Goal: Task Accomplishment & Management: Manage account settings

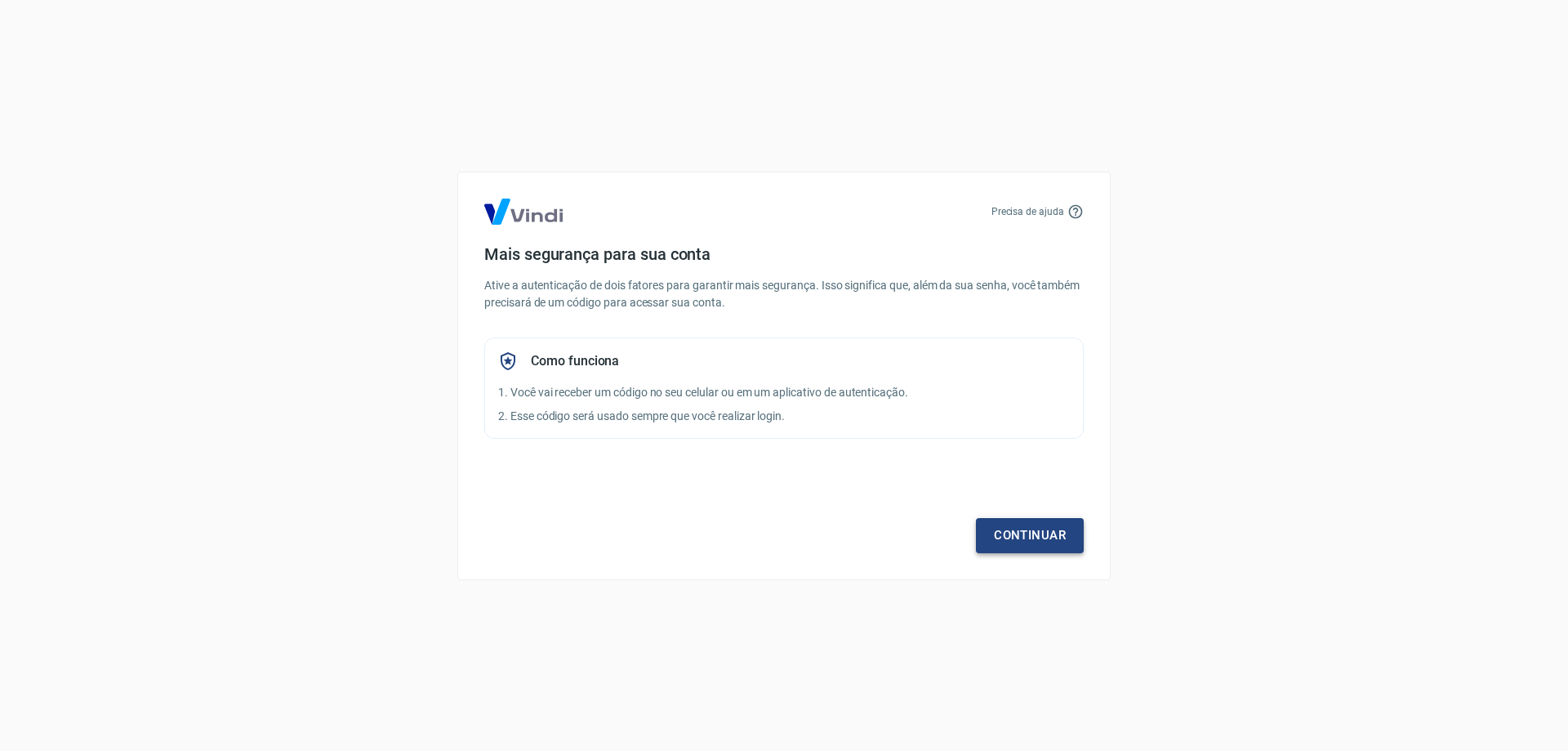
click at [1013, 538] on link "Continuar" at bounding box center [1030, 535] width 108 height 35
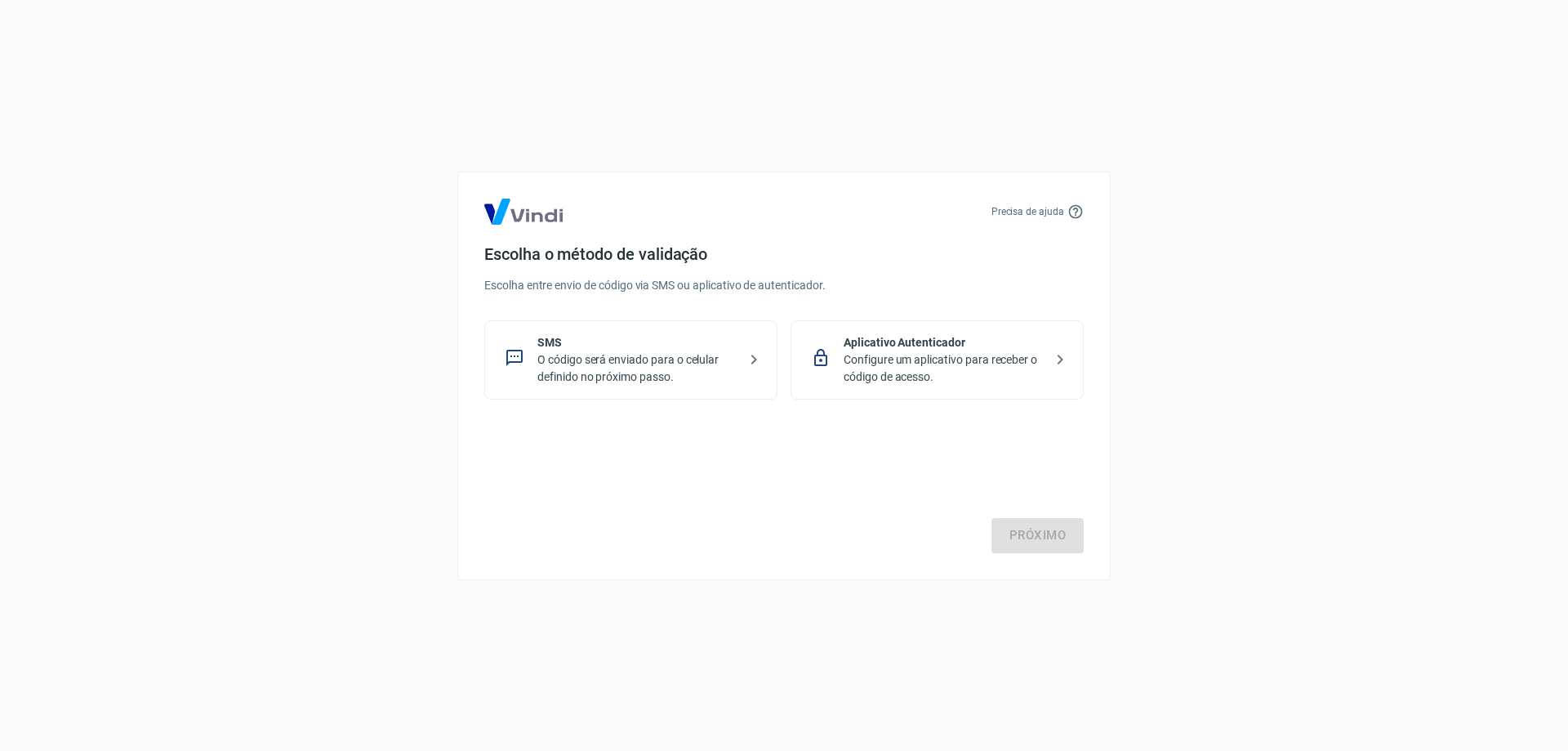
click at [938, 368] on p "Configure um aplicativo para receber o código de acesso." at bounding box center [944, 368] width 200 height 35
click at [1045, 546] on link "Próximo" at bounding box center [1038, 535] width 92 height 35
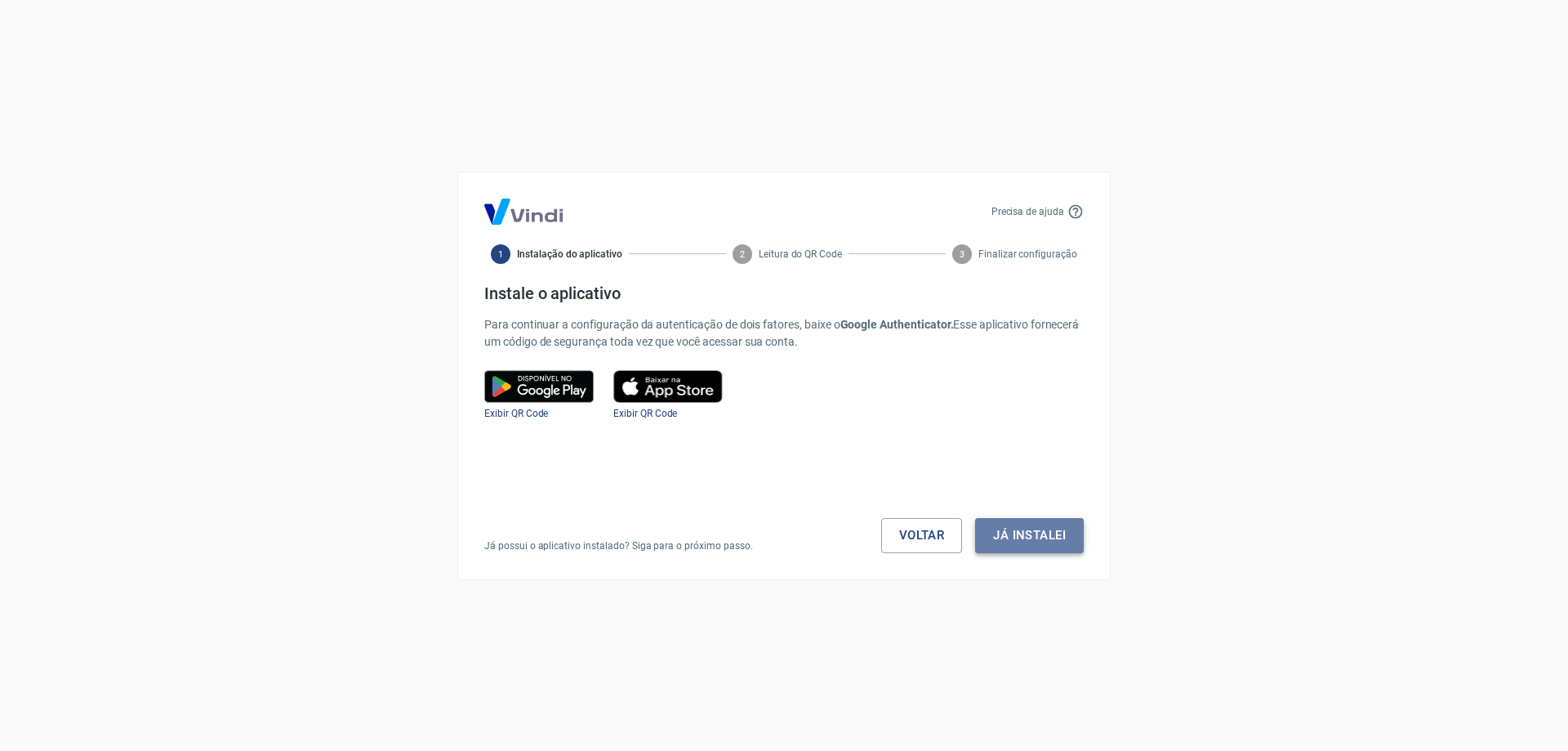
click at [1031, 531] on button "Já instalei" at bounding box center [1029, 535] width 109 height 35
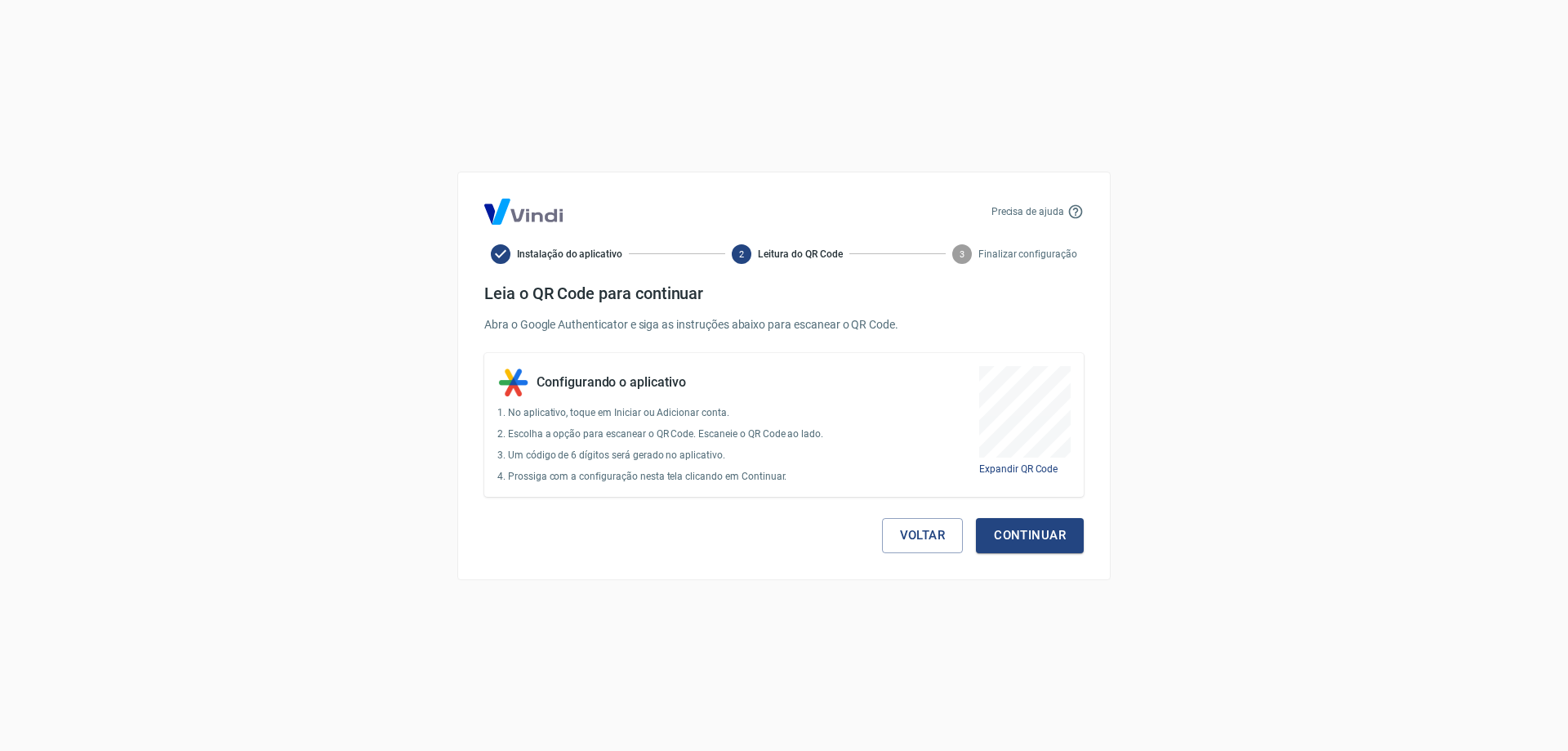
click at [1031, 531] on button "Continuar" at bounding box center [1030, 535] width 108 height 35
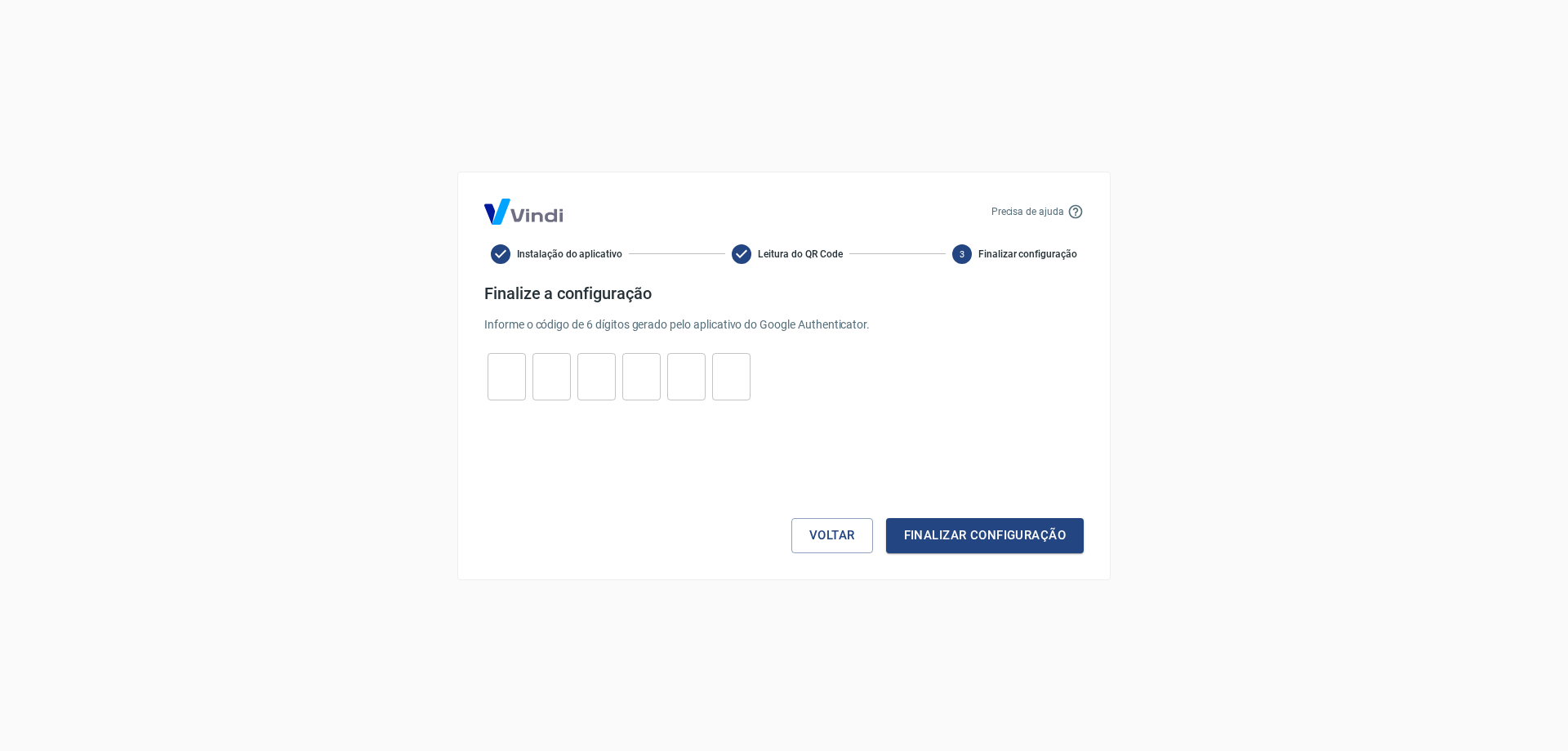
click at [513, 382] on input "tel" at bounding box center [506, 376] width 38 height 35
type input "9"
type input "8"
type input "2"
type input "1"
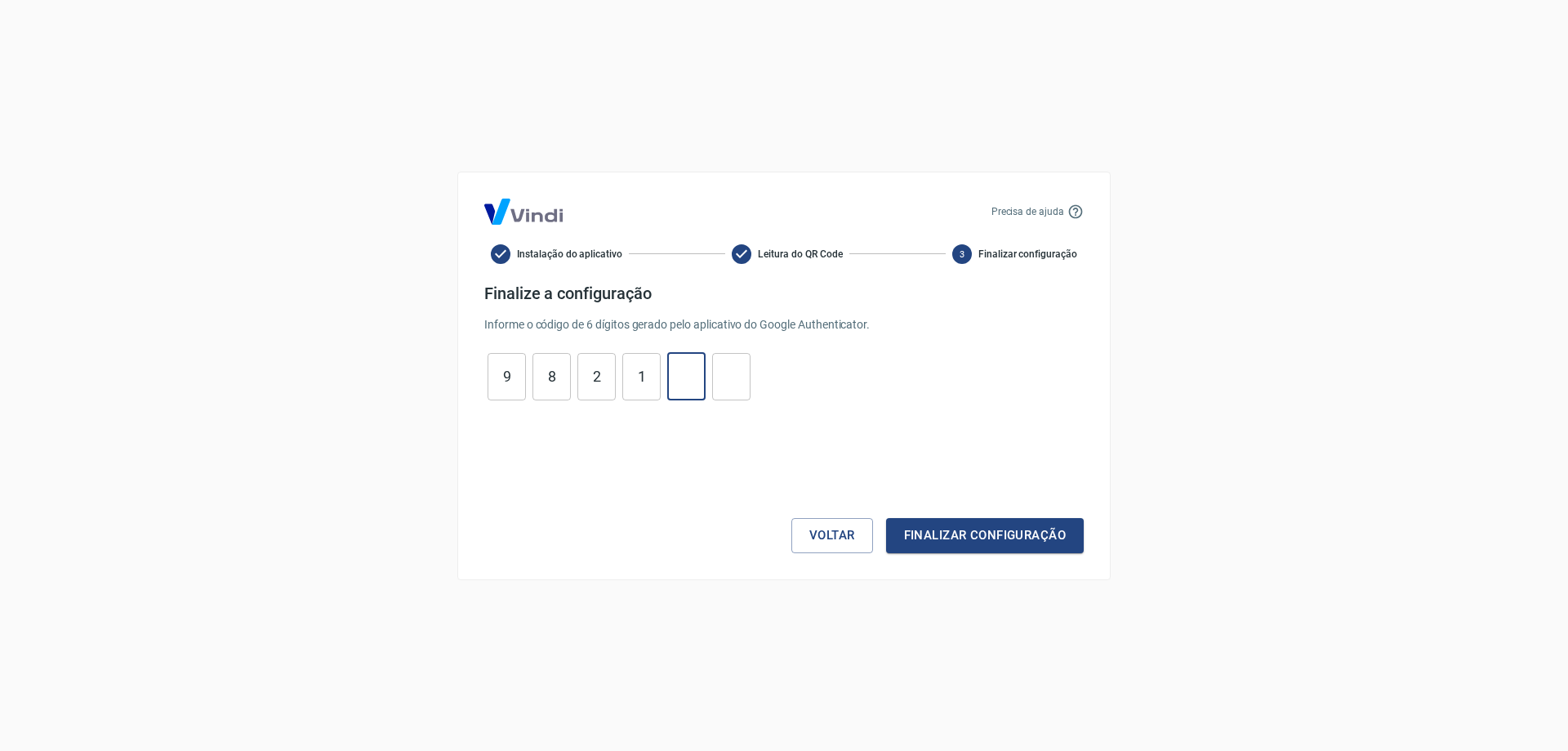
type input "8"
type input "4"
click at [985, 538] on button "Finalizar configuração" at bounding box center [985, 535] width 197 height 35
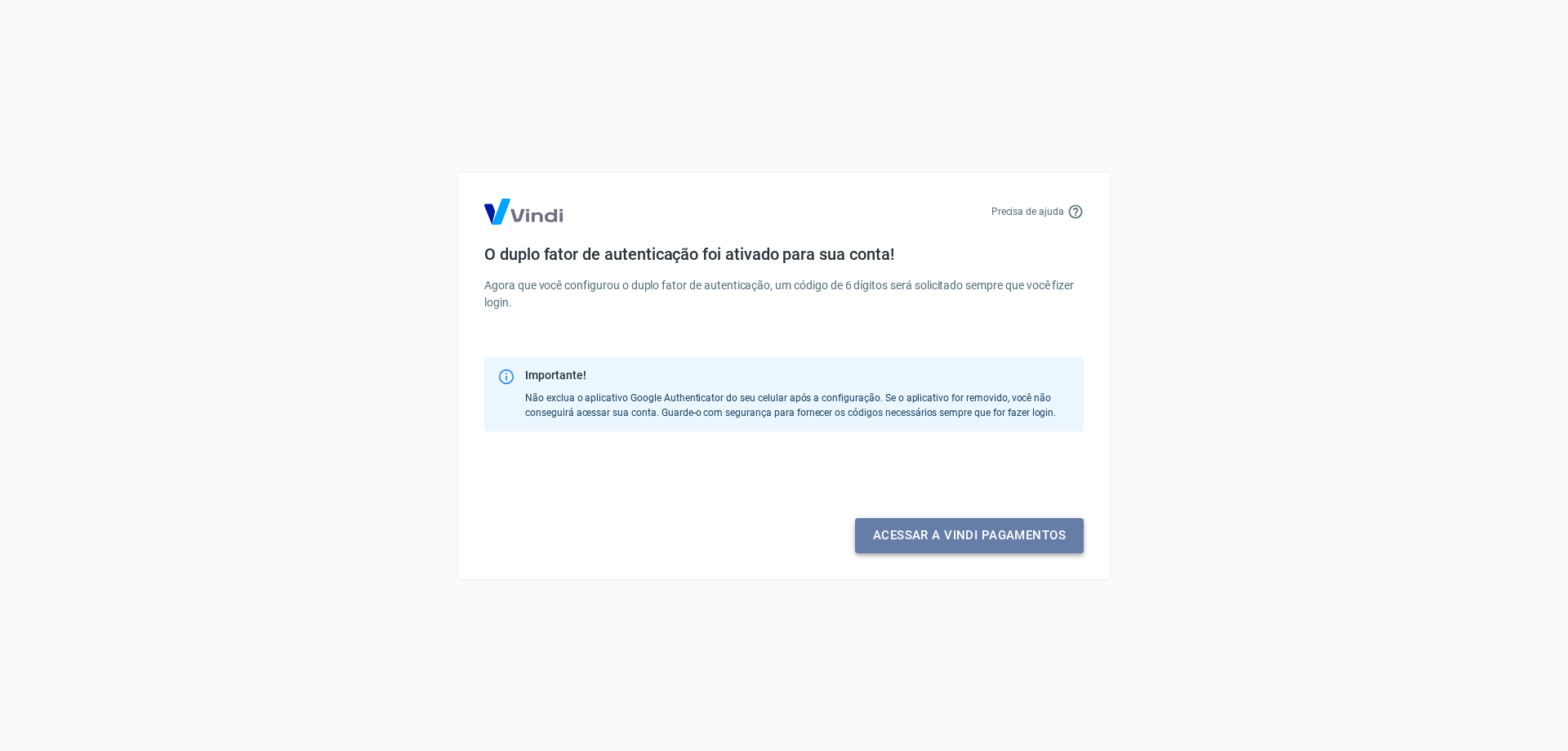
click at [948, 541] on link "Acessar a Vindi pagamentos" at bounding box center [969, 535] width 228 height 35
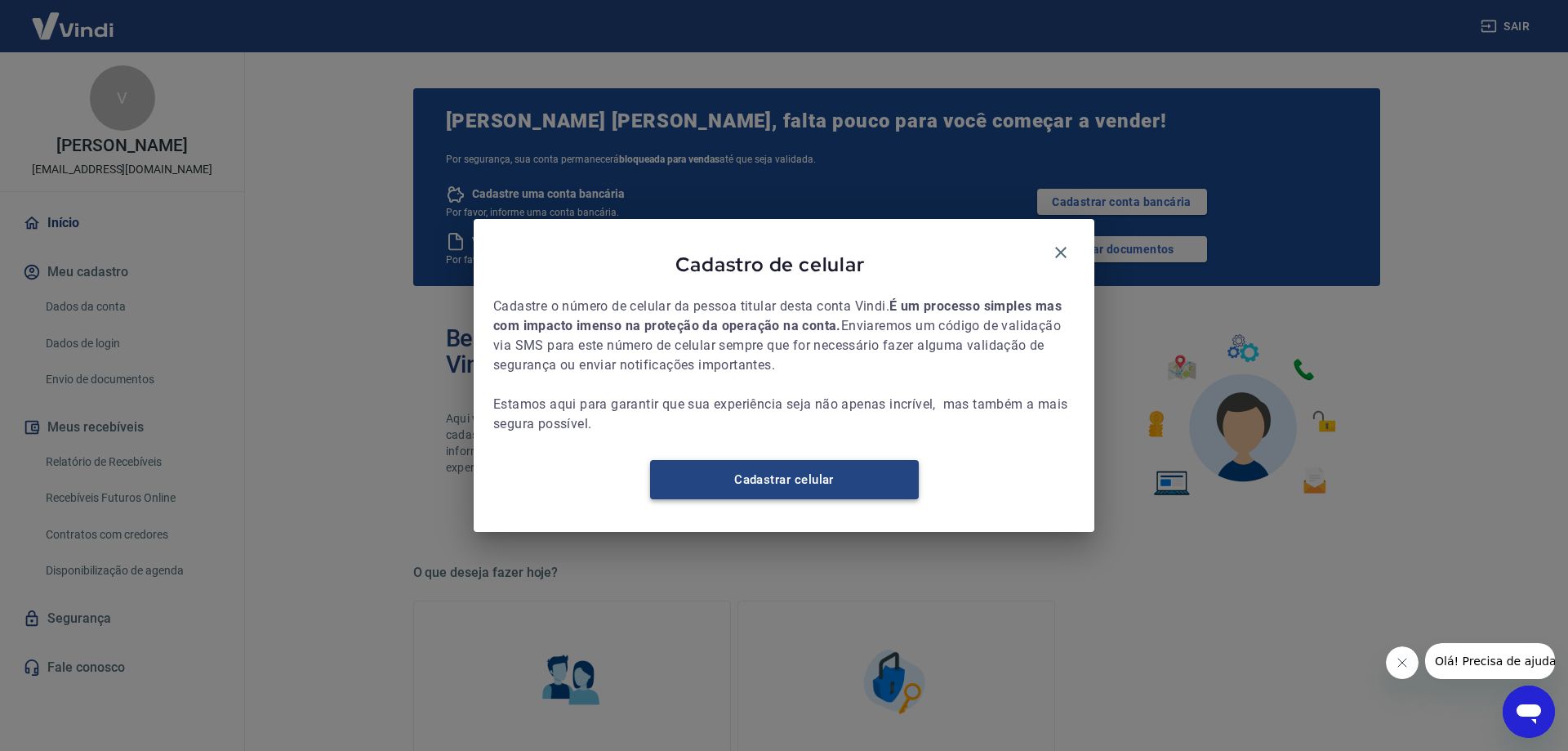
click at [784, 490] on link "Cadastrar celular" at bounding box center [784, 479] width 268 height 39
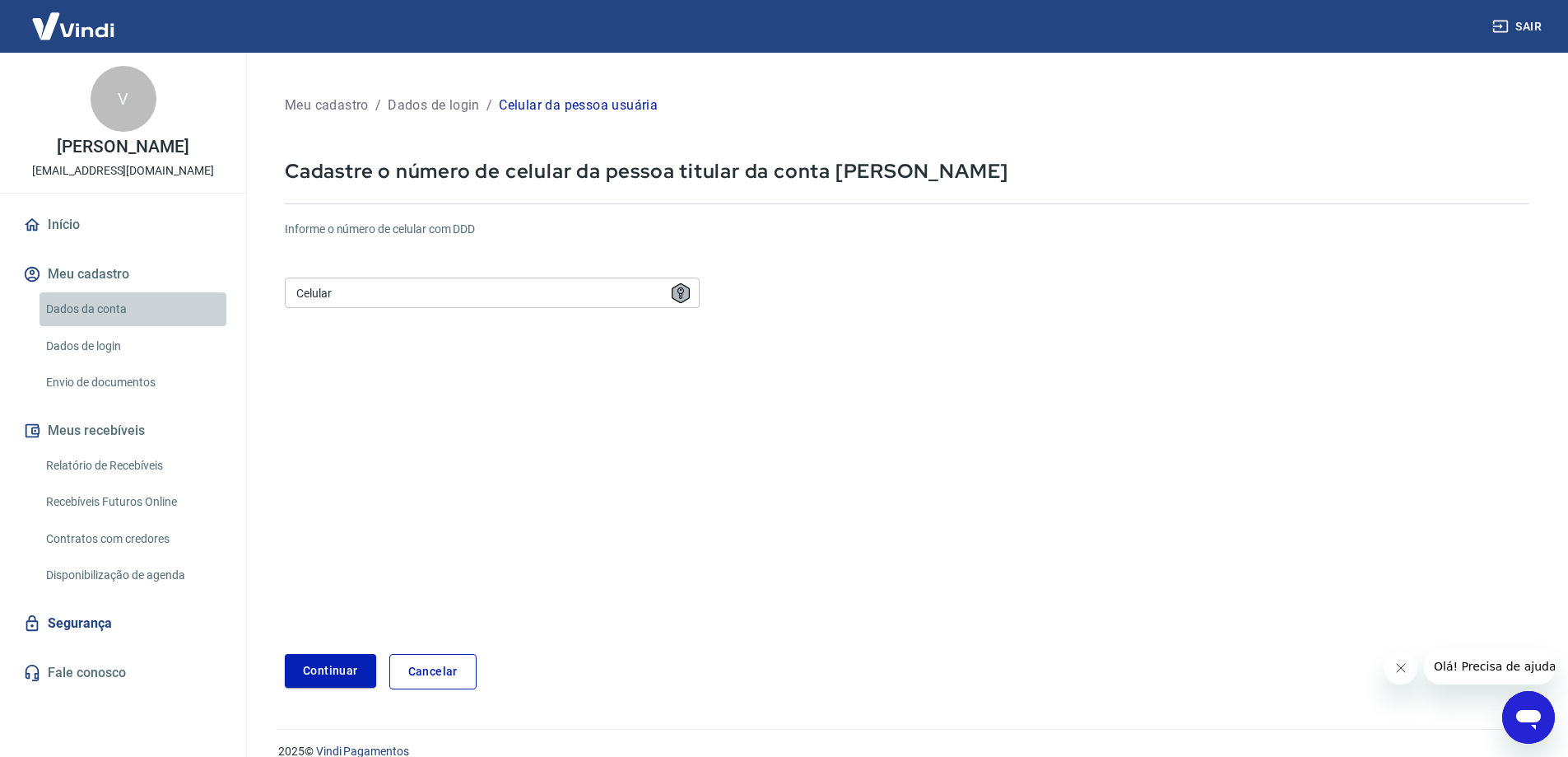
click at [79, 320] on link "Dados da conta" at bounding box center [132, 309] width 187 height 34
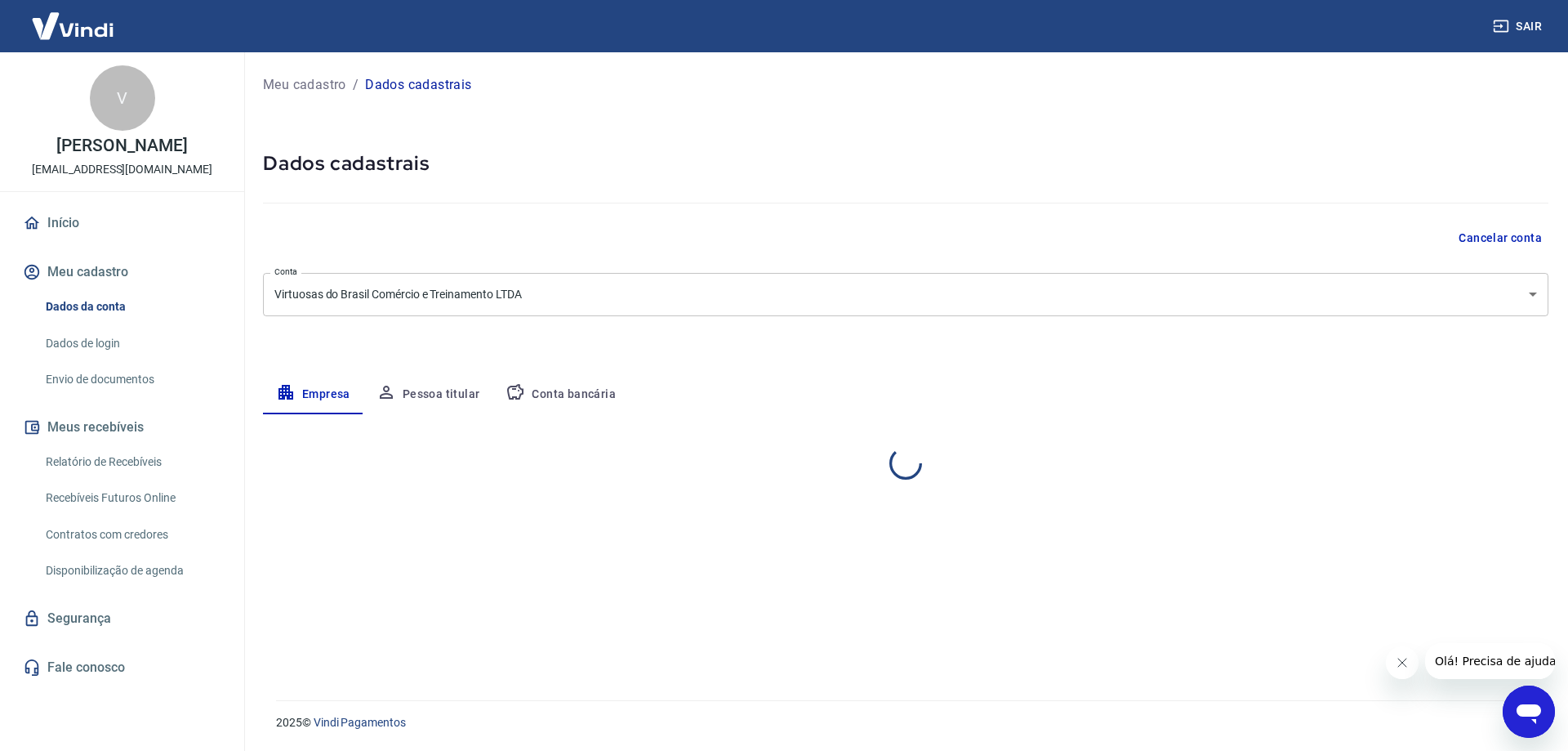
select select "DF"
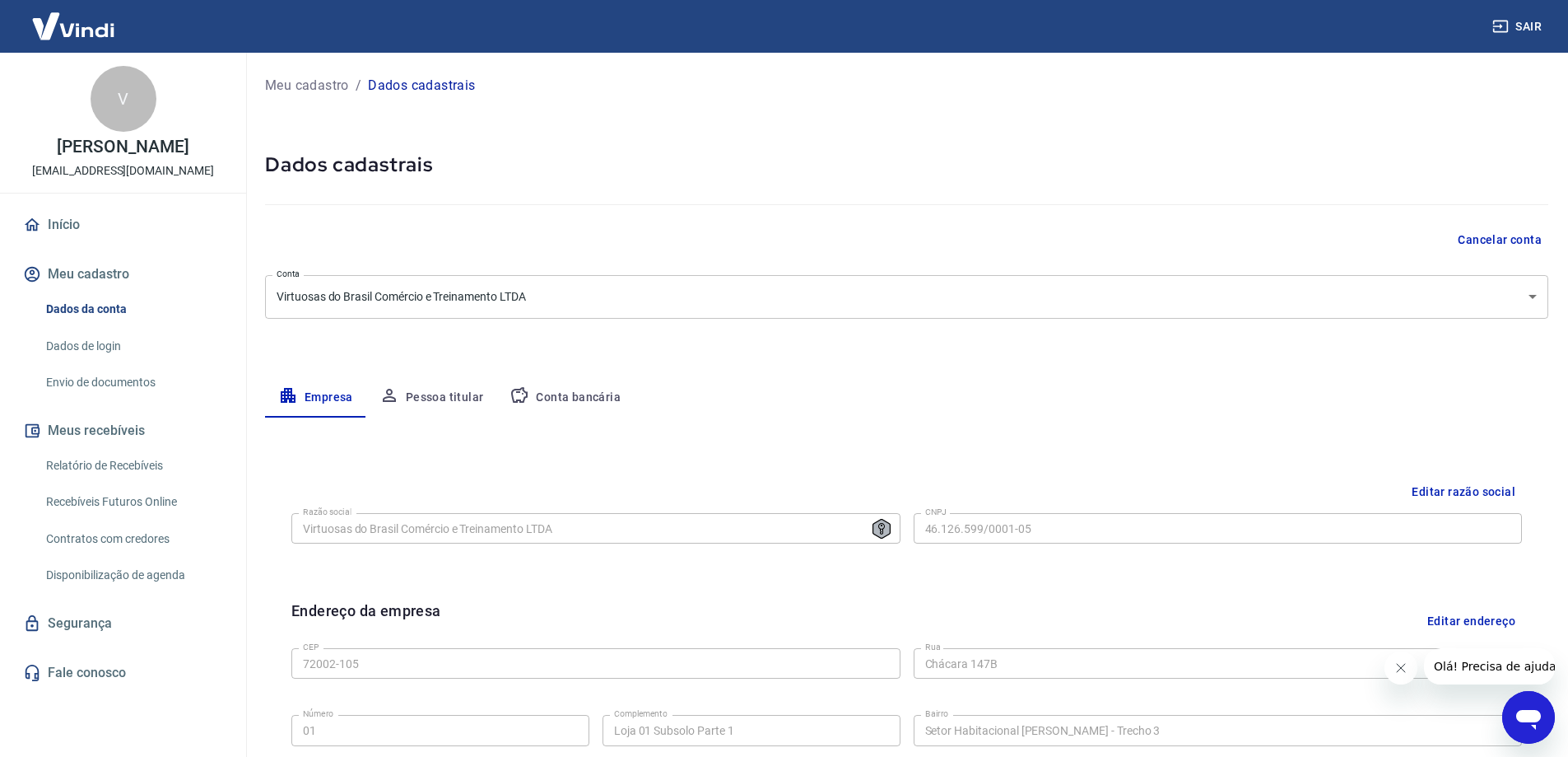
click at [79, 285] on button "Meu cadastro" at bounding box center [122, 274] width 206 height 37
click at [62, 241] on link "Início" at bounding box center [122, 224] width 206 height 37
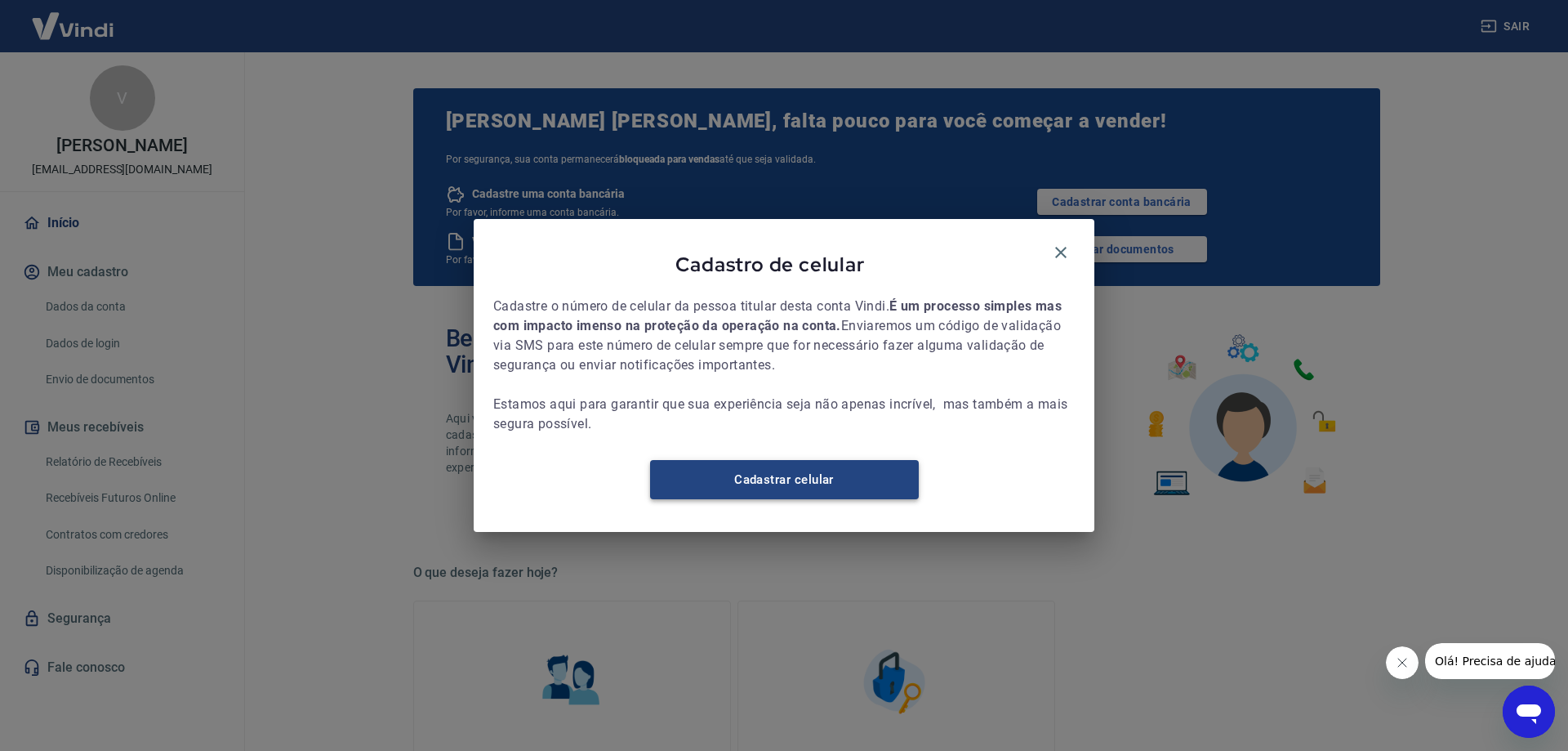
click at [753, 495] on link "Cadastrar celular" at bounding box center [784, 479] width 268 height 39
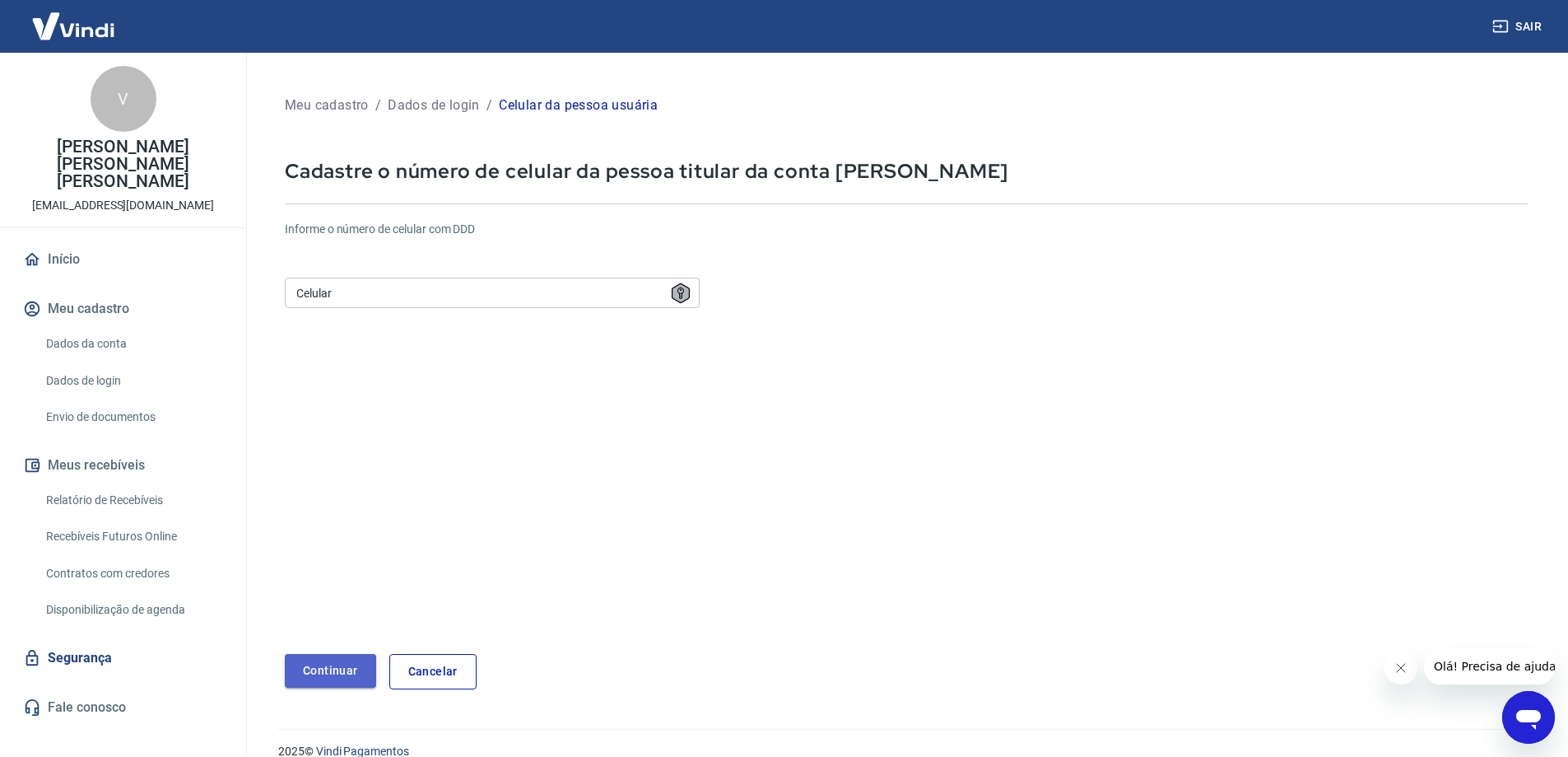
click at [333, 678] on button "Continuar" at bounding box center [330, 670] width 91 height 34
click at [323, 295] on input "Celular" at bounding box center [492, 293] width 415 height 30
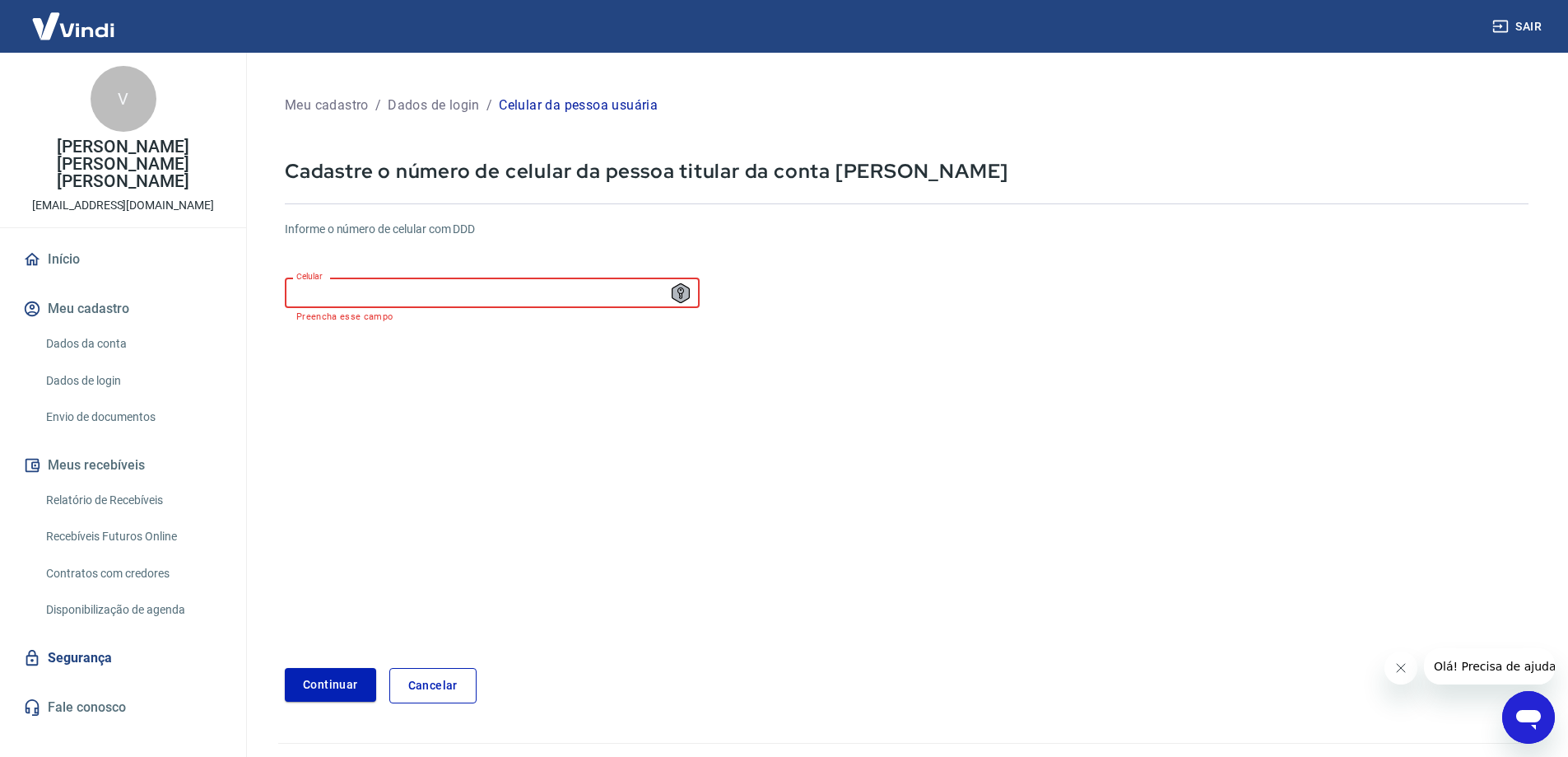
type input "(61) 99961-1901"
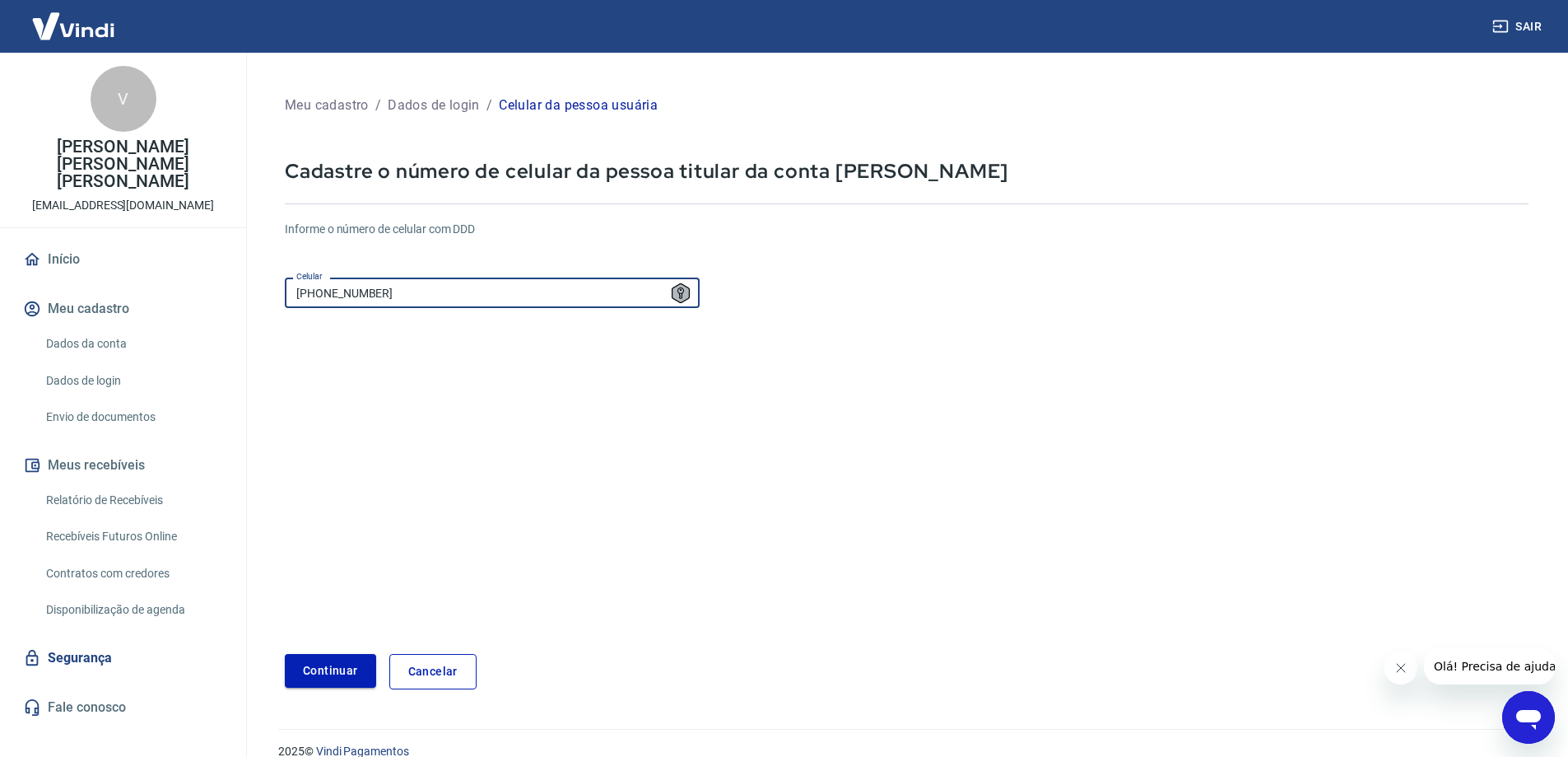
click at [344, 666] on button "Continuar" at bounding box center [330, 670] width 91 height 34
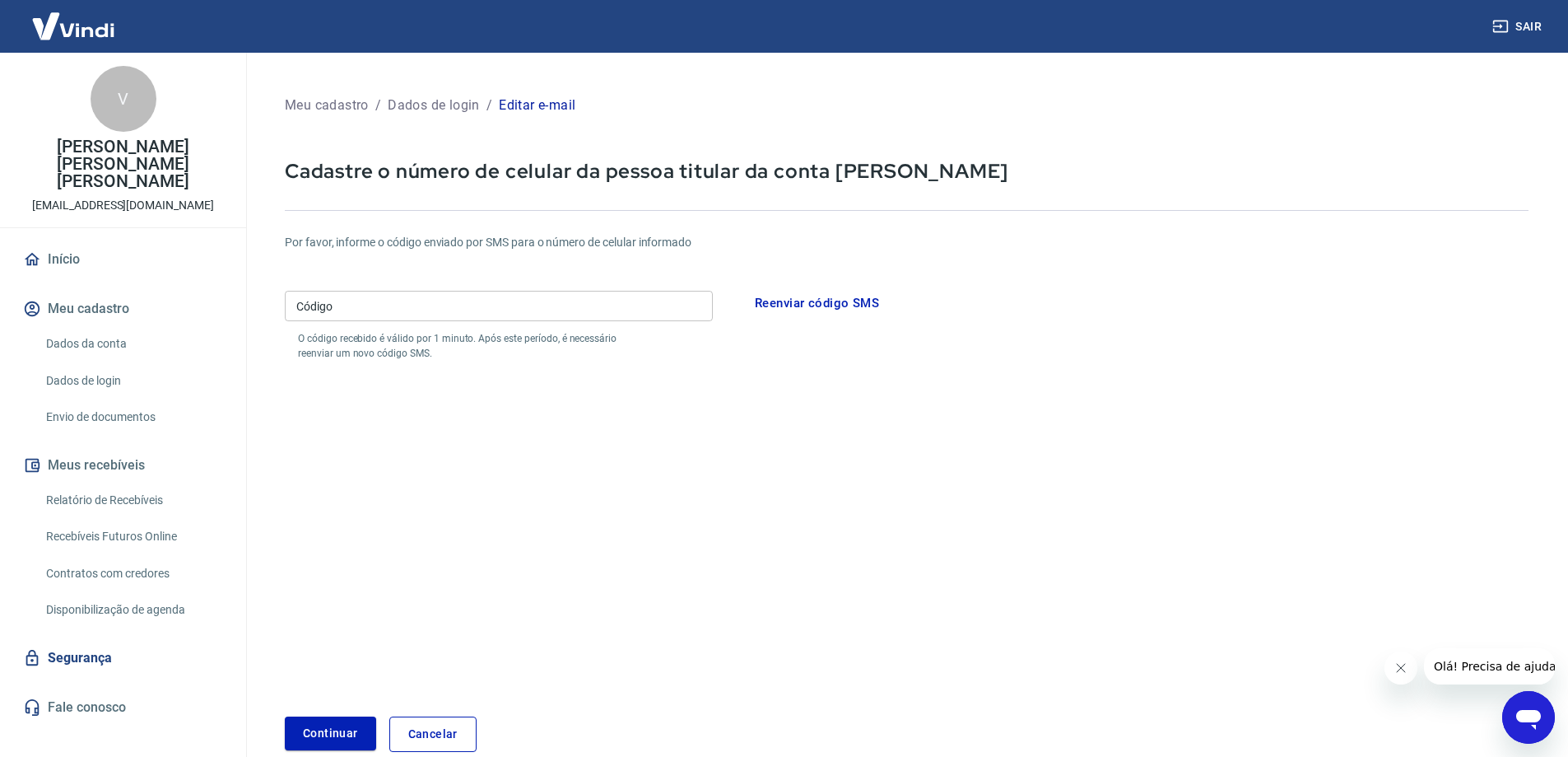
click at [862, 303] on button "Reenviar código SMS" at bounding box center [817, 303] width 143 height 35
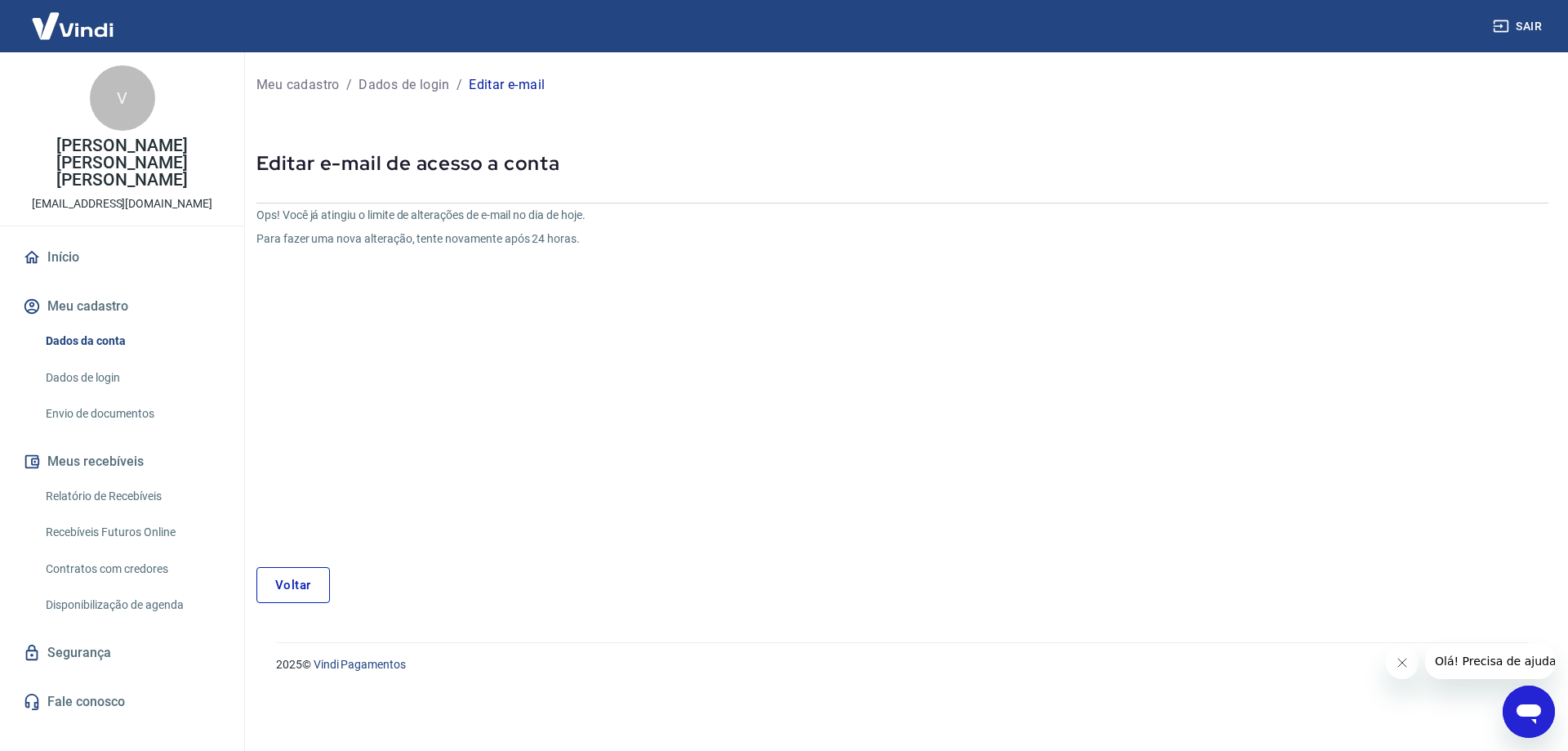
click at [289, 583] on link "Voltar" at bounding box center [293, 585] width 73 height 36
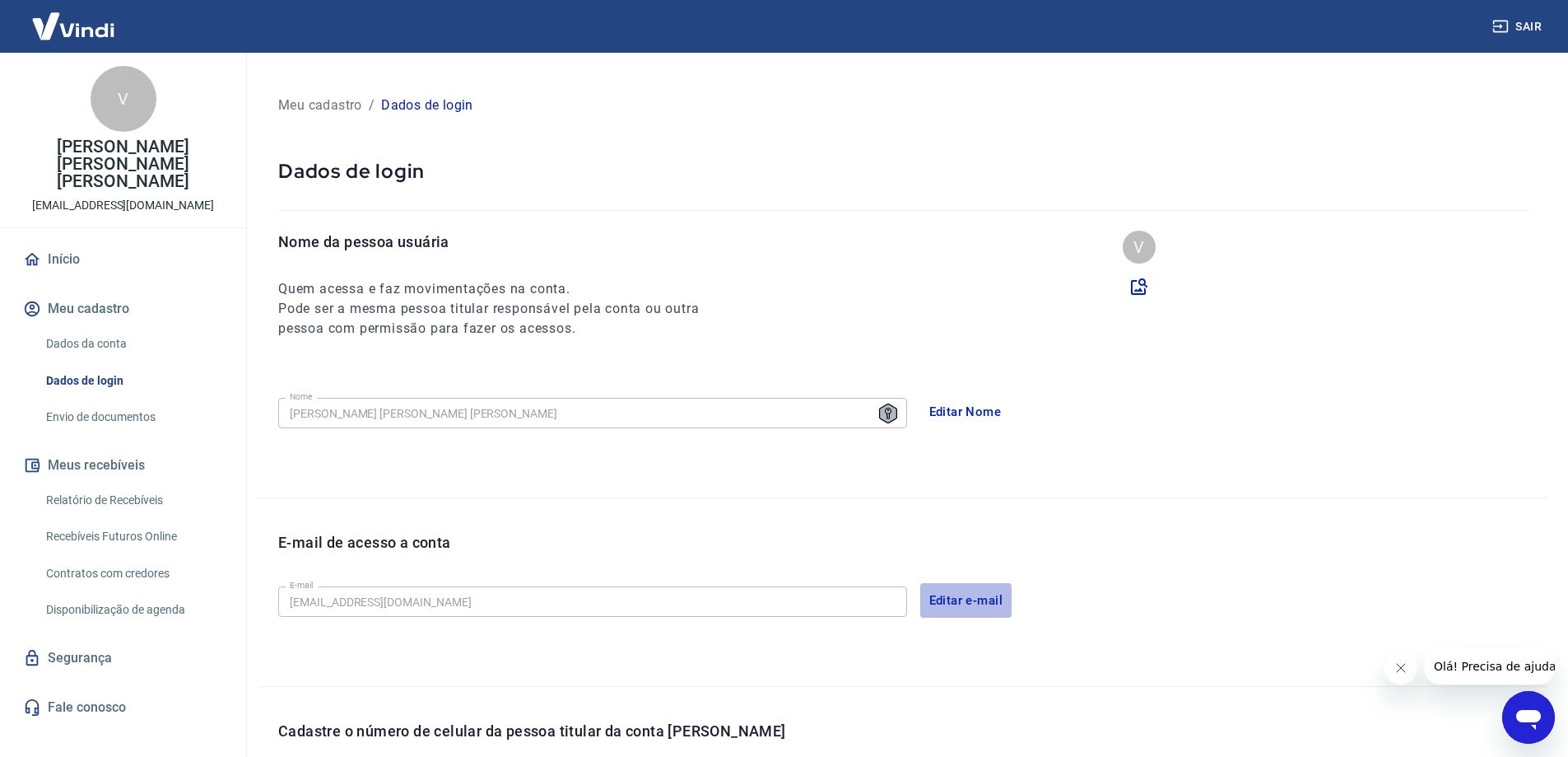
click at [961, 599] on button "Editar e-mail" at bounding box center [966, 600] width 92 height 35
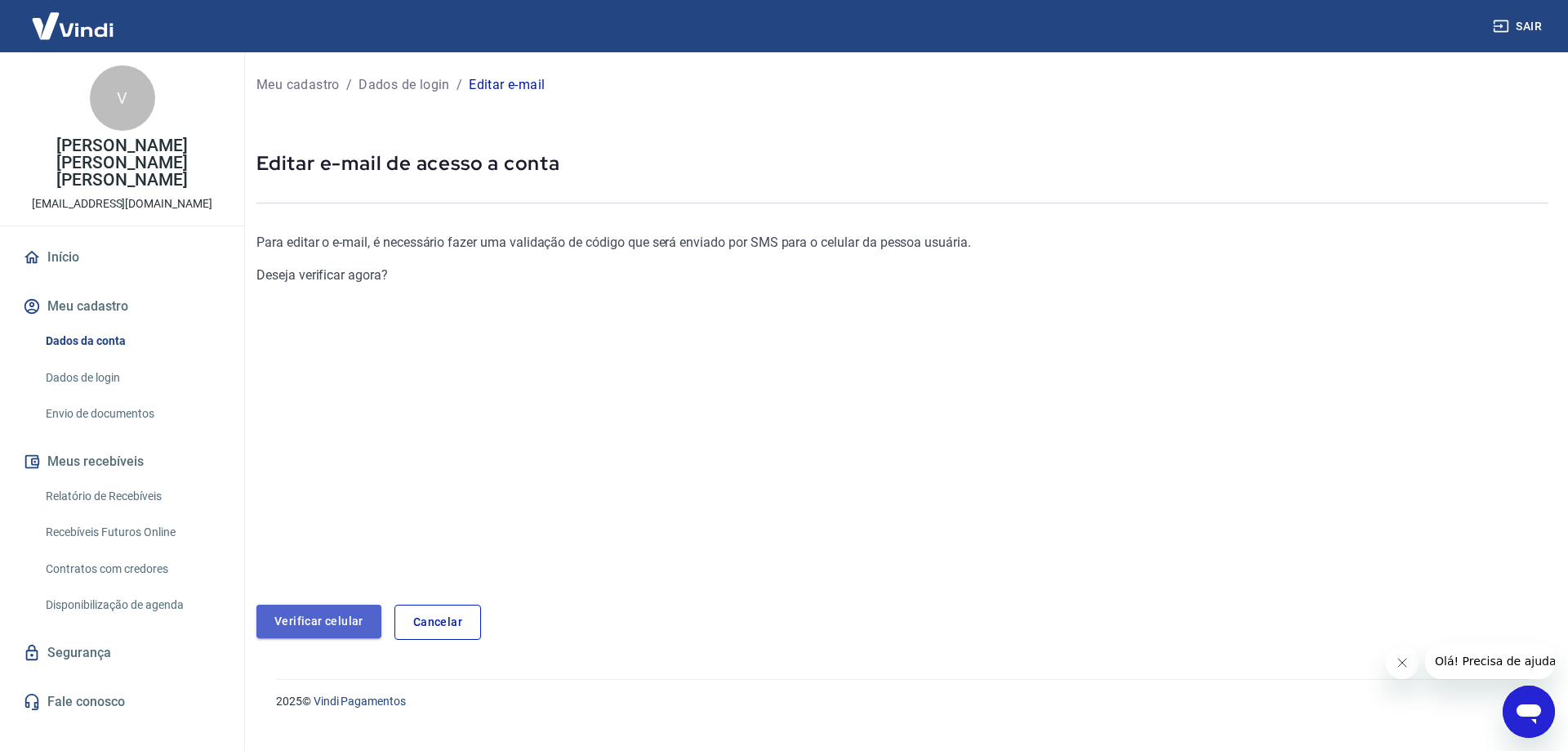
click at [319, 623] on link "Verificar celular" at bounding box center [319, 621] width 125 height 34
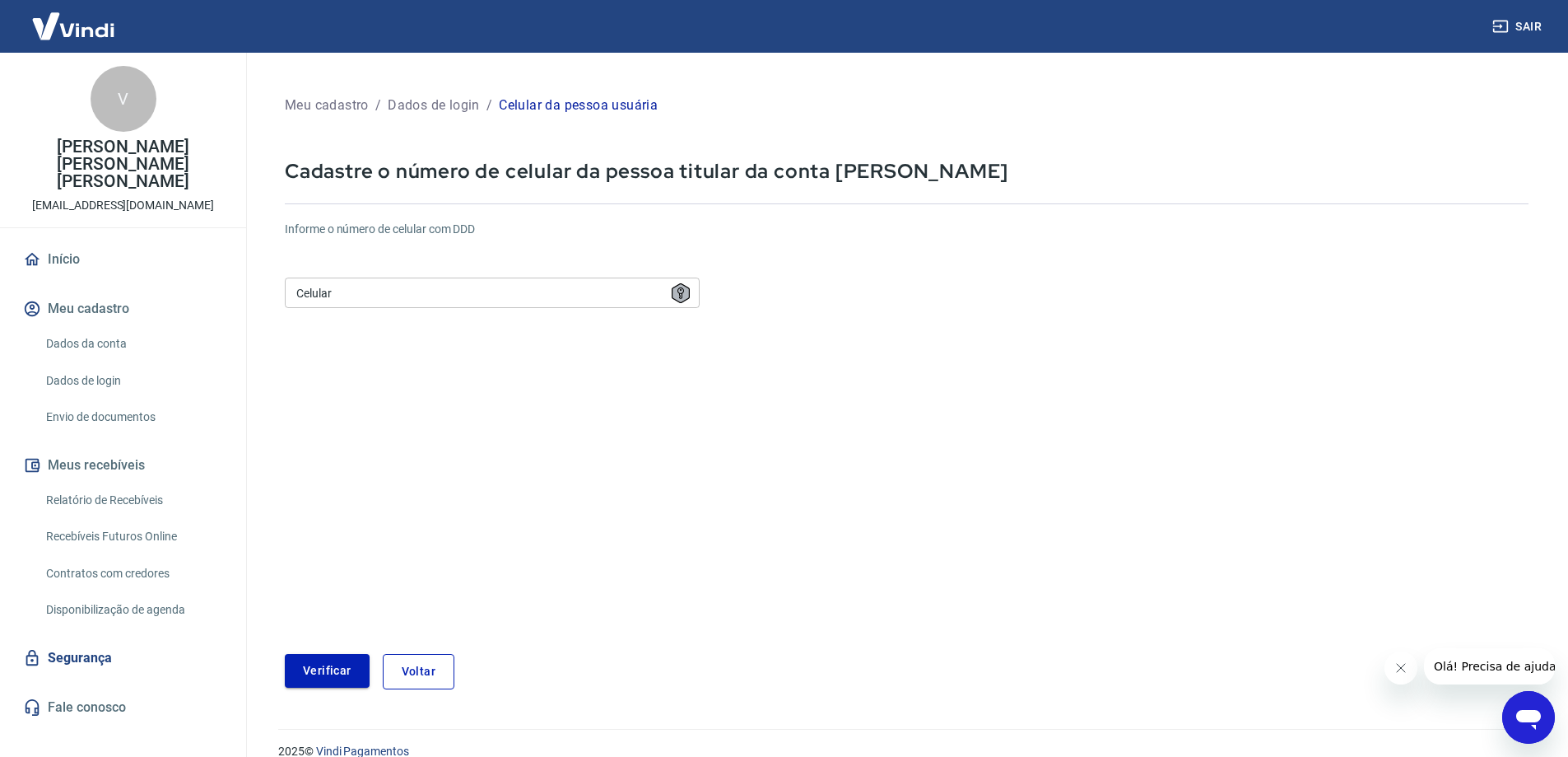
click at [361, 674] on button "Verificar" at bounding box center [327, 670] width 85 height 34
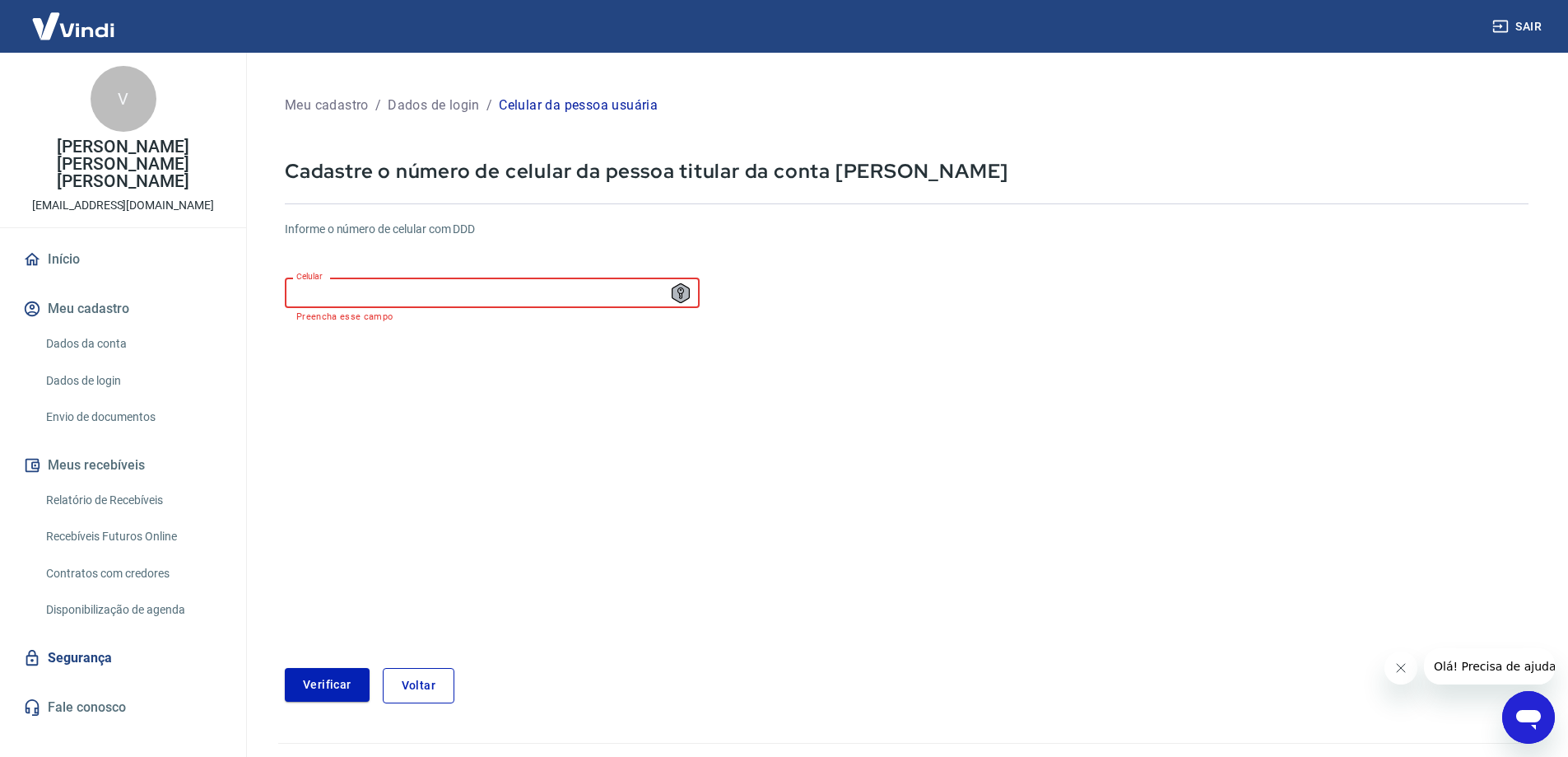
click at [361, 297] on input "Celular" at bounding box center [492, 293] width 415 height 30
type input "[PHONE_NUMBER]"
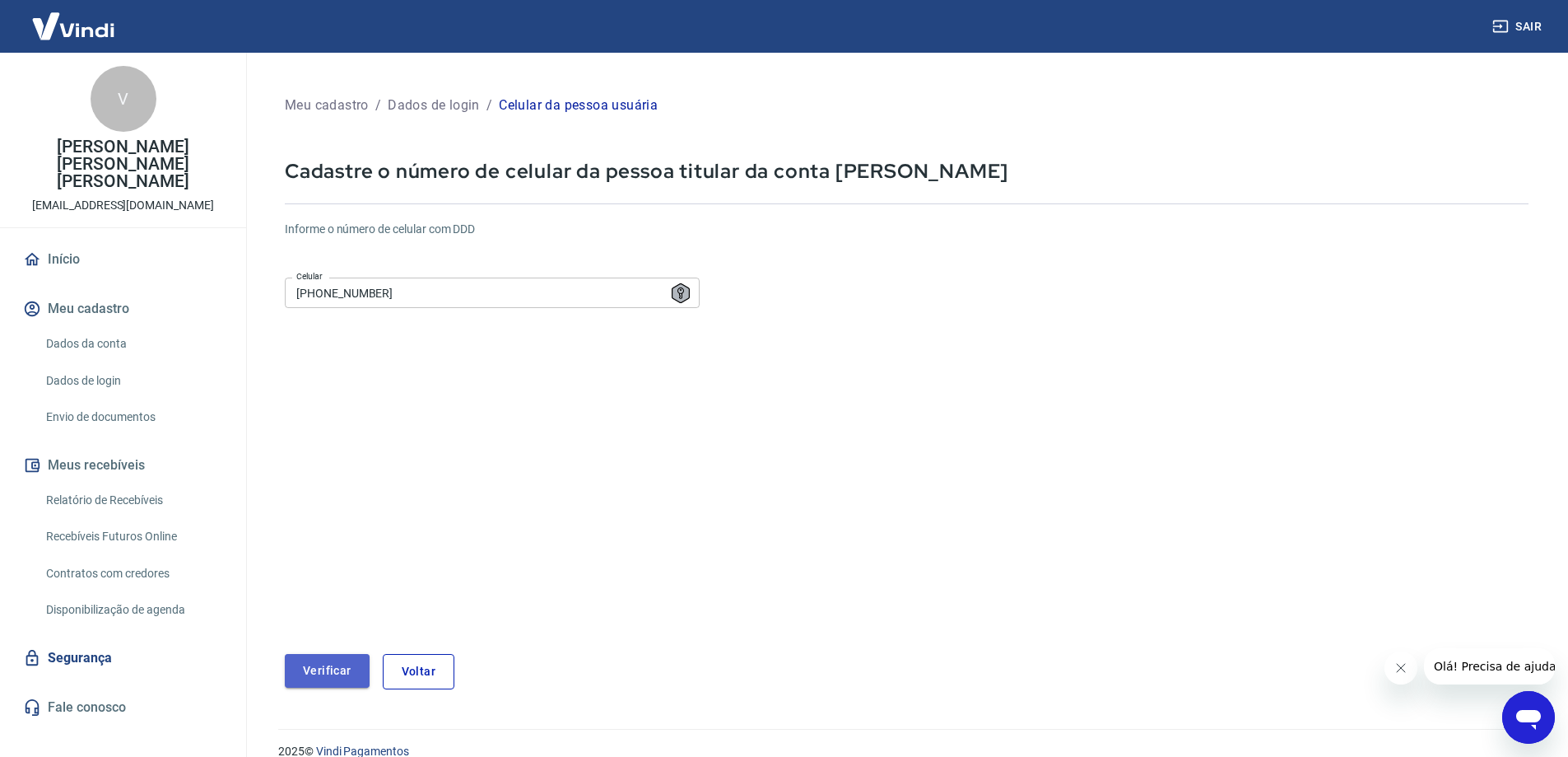
click at [332, 671] on button "Verificar" at bounding box center [327, 670] width 85 height 34
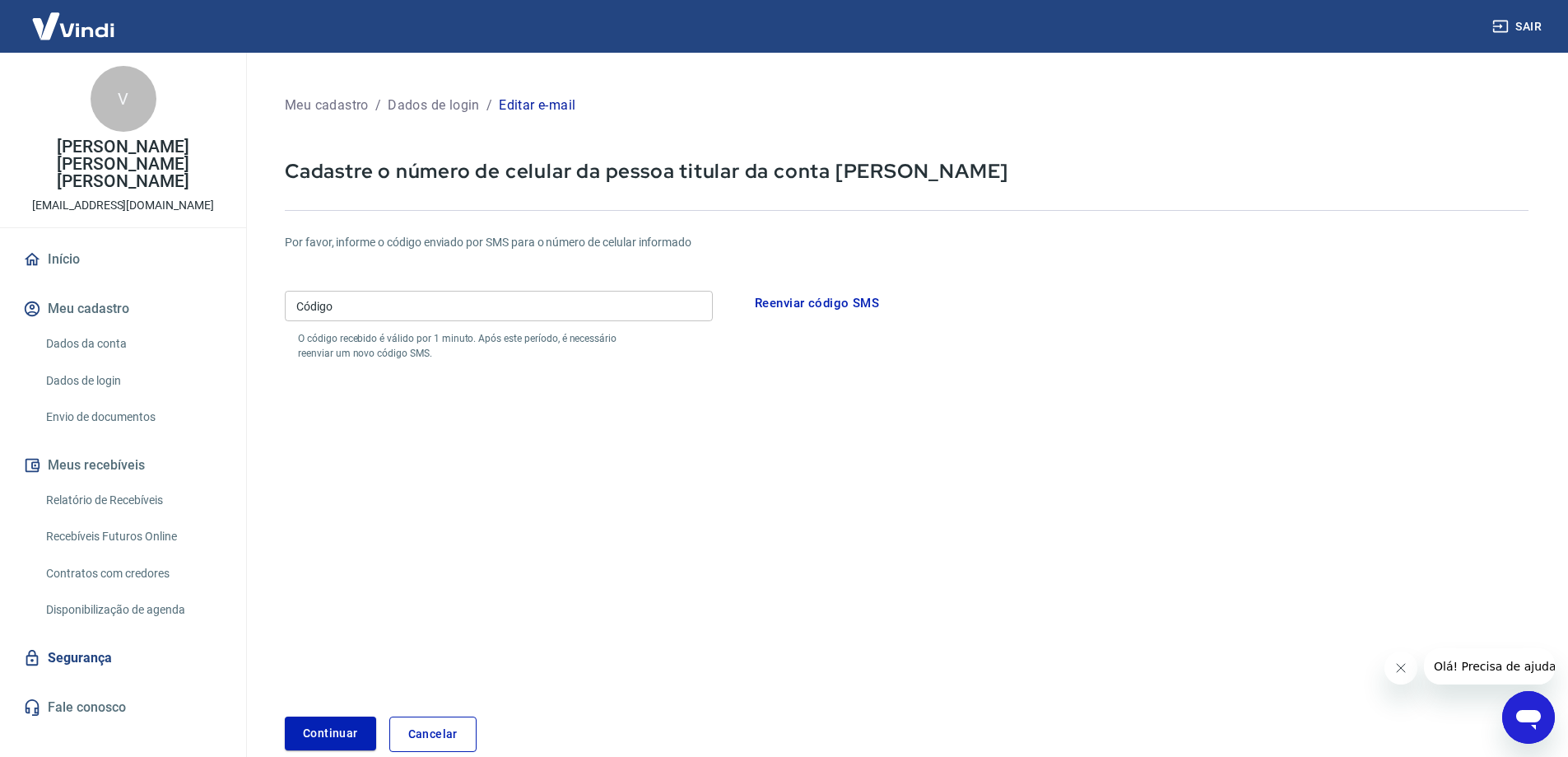
click at [342, 312] on input "Código" at bounding box center [499, 306] width 428 height 30
type input "985885"
click at [344, 733] on button "Continuar" at bounding box center [330, 733] width 91 height 34
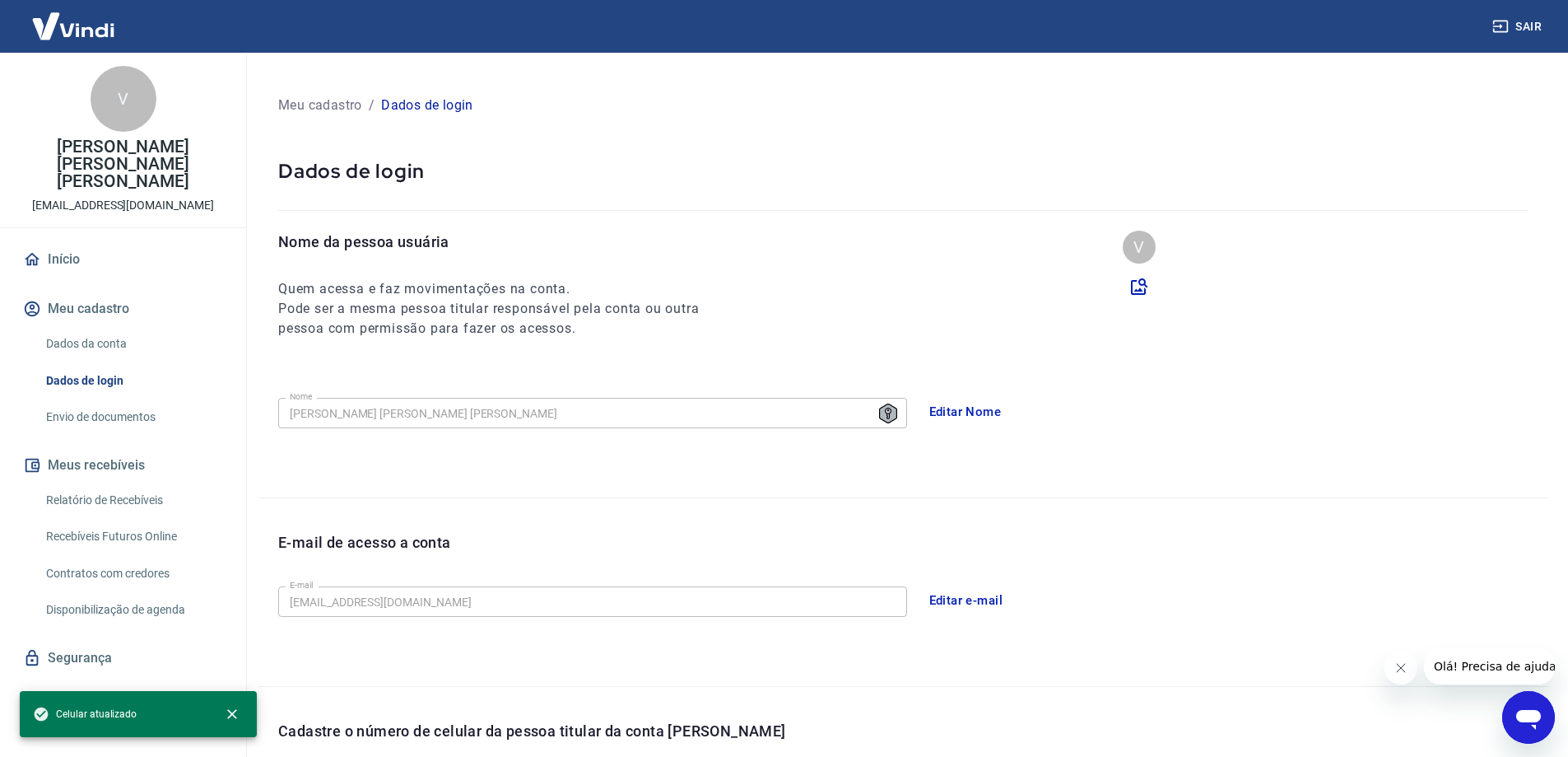
click at [967, 603] on button "Editar e-mail" at bounding box center [966, 600] width 92 height 35
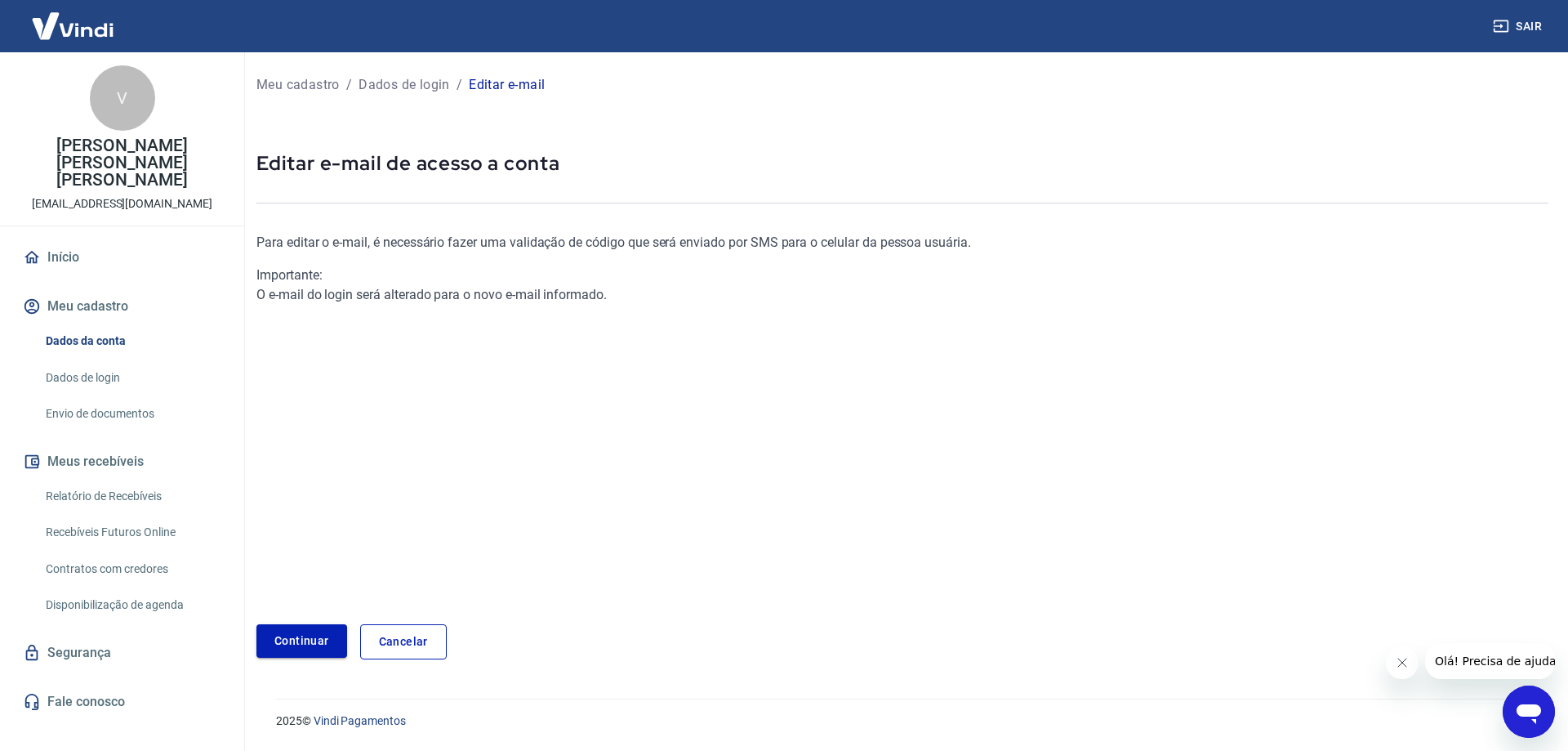
click at [307, 641] on link "Continuar" at bounding box center [302, 641] width 90 height 34
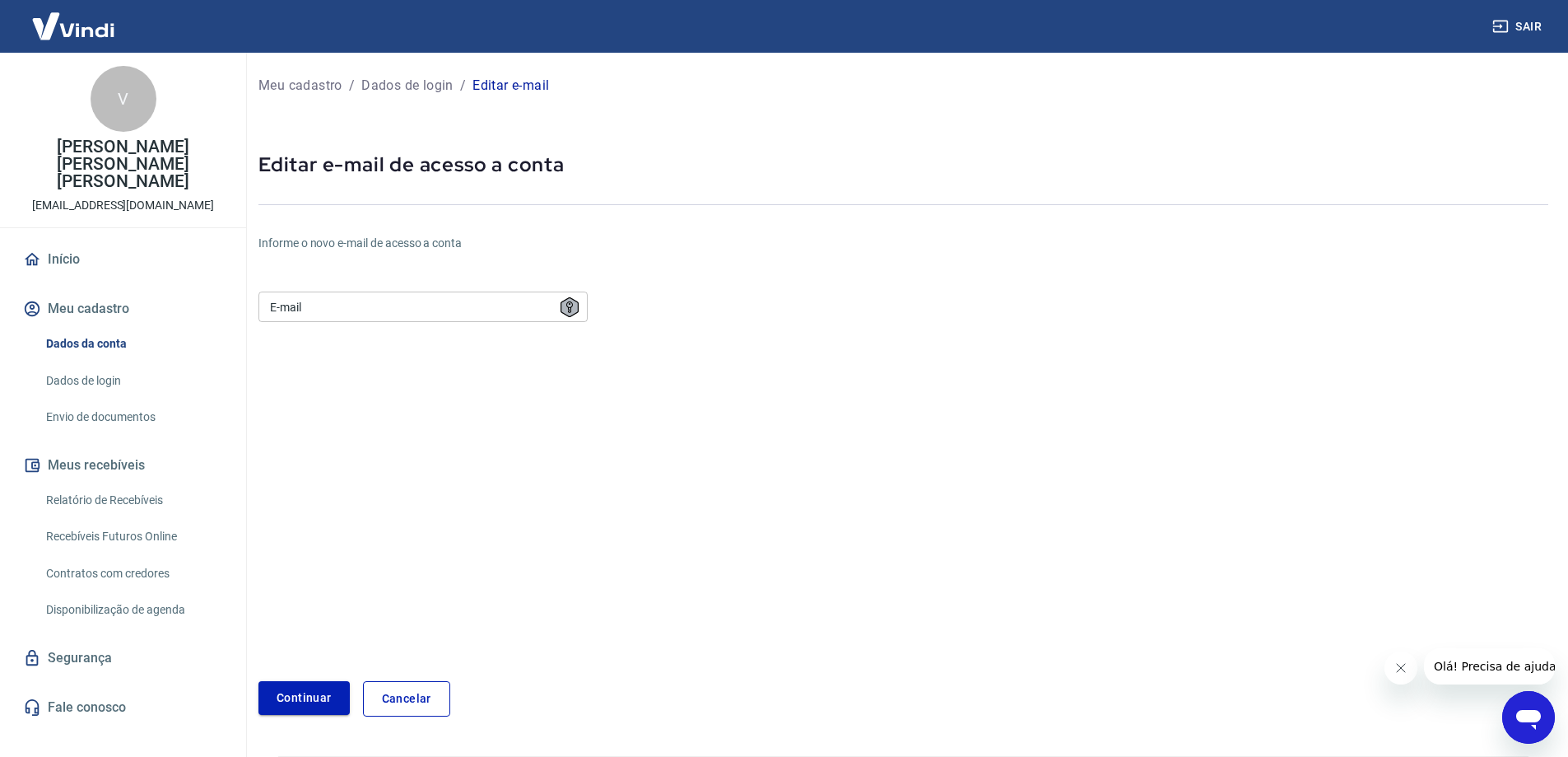
click at [328, 693] on button "Continuar" at bounding box center [304, 698] width 91 height 34
type input "[PERSON_NAME][EMAIL_ADDRESS][DOMAIN_NAME]"
click at [299, 697] on button "Continuar" at bounding box center [304, 698] width 91 height 34
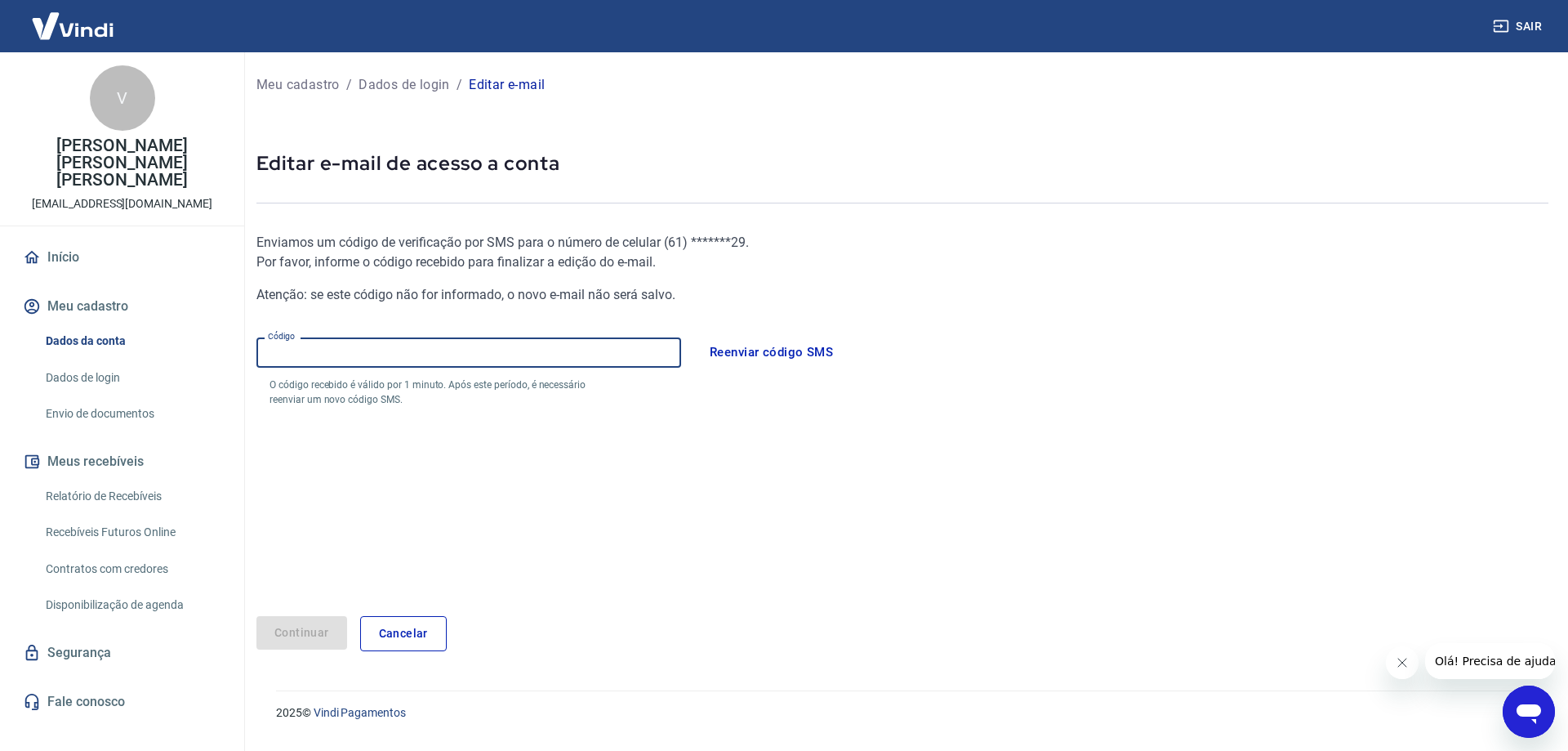
click at [432, 355] on input "Código" at bounding box center [469, 352] width 425 height 30
type input "624295"
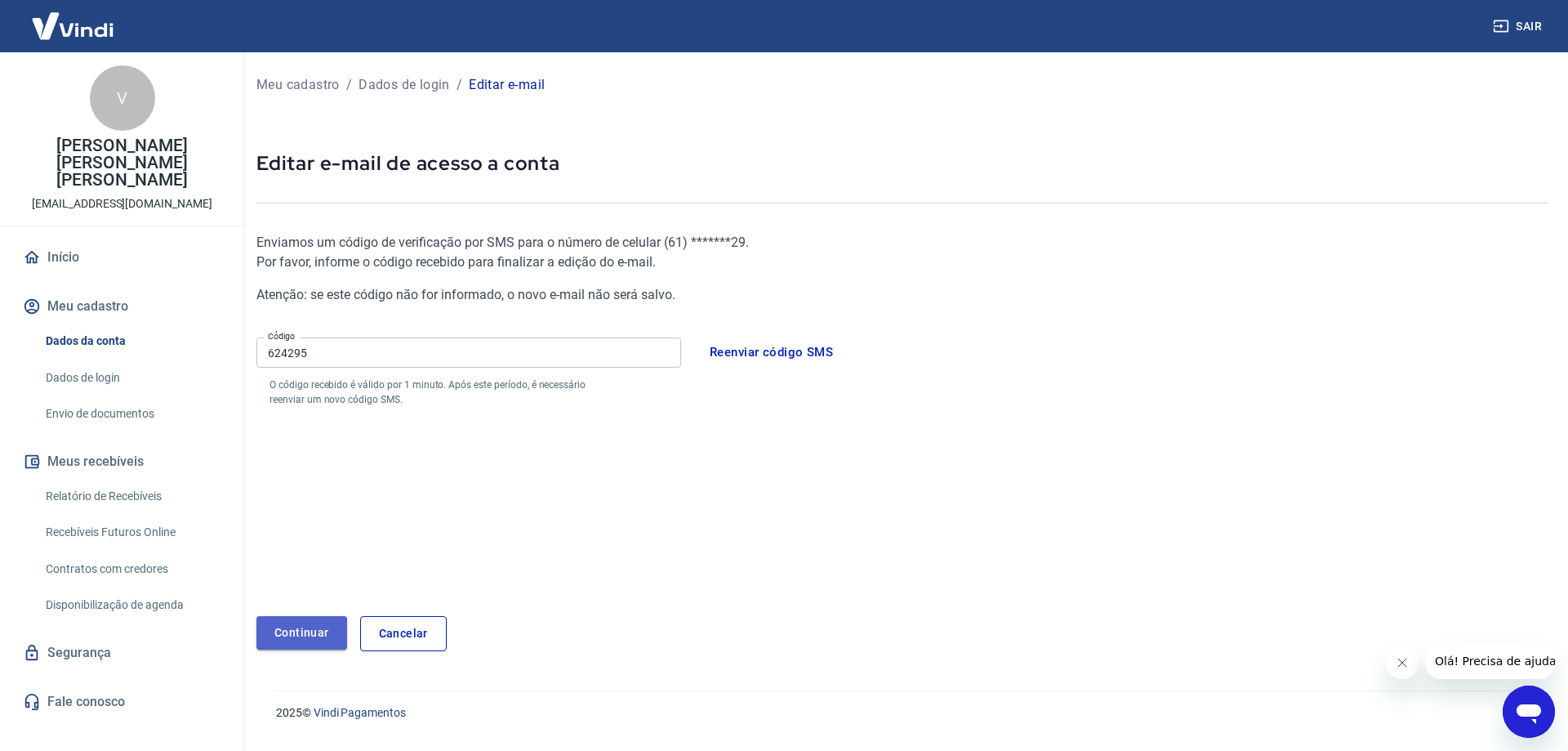
click at [321, 632] on button "Continuar" at bounding box center [302, 632] width 90 height 34
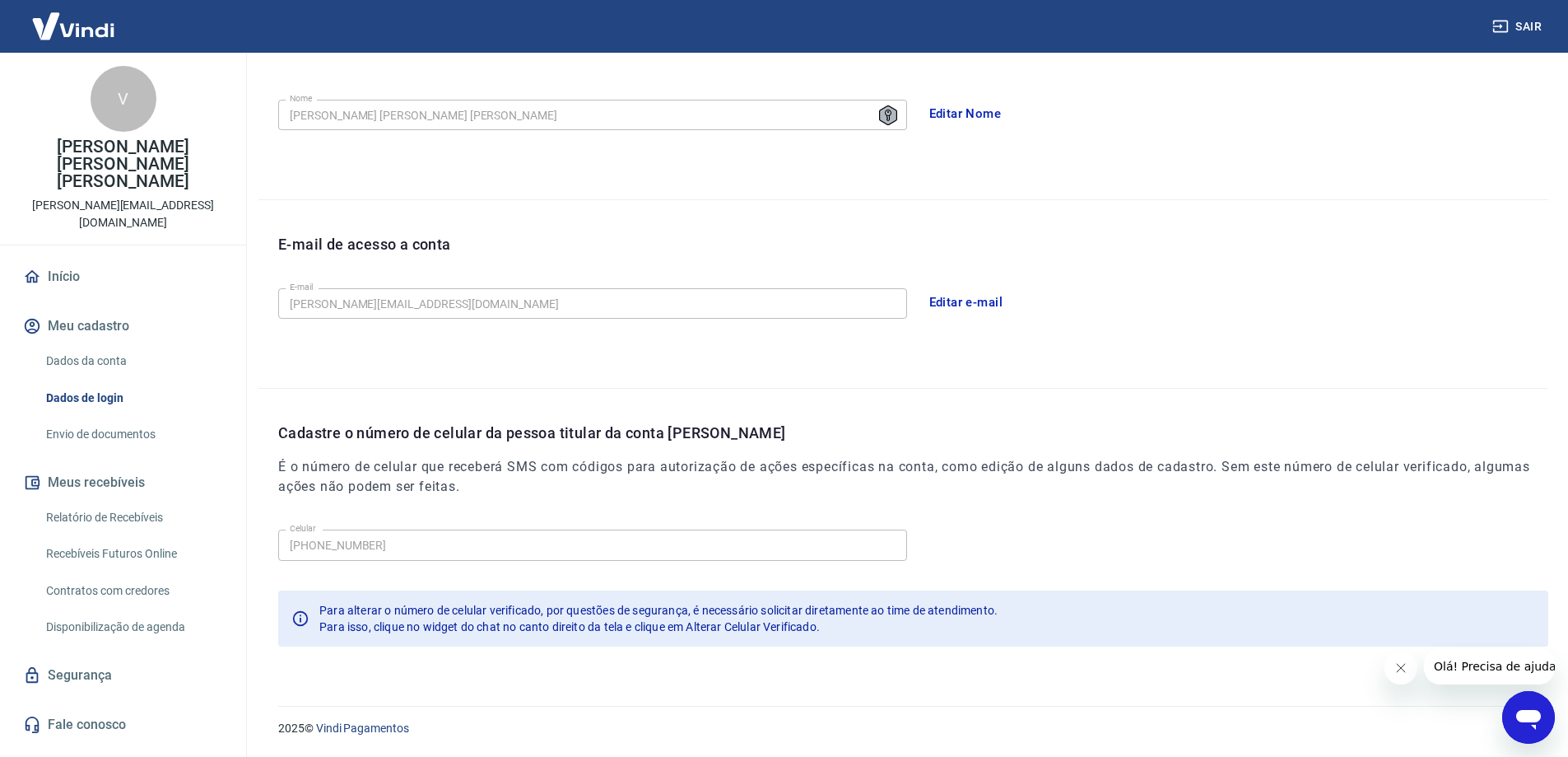
scroll to position [94, 0]
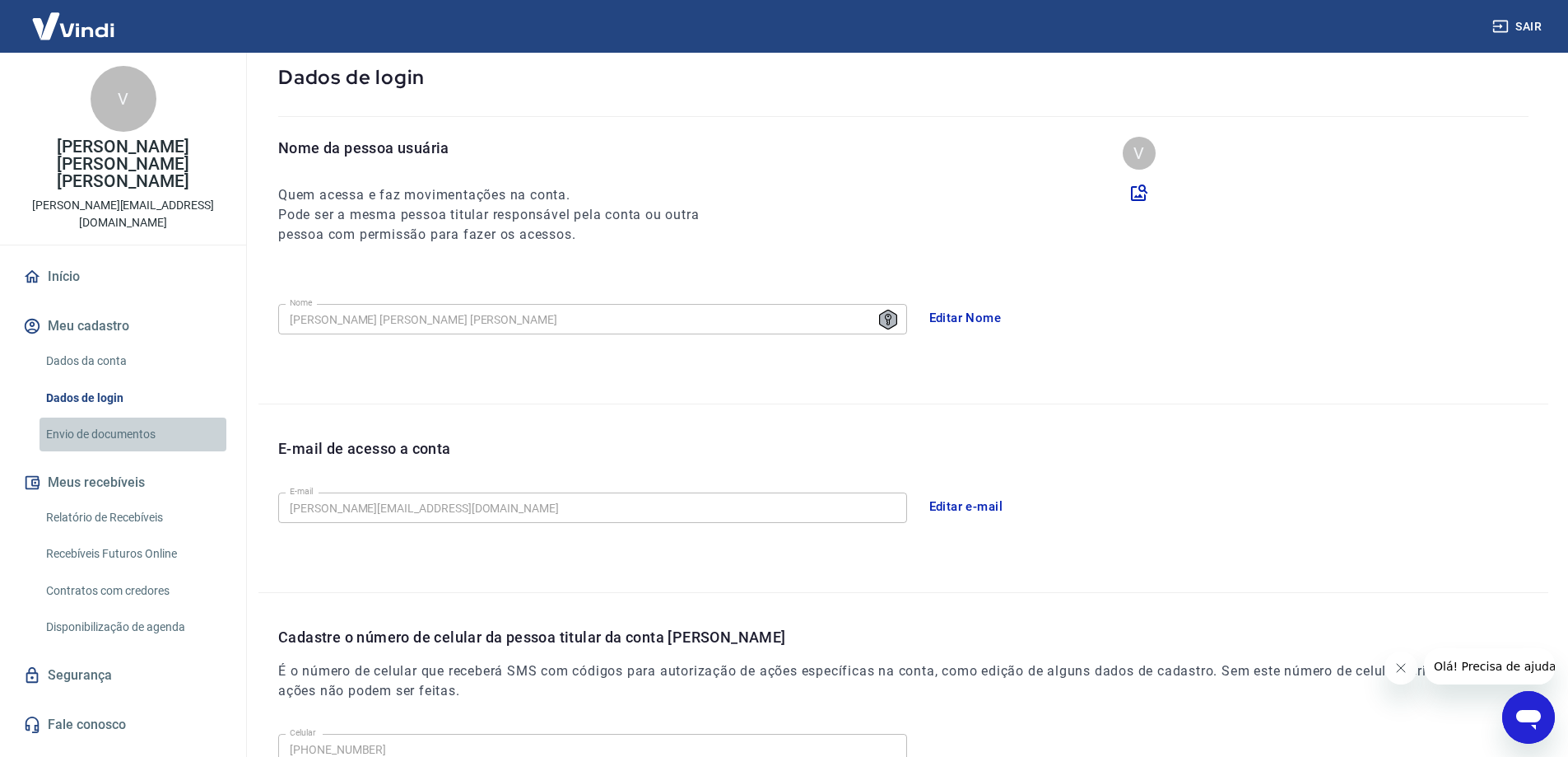
click at [104, 418] on link "Envio de documentos" at bounding box center [132, 435] width 187 height 34
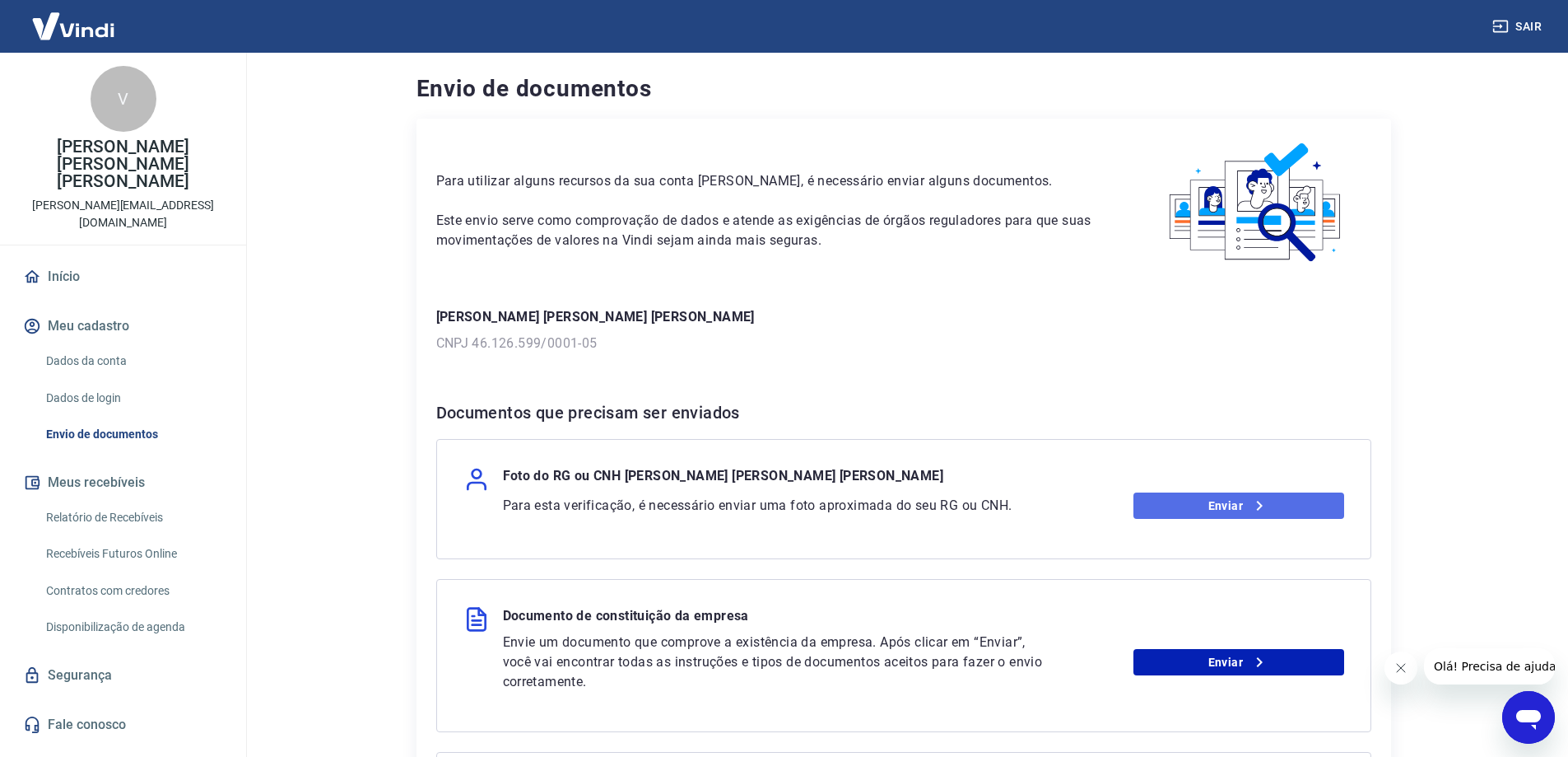
click at [1214, 504] on link "Enviar" at bounding box center [1239, 505] width 211 height 27
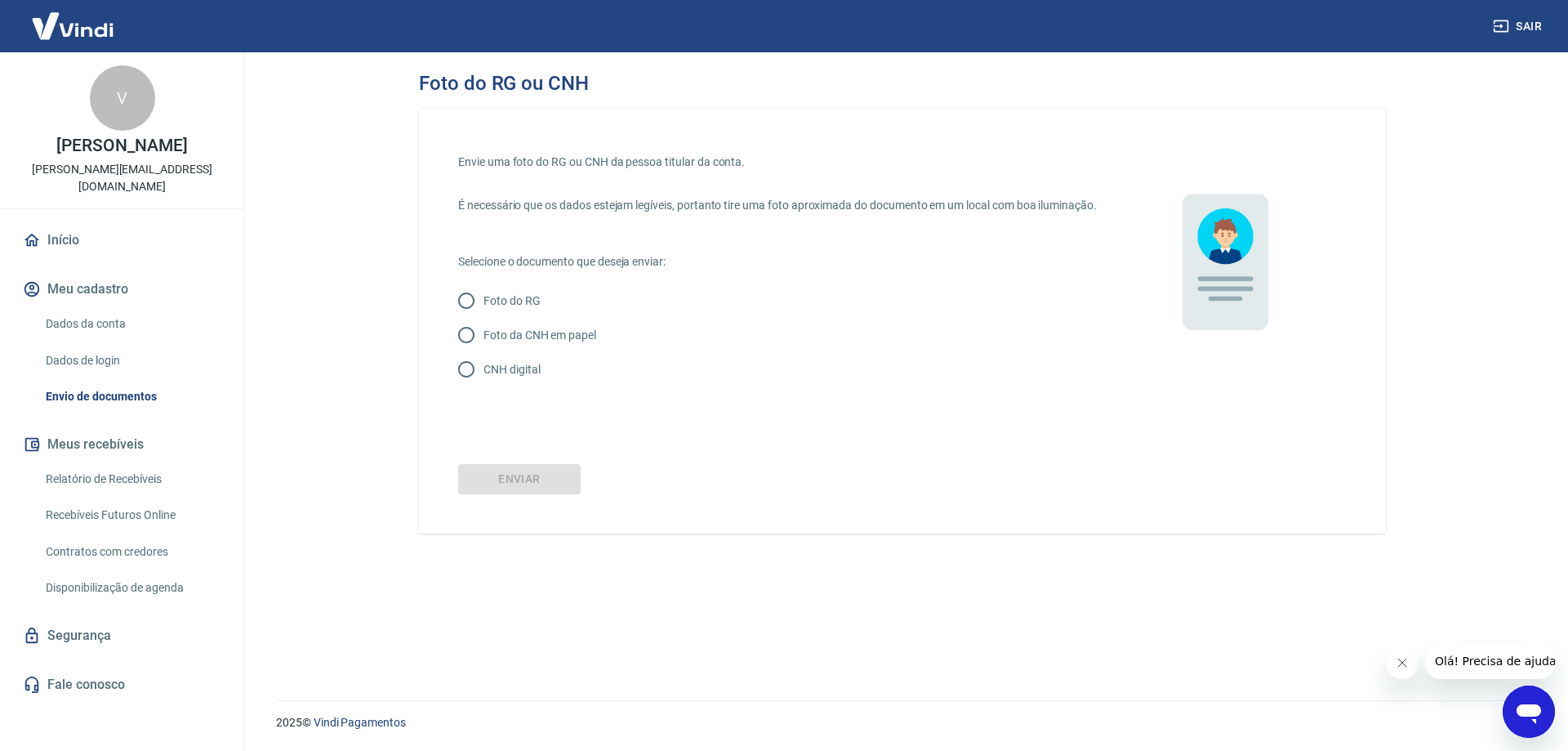
click at [466, 382] on input "CNH digital" at bounding box center [466, 368] width 35 height 35
radio input "true"
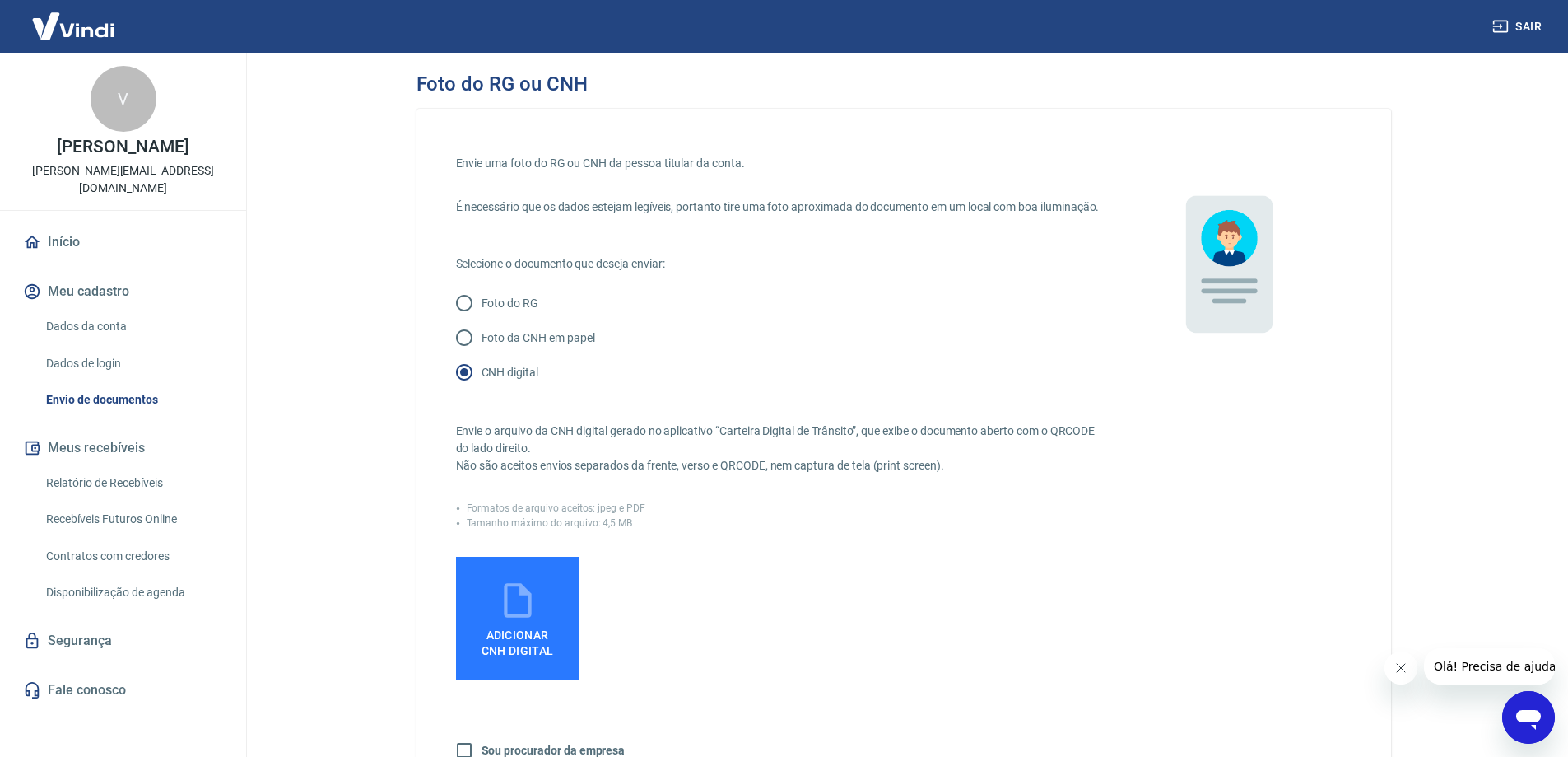
click at [543, 632] on label "Adicionar CNH Digital" at bounding box center [518, 618] width 123 height 123
click at [0, 0] on input "Adicionar CNH Digital" at bounding box center [0, 0] width 0 height 0
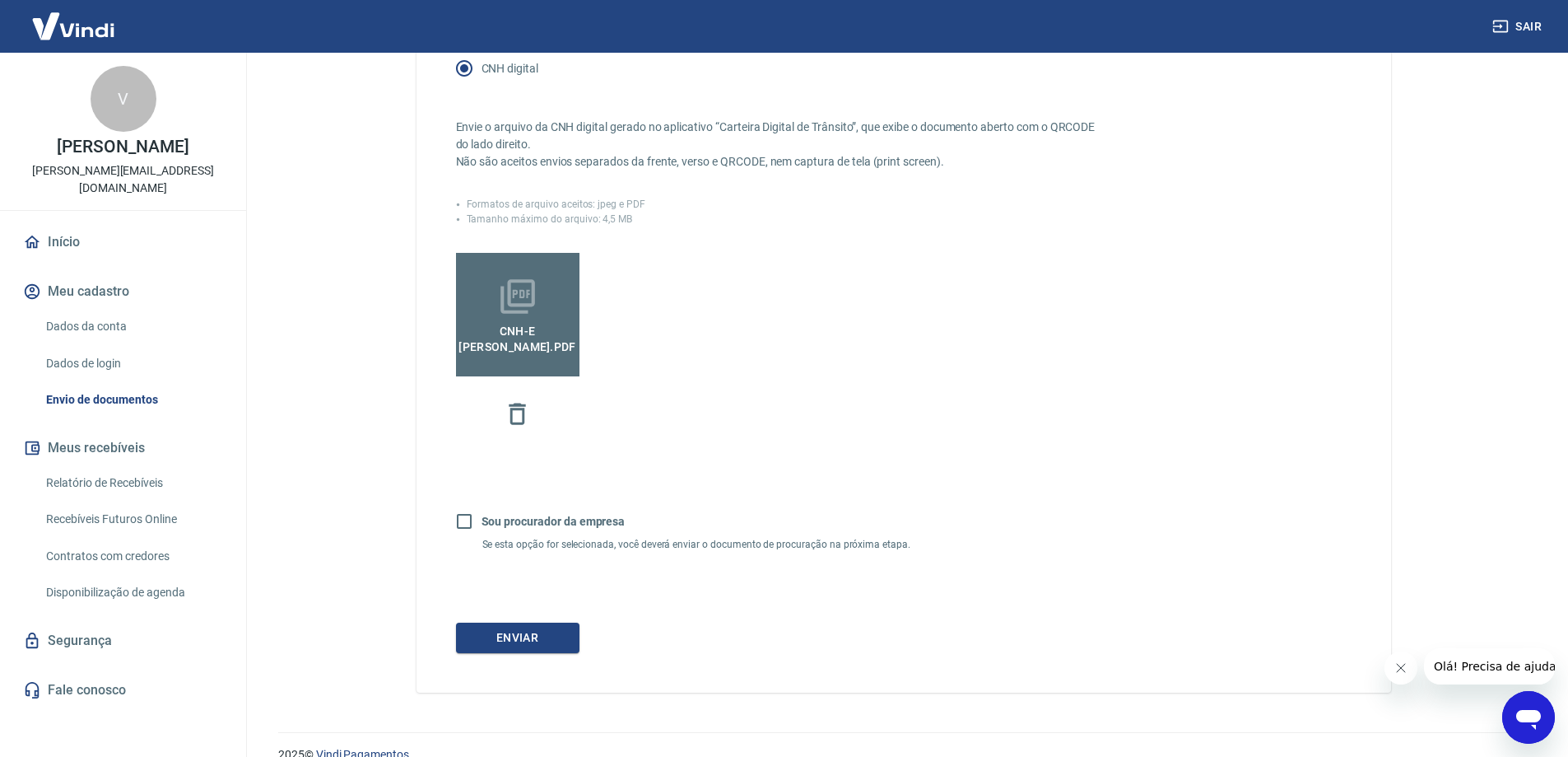
scroll to position [306, 0]
click at [519, 647] on button "Enviar" at bounding box center [518, 635] width 123 height 30
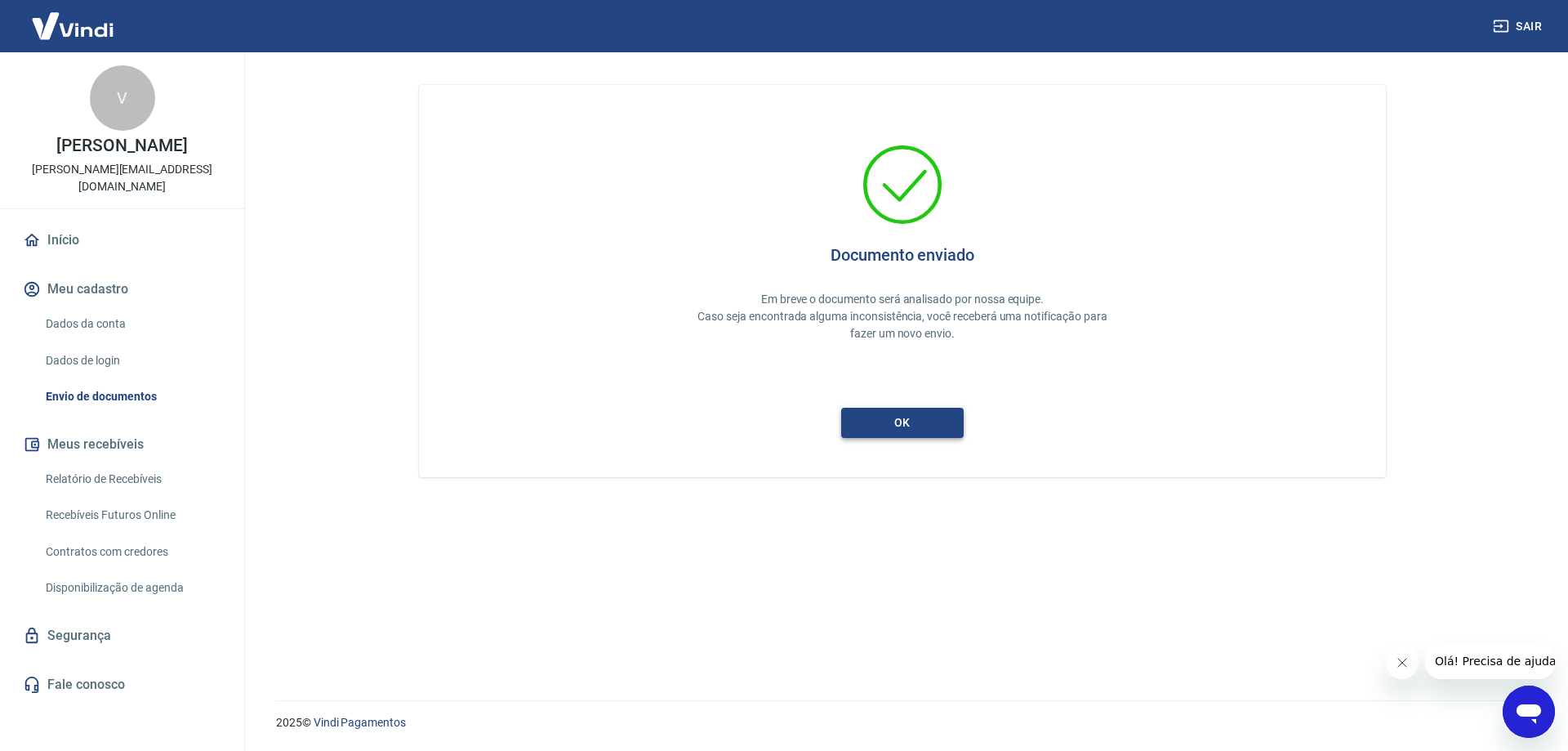
click at [885, 425] on button "ok" at bounding box center [902, 422] width 122 height 30
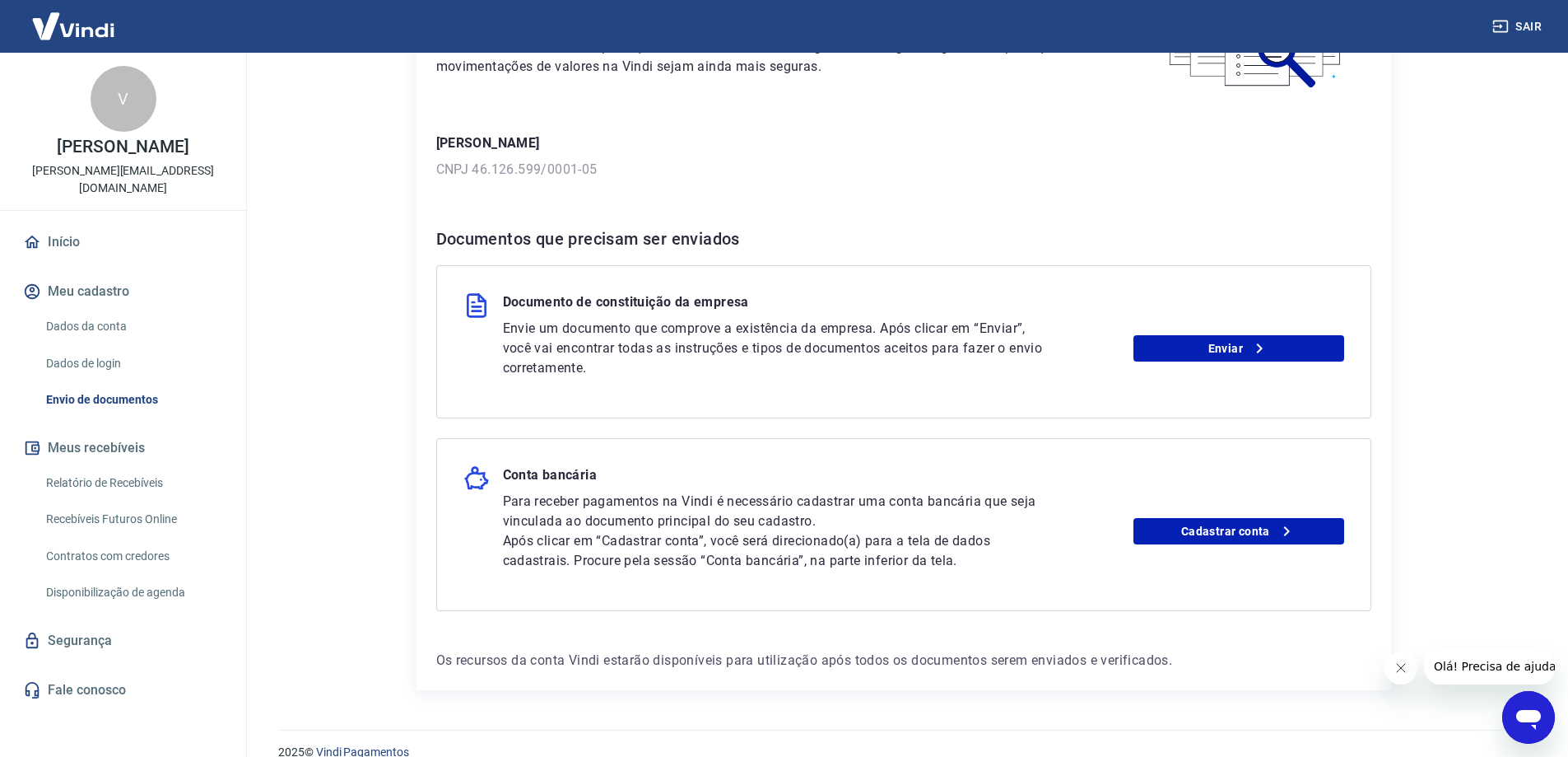
scroll to position [195, 0]
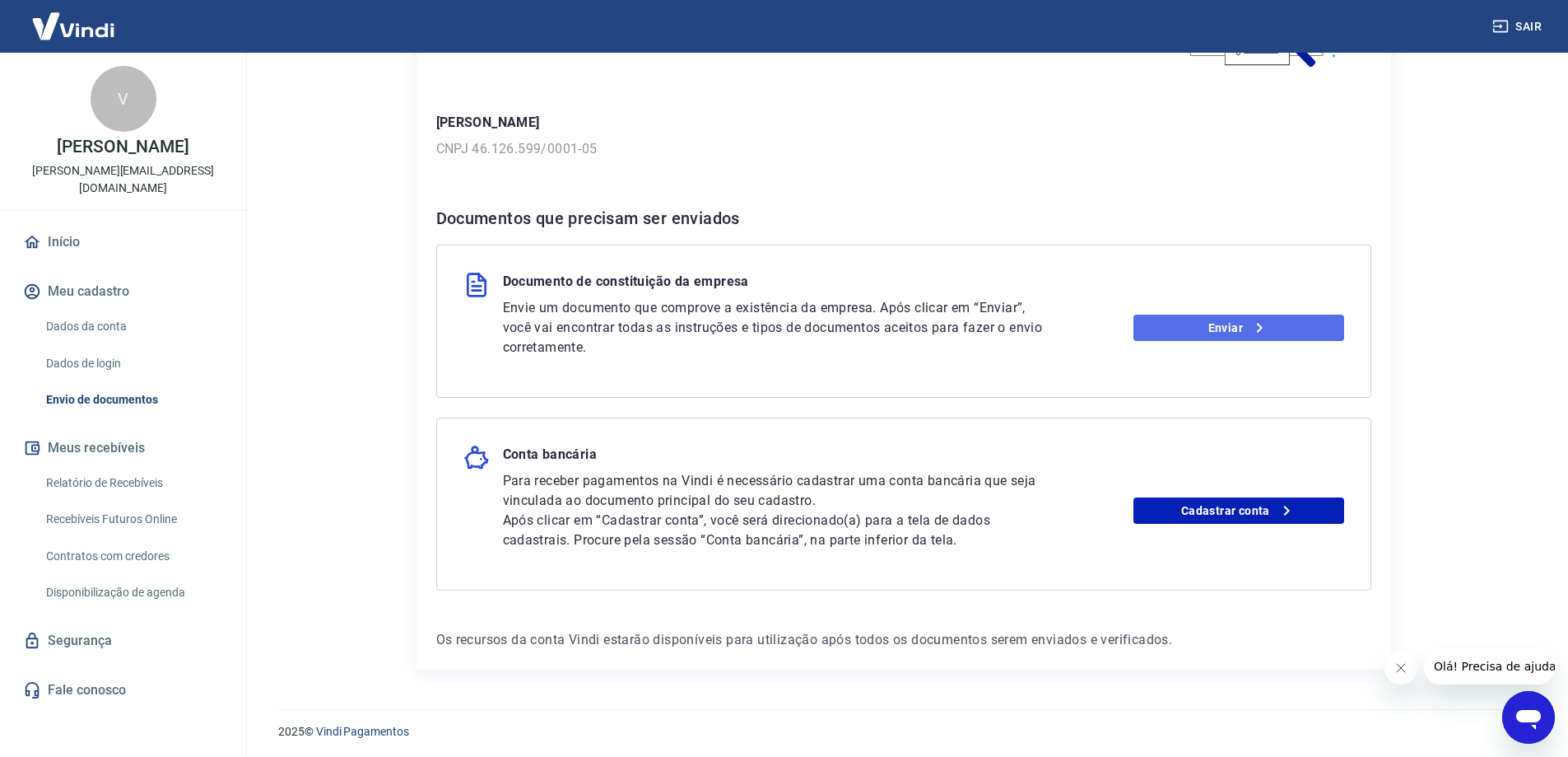
click at [1191, 328] on link "Enviar" at bounding box center [1239, 328] width 211 height 27
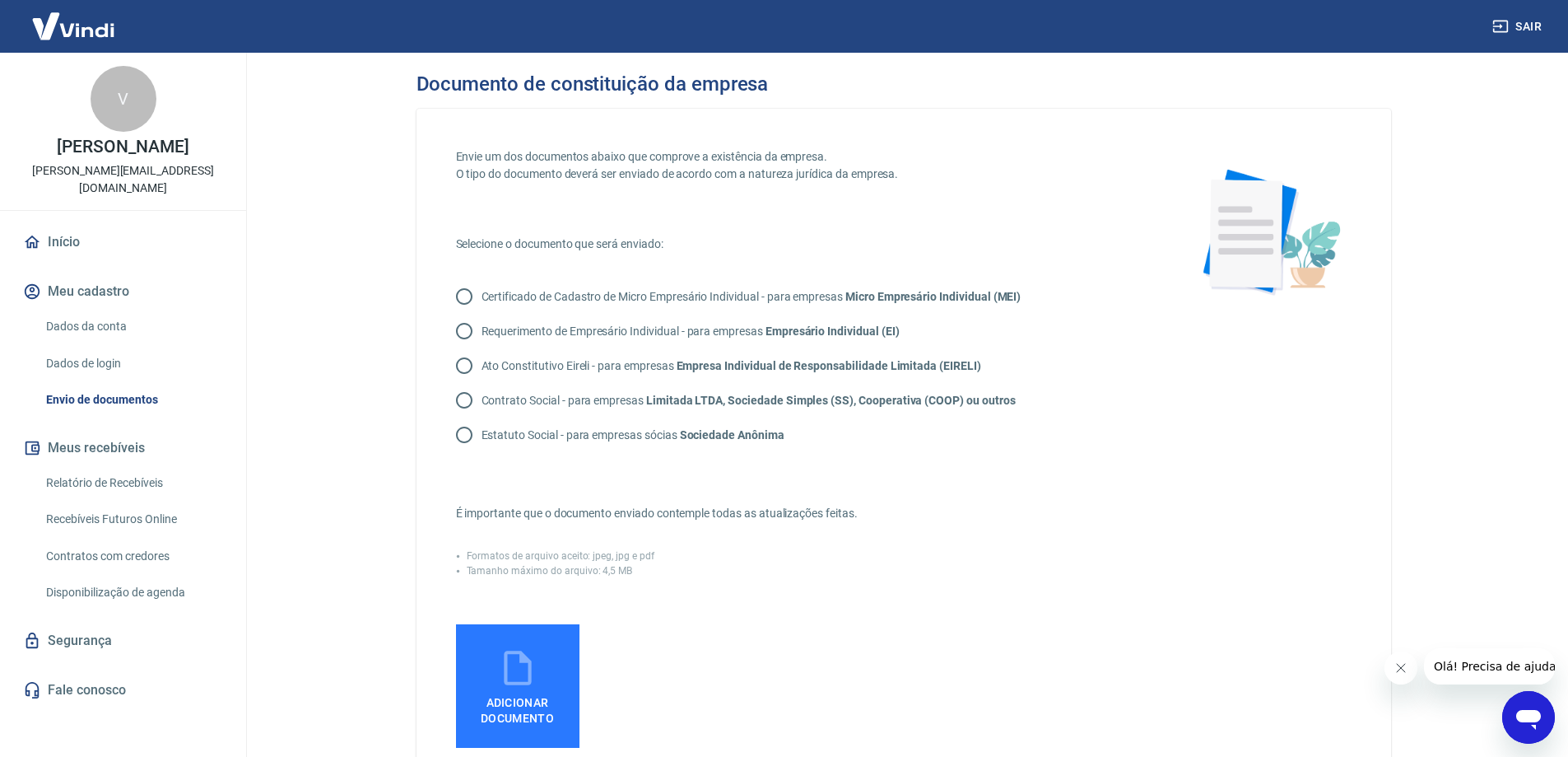
click at [466, 401] on input "Contrato Social - para empresas Limitada LTDA, Sociedade Simples (SS), Cooperat…" at bounding box center [464, 400] width 35 height 35
radio input "true"
click at [527, 670] on icon at bounding box center [517, 668] width 27 height 35
click at [0, 0] on input "Adicionar documento" at bounding box center [0, 0] width 0 height 0
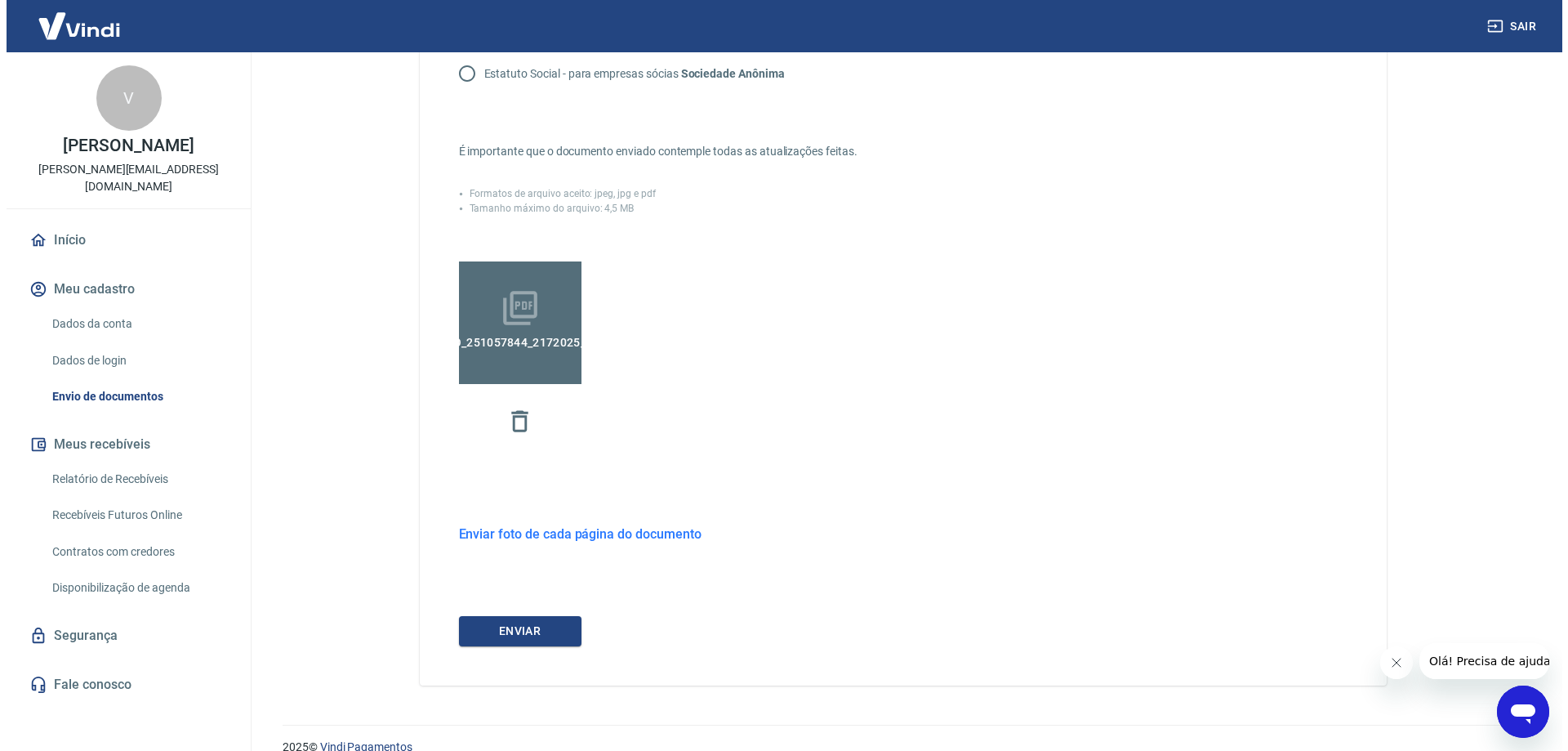
scroll to position [383, 0]
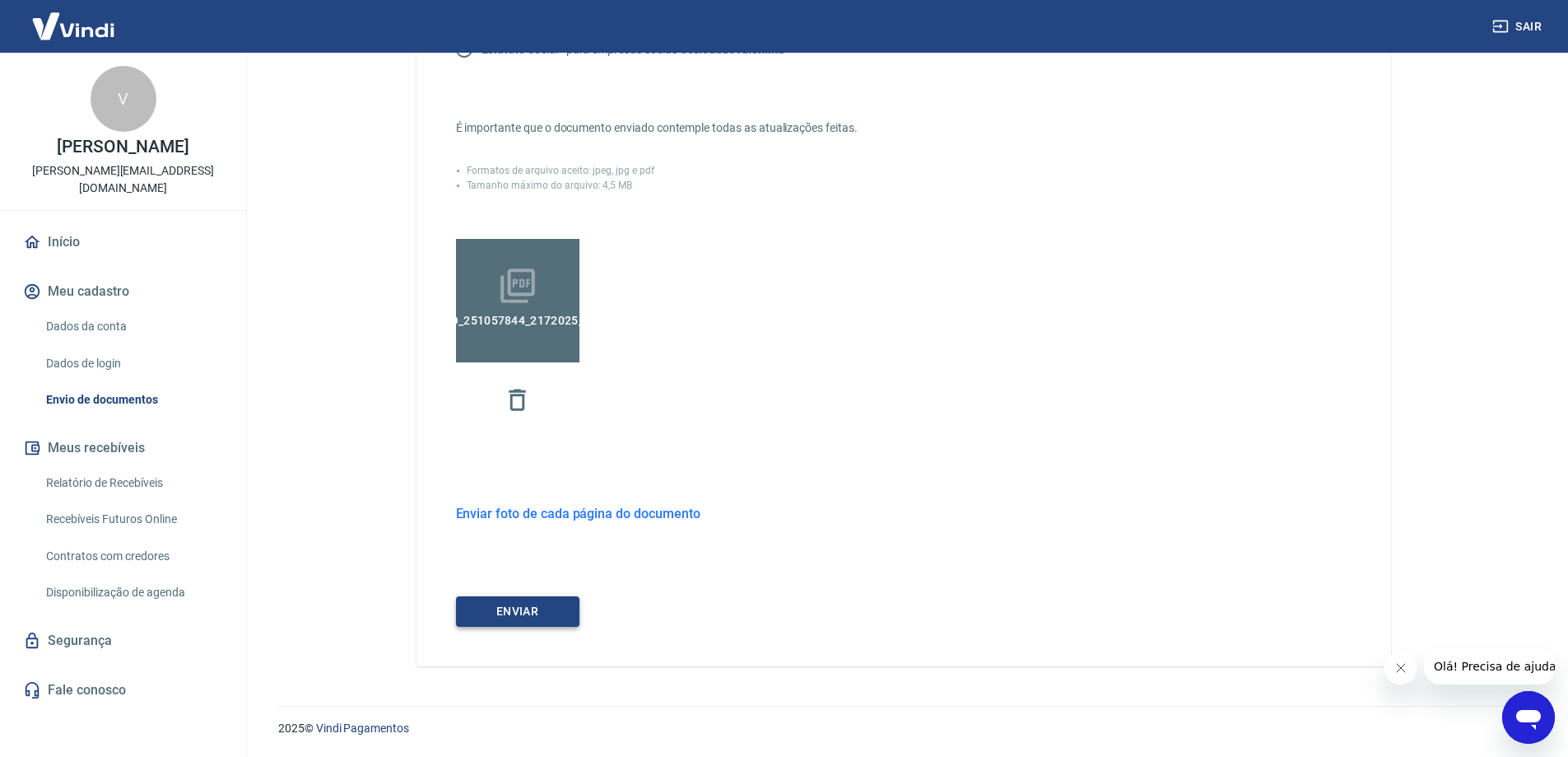
click at [506, 609] on button "ENVIAR" at bounding box center [518, 611] width 123 height 30
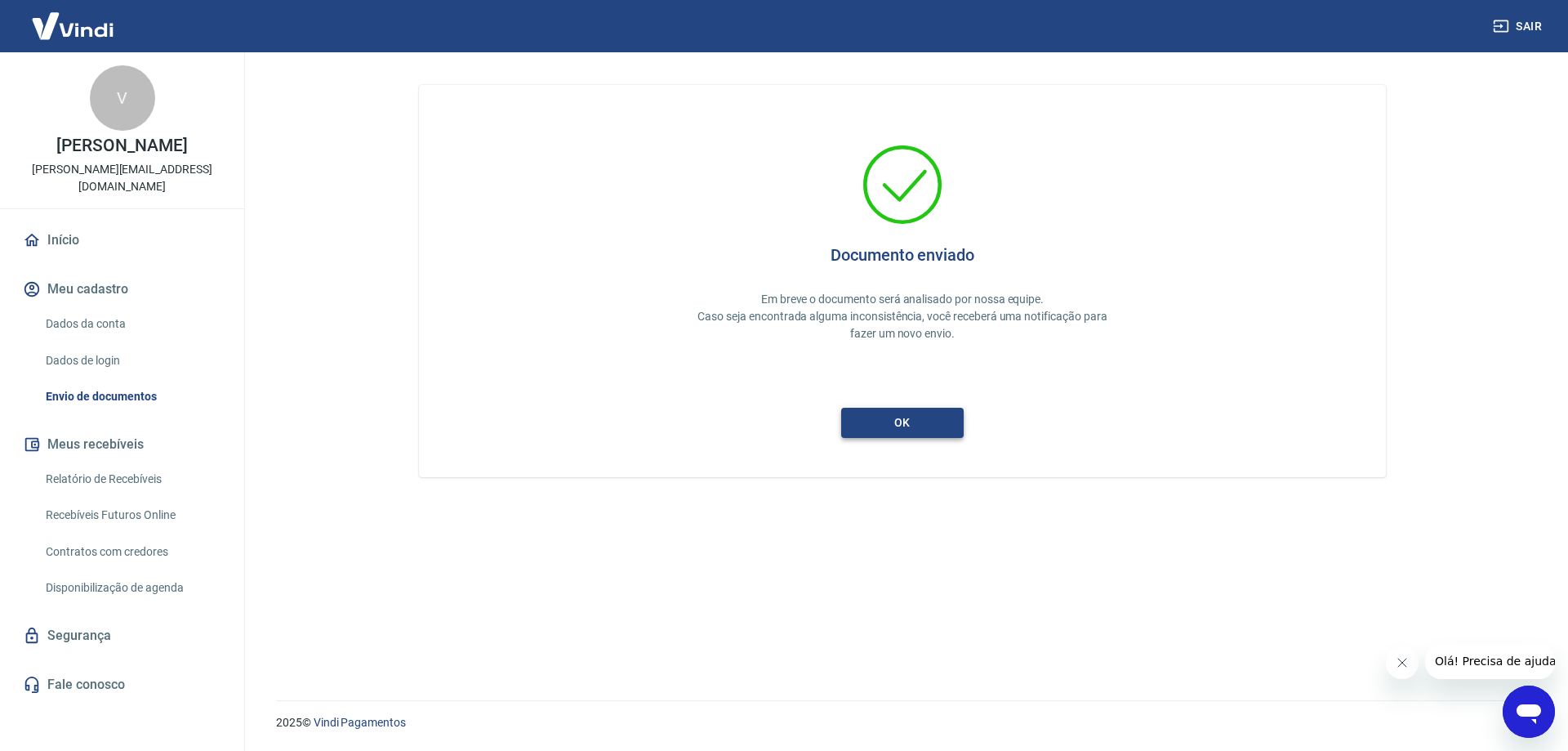
click at [909, 428] on button "ok" at bounding box center [902, 422] width 122 height 30
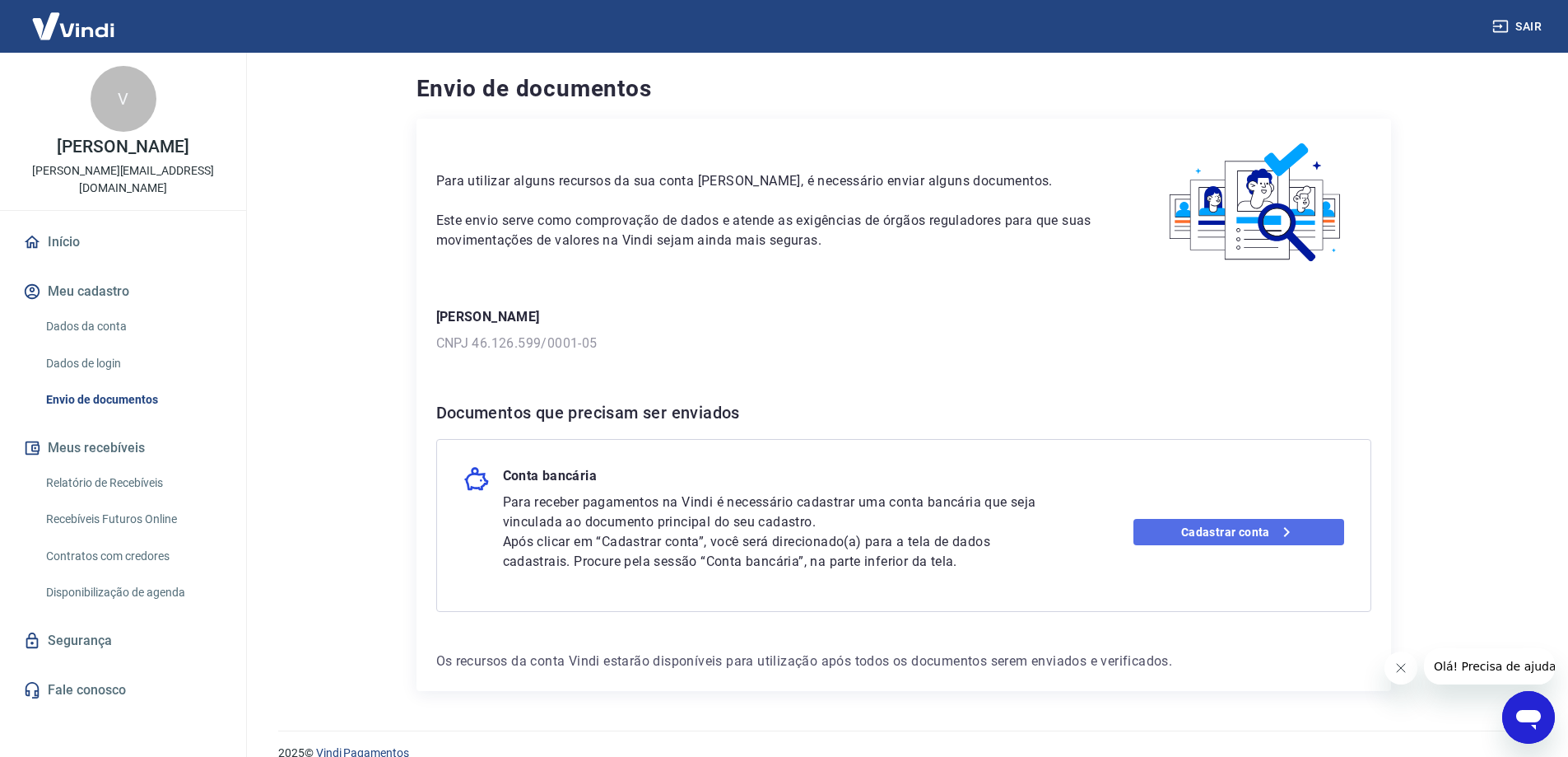
click at [1221, 535] on link "Cadastrar conta" at bounding box center [1239, 532] width 211 height 27
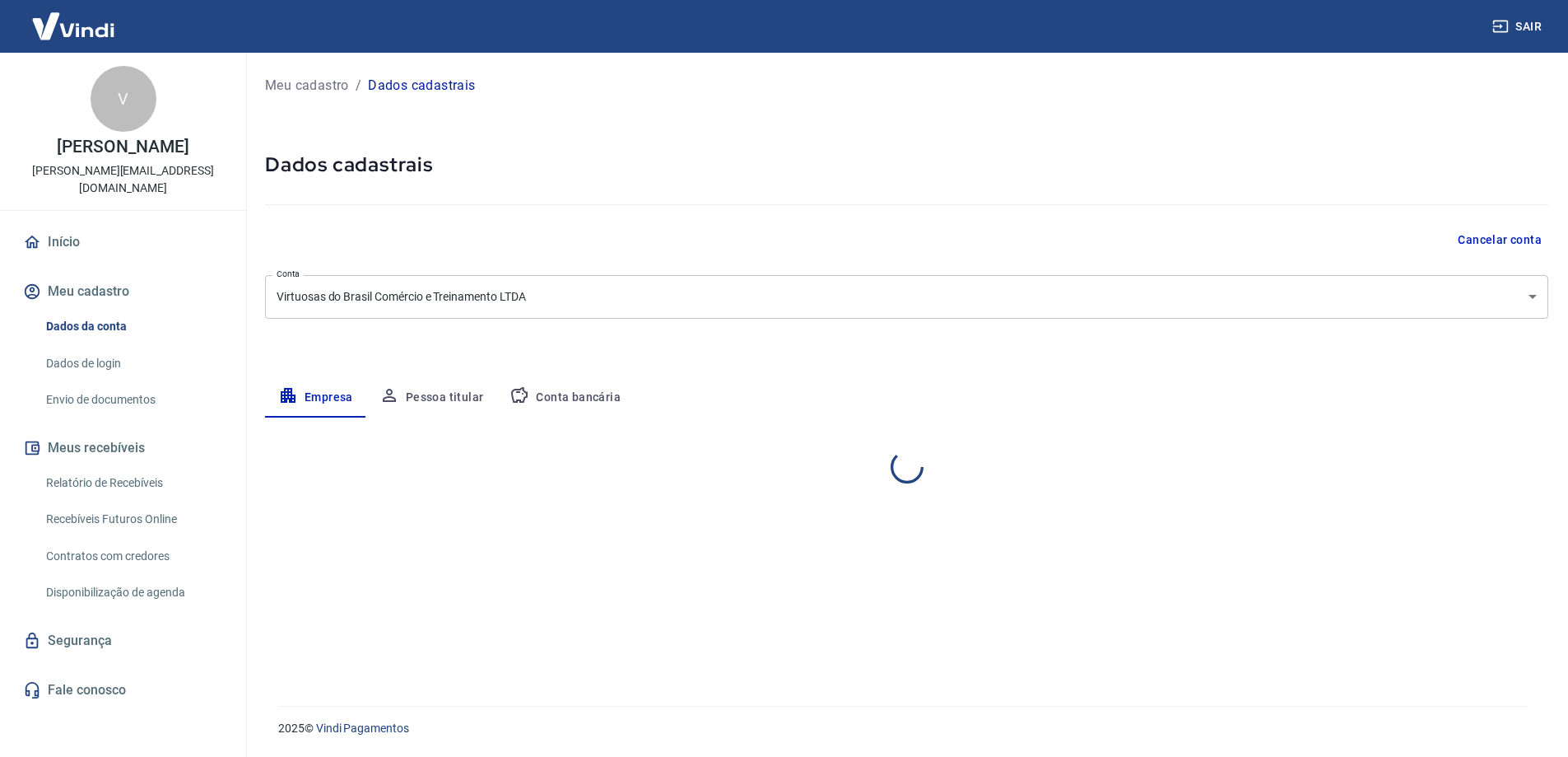
select select "DF"
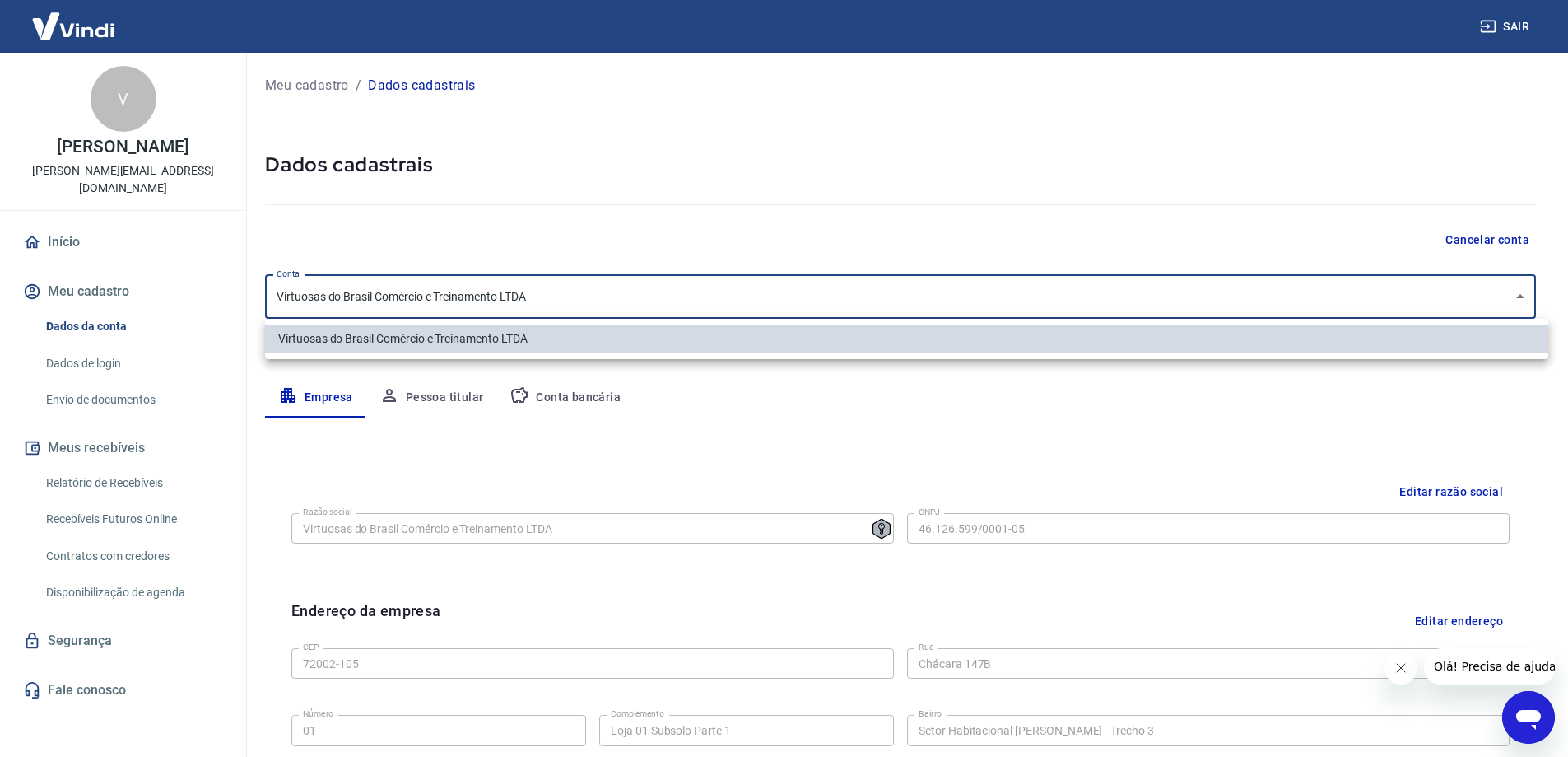
click at [600, 295] on body "Sair V [PERSON_NAME] Veloso de [PERSON_NAME] [PERSON_NAME][EMAIL_ADDRESS][DOMAI…" at bounding box center [784, 378] width 1568 height 757
click at [600, 295] on div at bounding box center [790, 378] width 1580 height 757
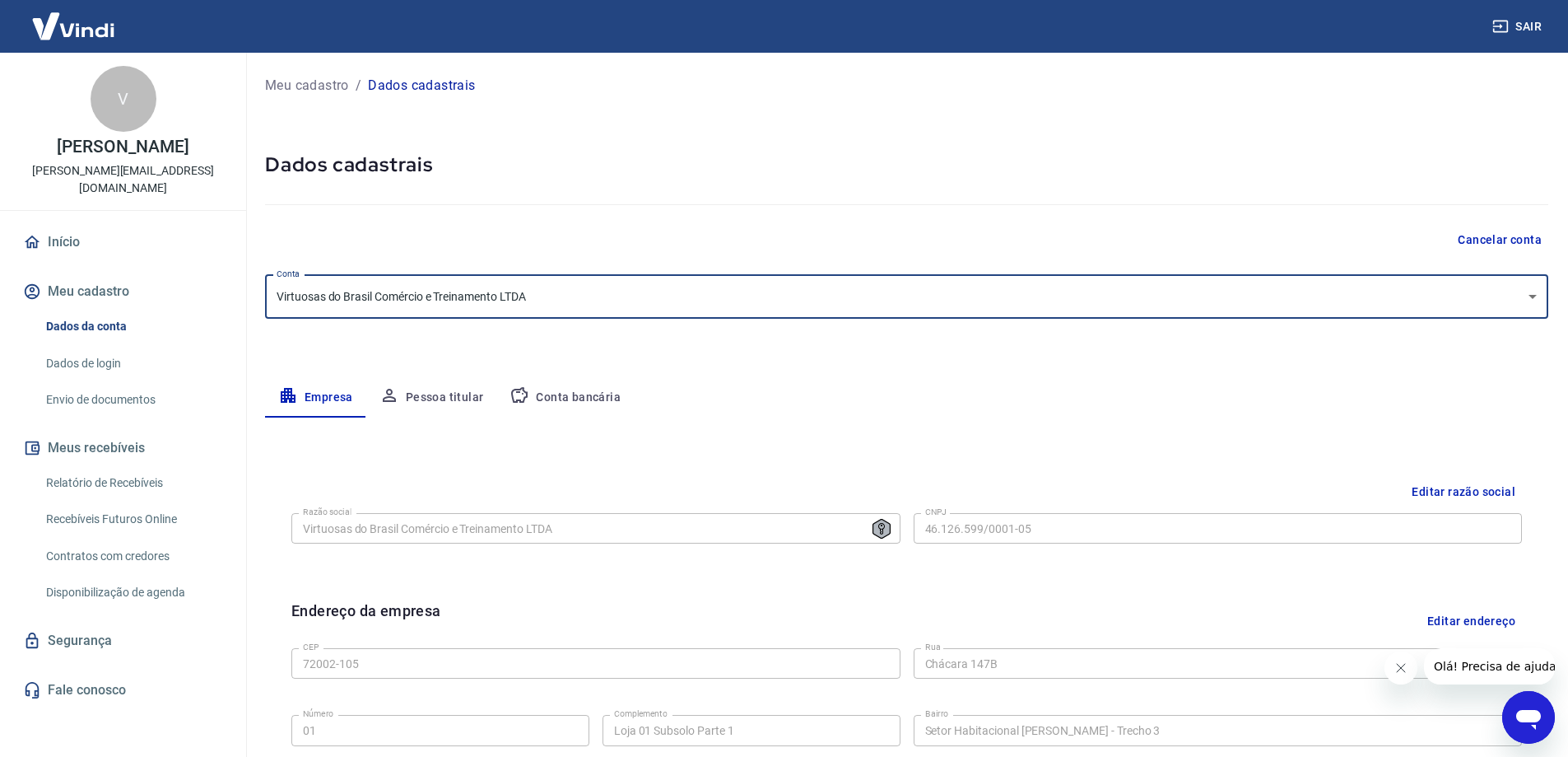
click at [1486, 492] on button "Editar razão social" at bounding box center [1463, 492] width 117 height 30
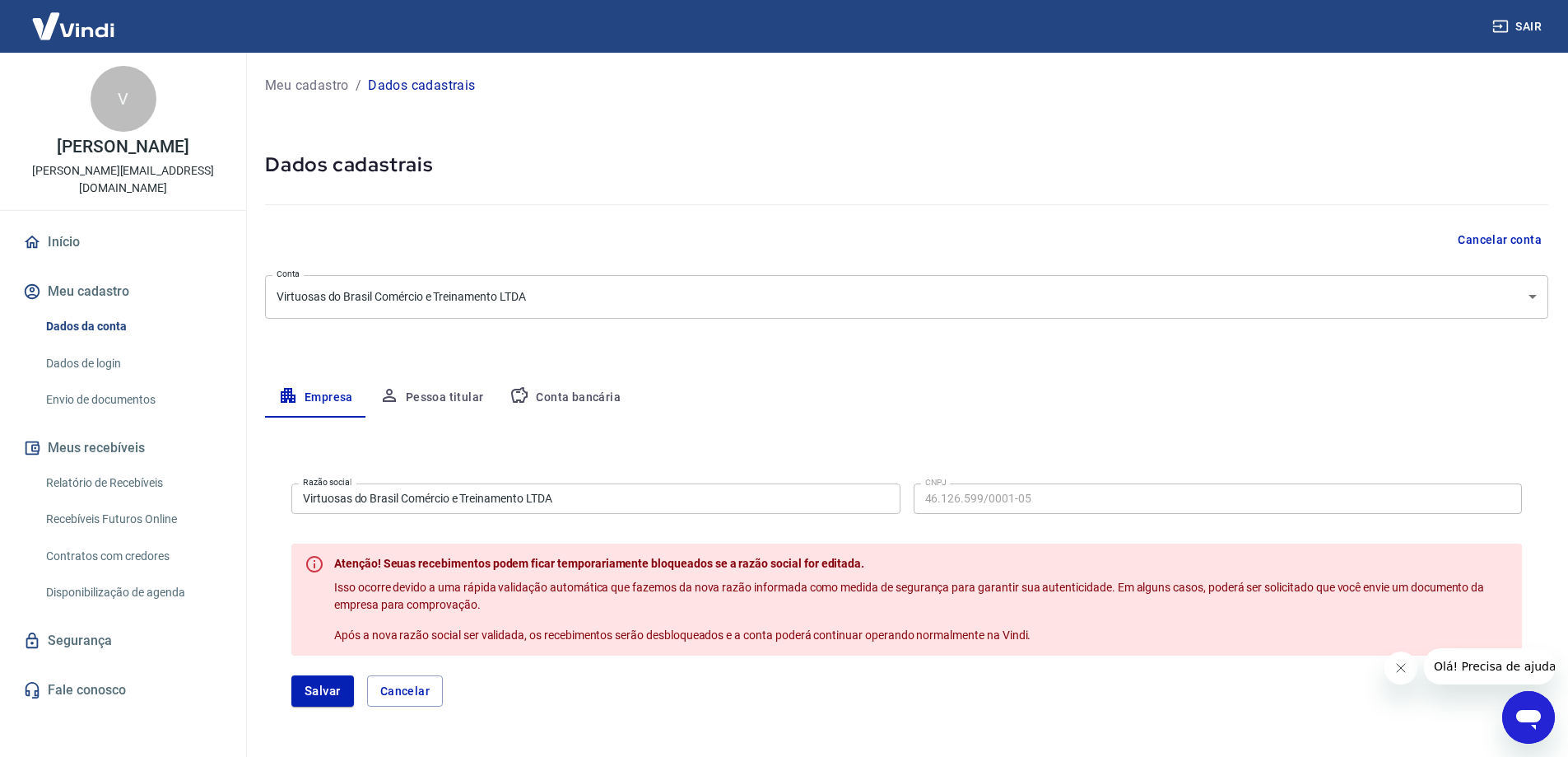
click at [582, 493] on input "Virtuosas do Brasil Comércio e Treinamento LTDA" at bounding box center [595, 498] width 609 height 30
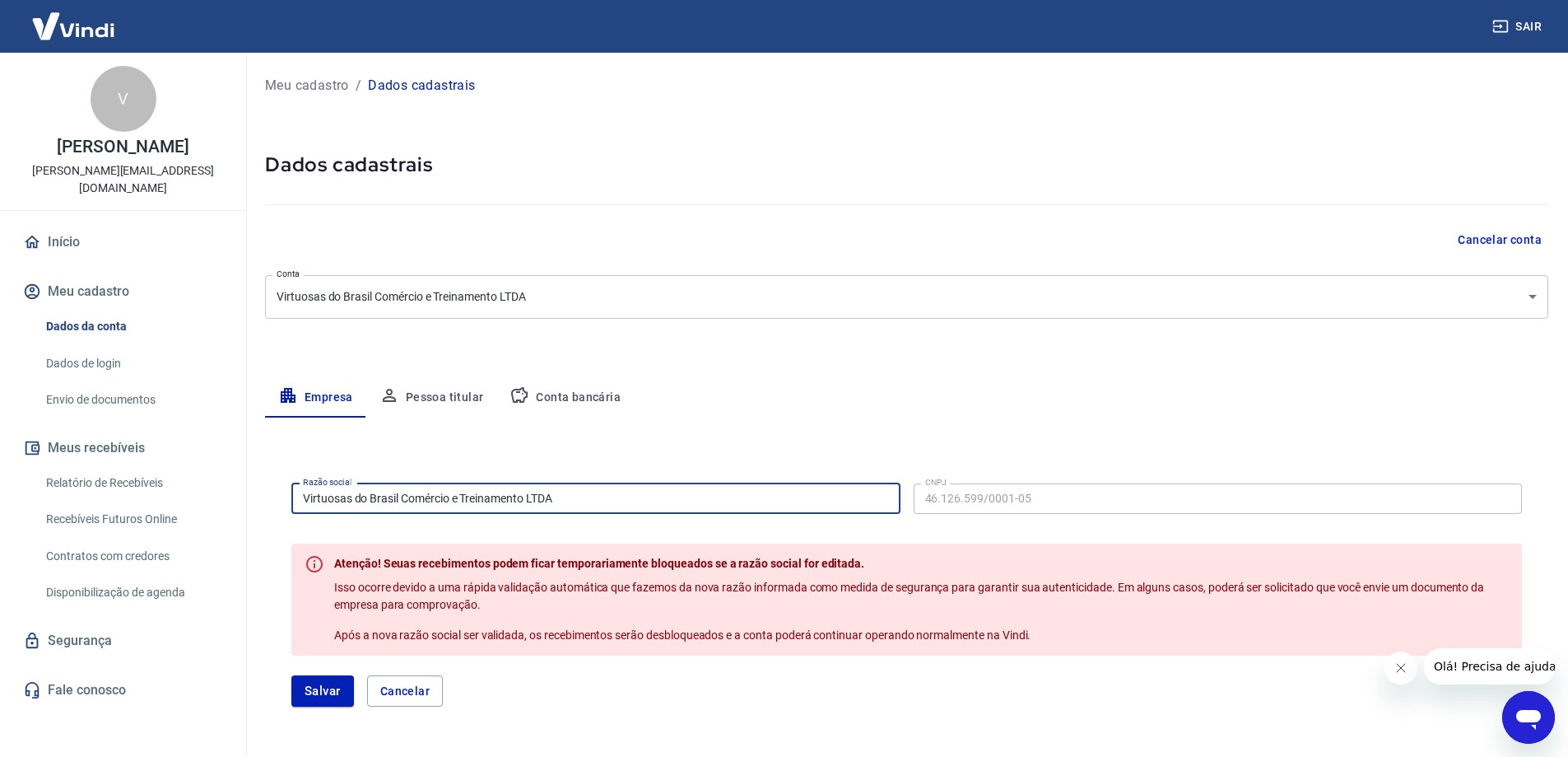
drag, startPoint x: 397, startPoint y: 496, endPoint x: 277, endPoint y: 503, distance: 120.2
type input "Virtude [PERSON_NAME] e Treinamento LTDA"
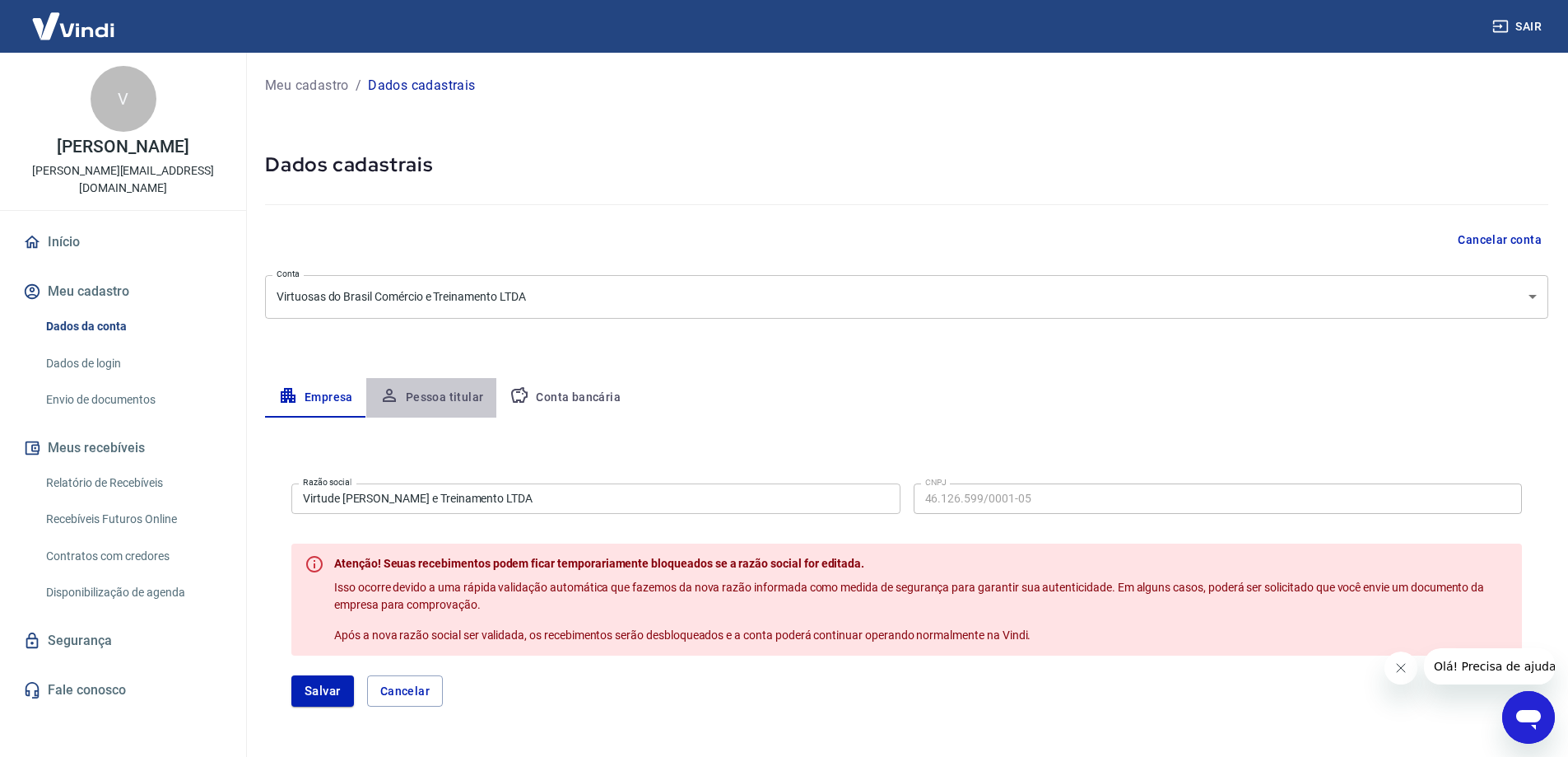
click at [436, 395] on button "Pessoa titular" at bounding box center [431, 397] width 131 height 39
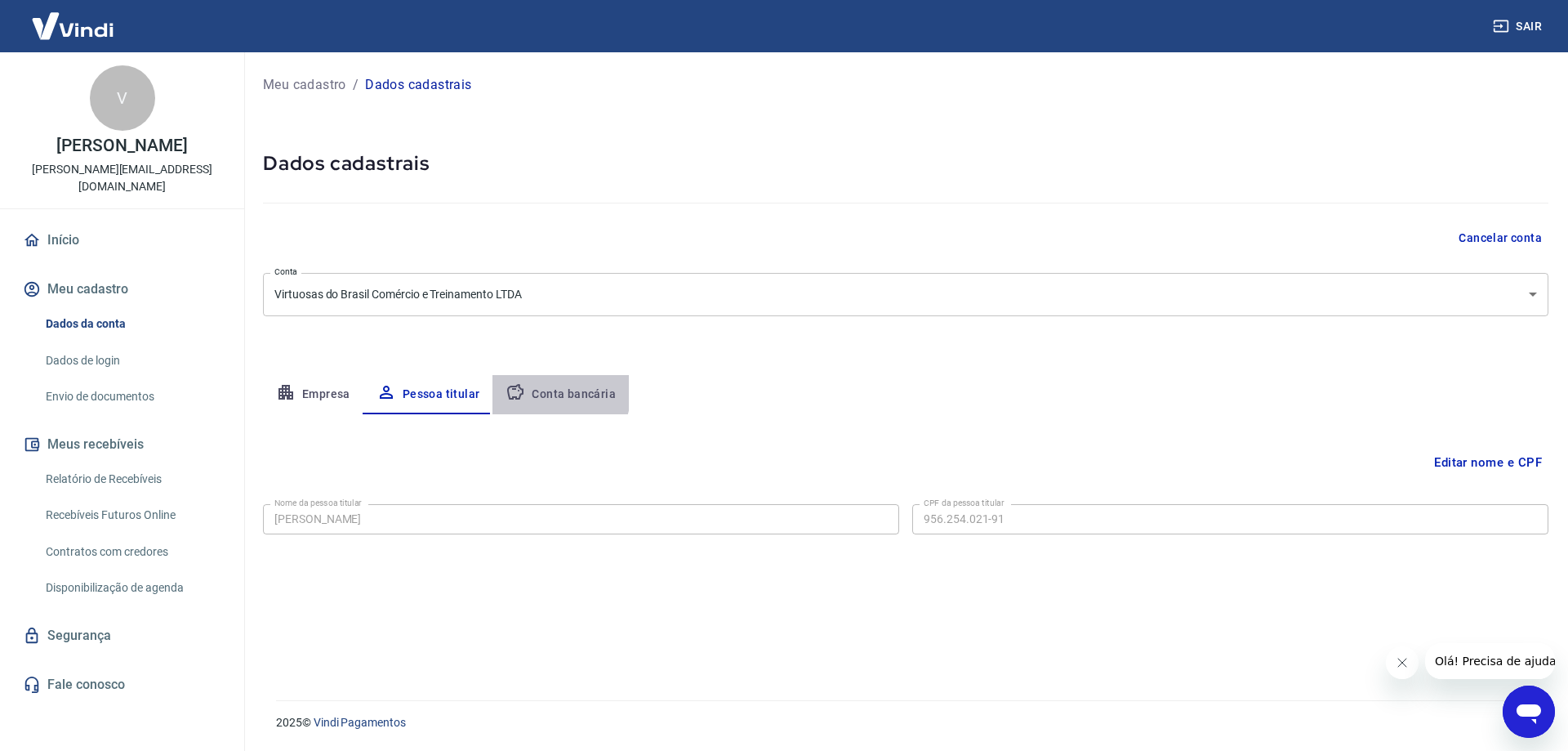
click at [553, 392] on button "Conta bancária" at bounding box center [560, 394] width 136 height 39
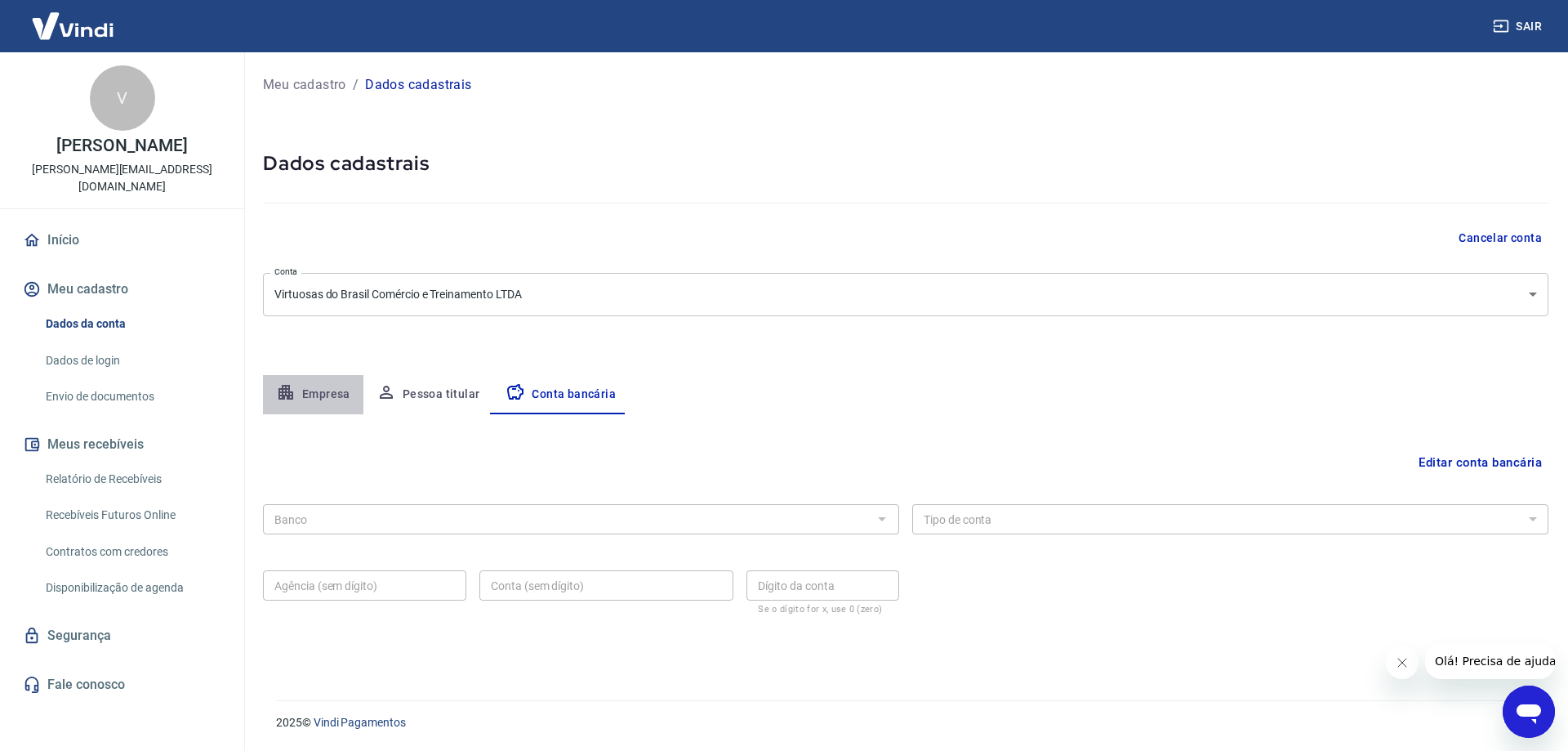
click at [298, 388] on button "Empresa" at bounding box center [313, 394] width 100 height 39
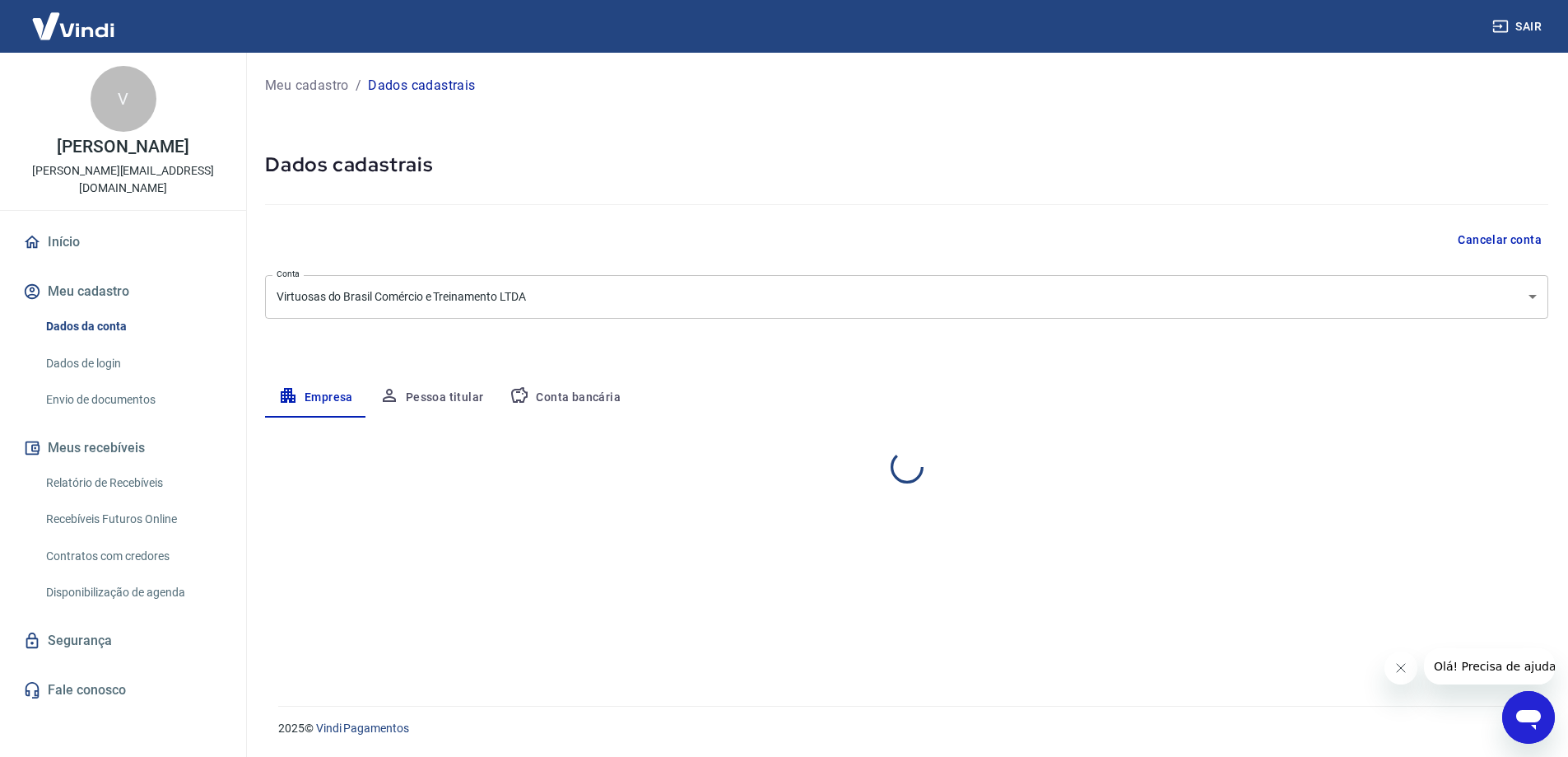
select select "DF"
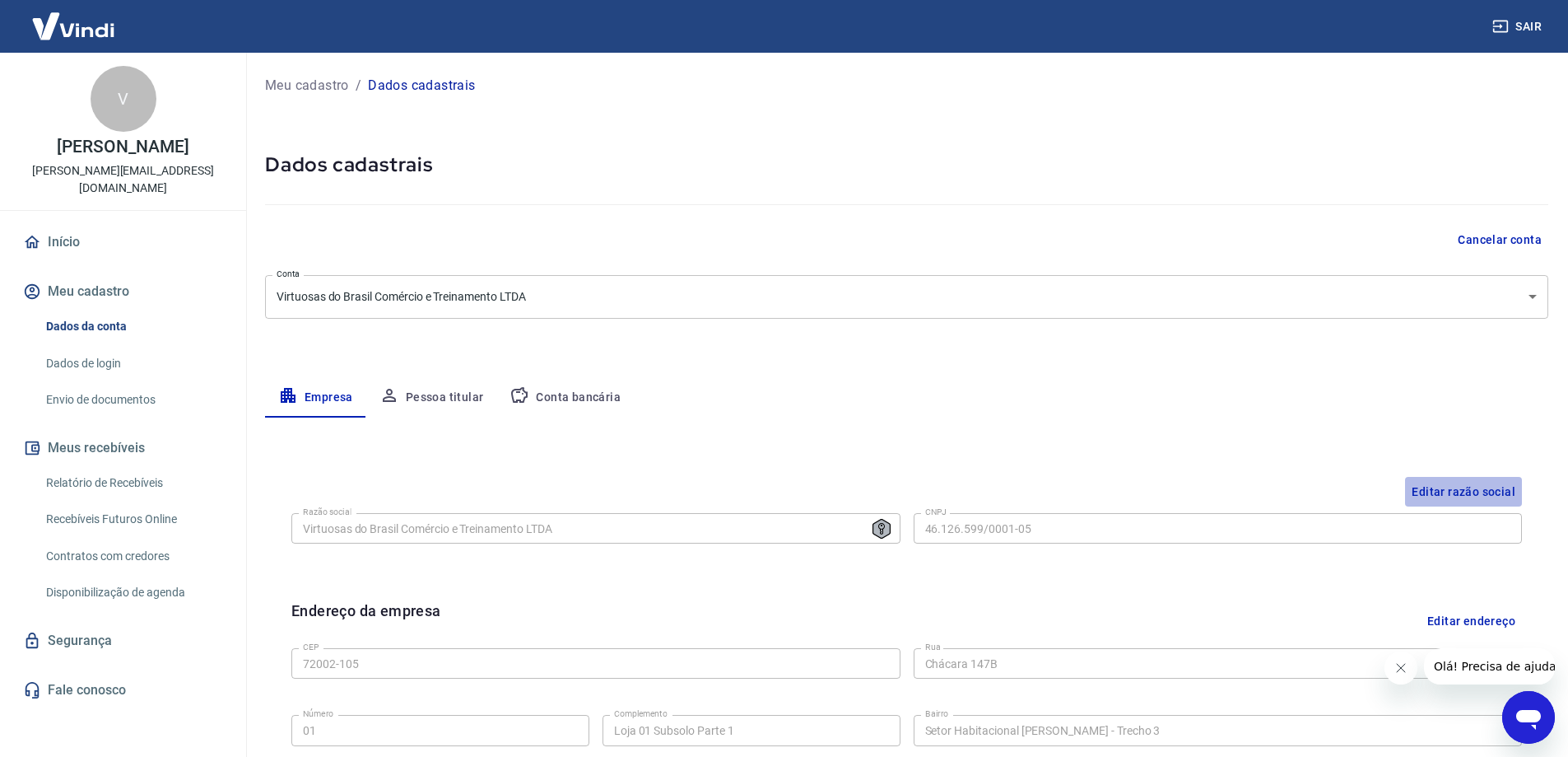
click at [1474, 482] on button "Editar razão social" at bounding box center [1463, 492] width 117 height 30
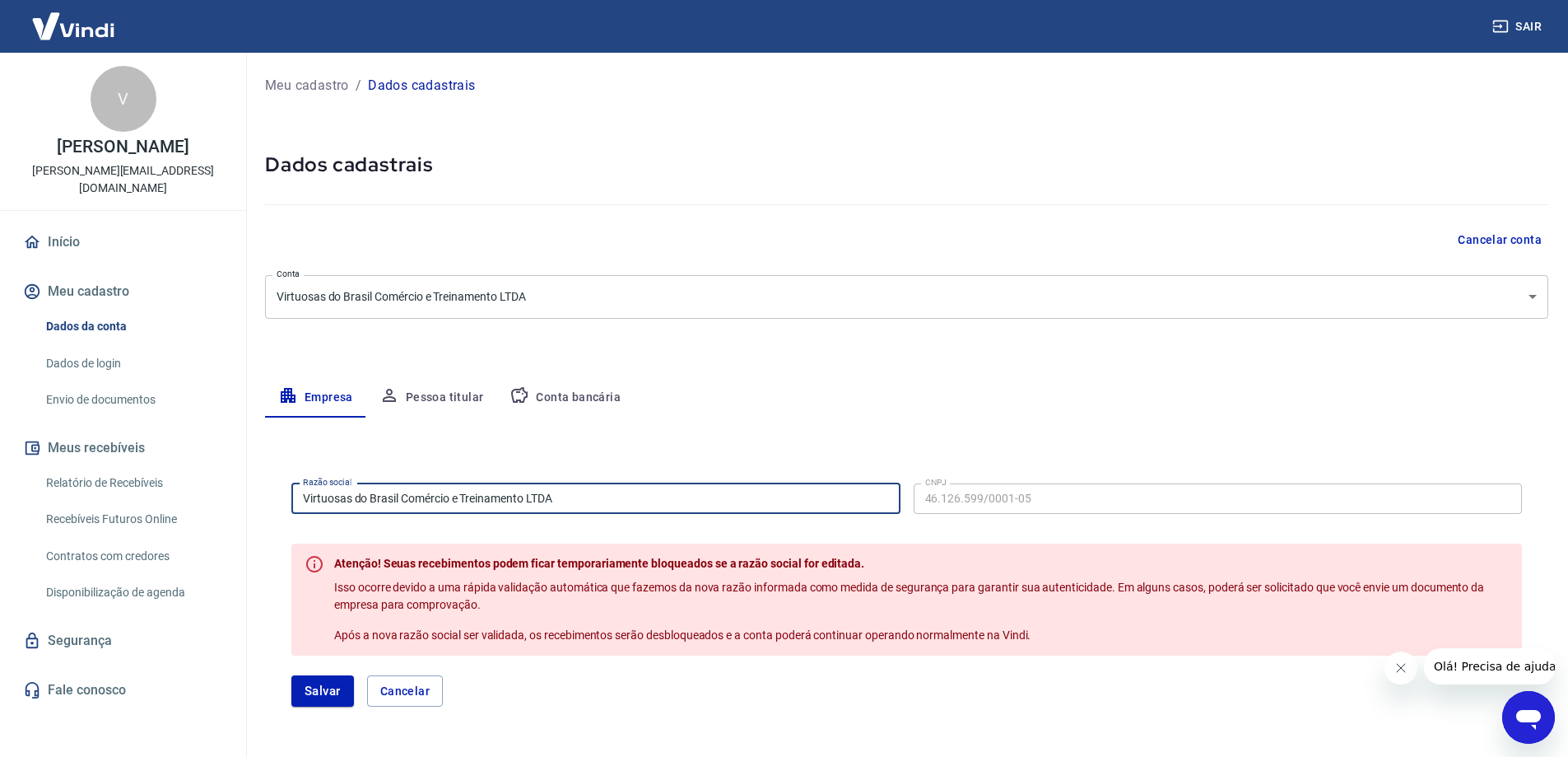
click at [397, 497] on input "Virtuosas do Brasil Comércio e Treinamento LTDA" at bounding box center [595, 498] width 609 height 30
type input "Virtude [PERSON_NAME] e Treinamento LTDA"
click at [323, 694] on button "Salvar" at bounding box center [322, 690] width 62 height 31
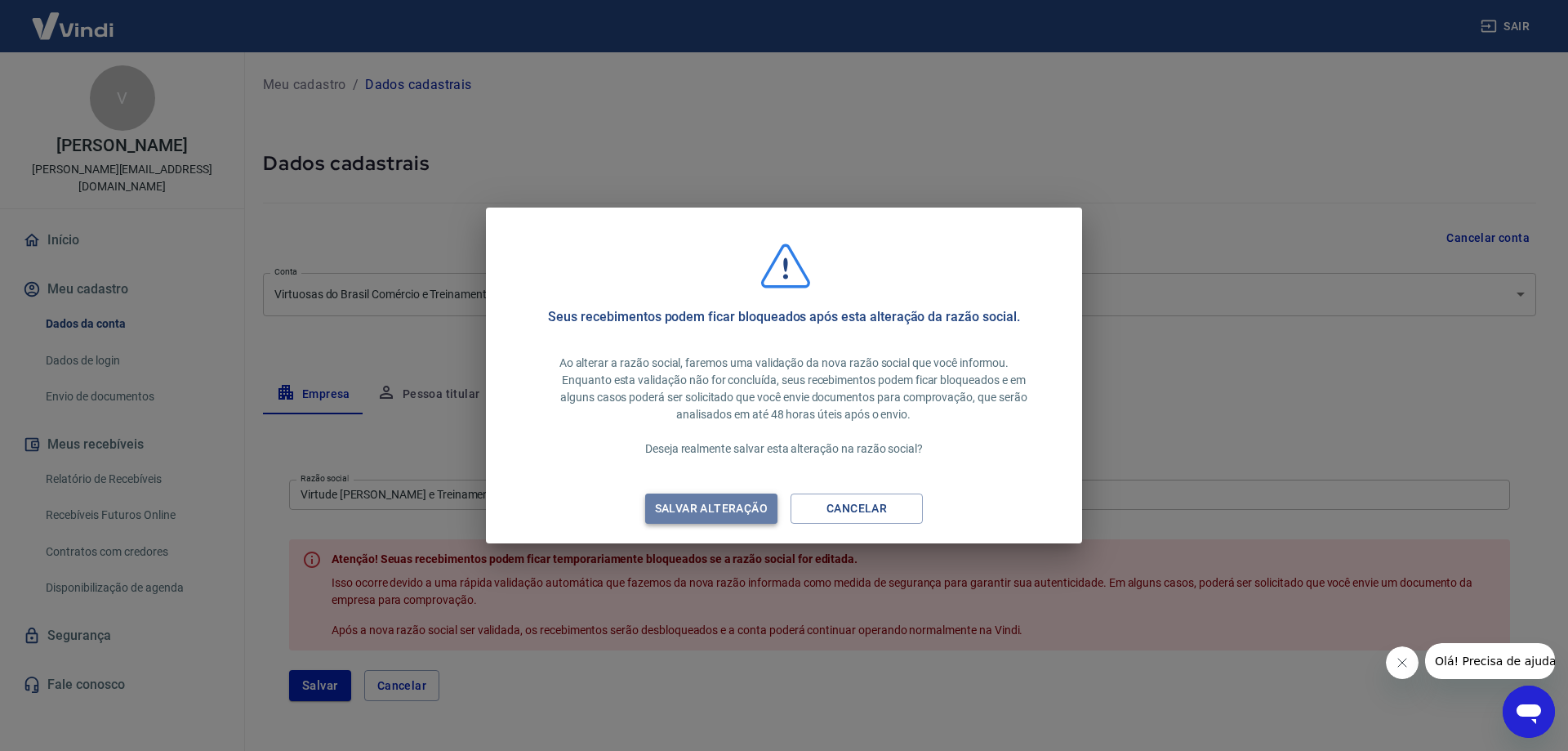
click at [714, 502] on div "Salvar alteração" at bounding box center [711, 508] width 152 height 20
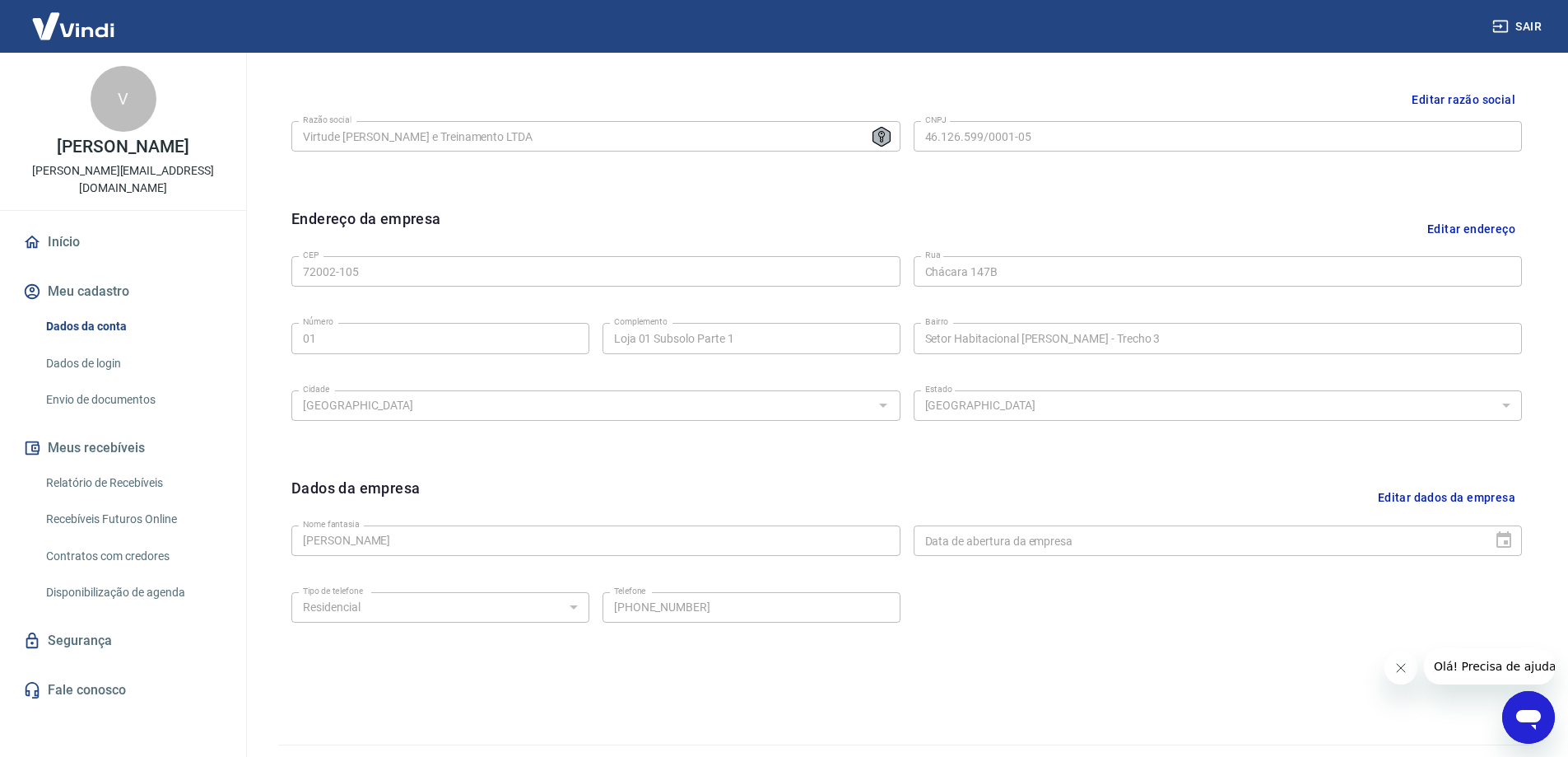
scroll to position [418, 0]
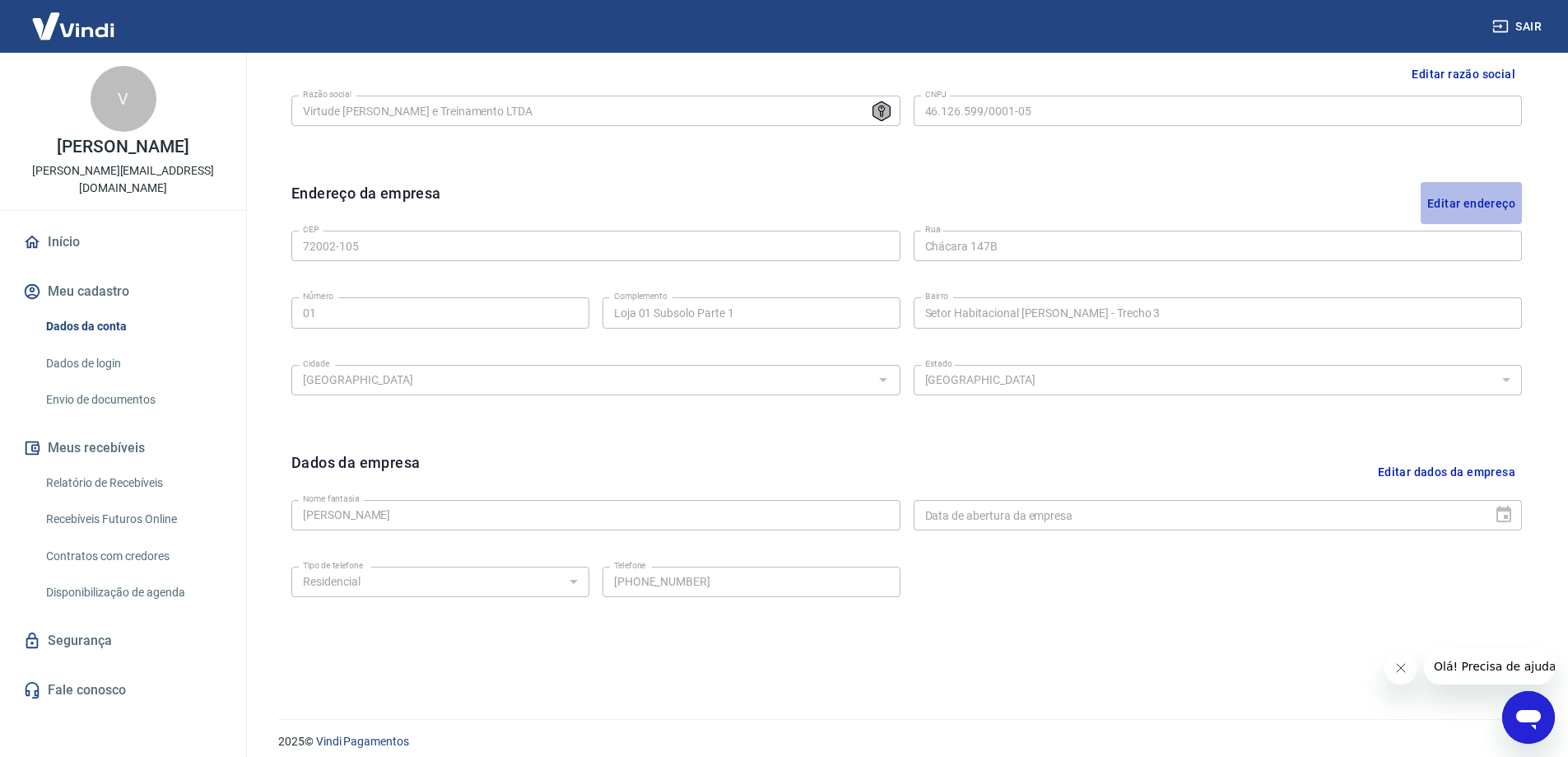
click at [1478, 201] on button "Editar endereço" at bounding box center [1471, 203] width 101 height 42
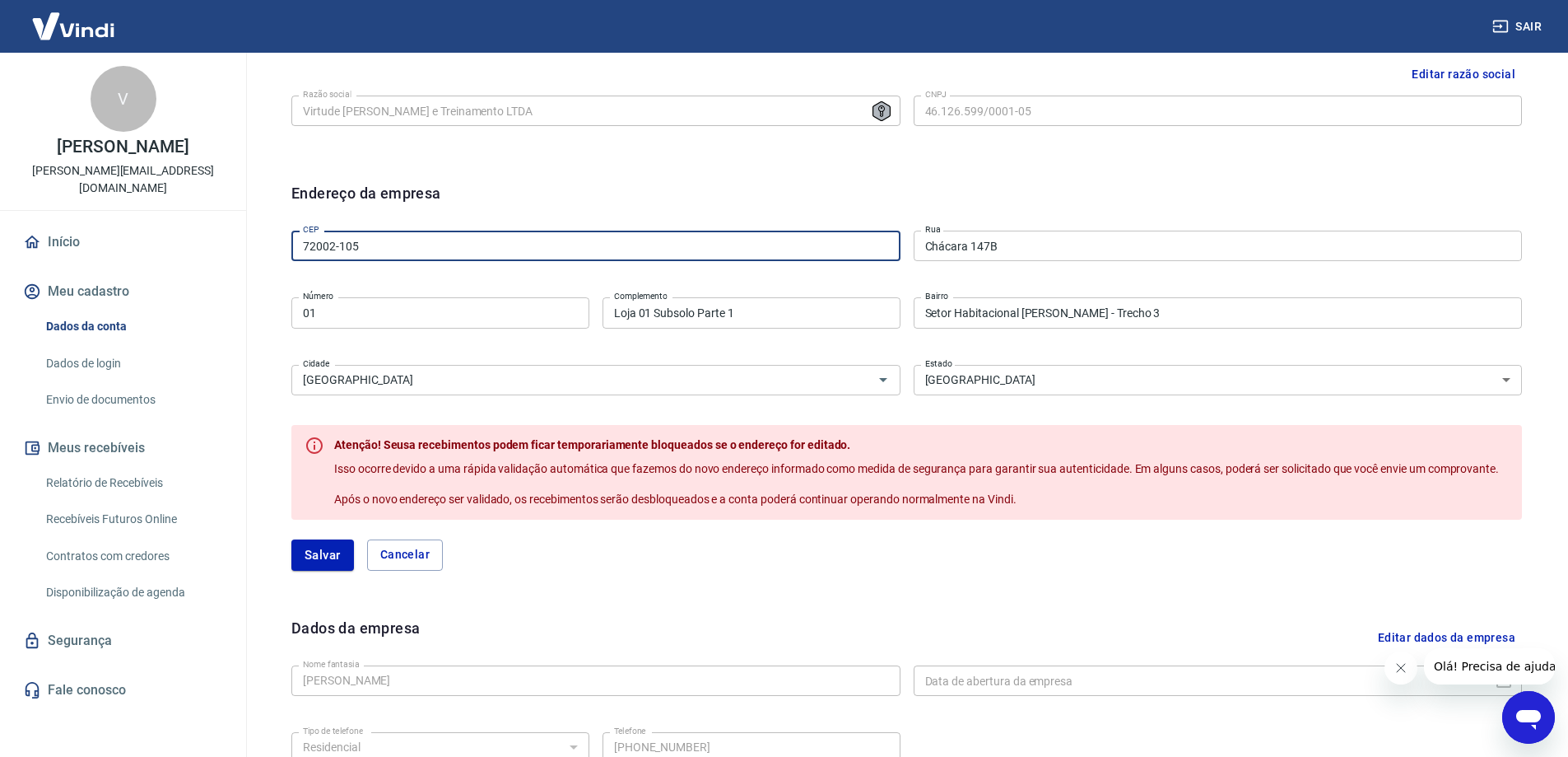
drag, startPoint x: 375, startPoint y: 246, endPoint x: 228, endPoint y: 234, distance: 147.5
type input "72001-506"
click at [1007, 245] on input "Chácara 147B" at bounding box center [1218, 245] width 609 height 30
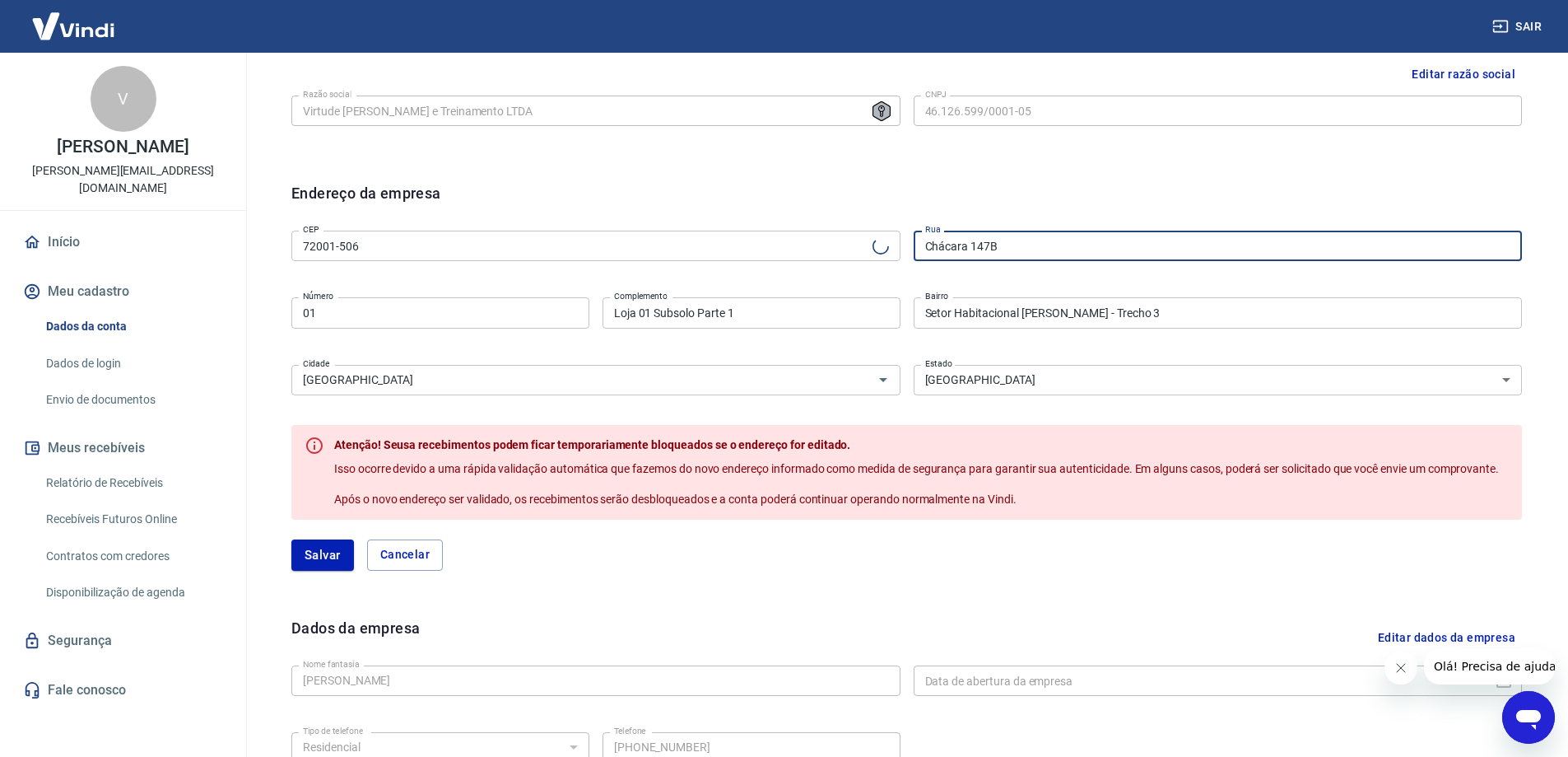
drag, startPoint x: 1007, startPoint y: 245, endPoint x: 902, endPoint y: 245, distance: 105.0
click at [902, 245] on div "CEP 72001-506 CEP [GEOGRAPHIC_DATA] [GEOGRAPHIC_DATA] Número Complemento Loja 0…" at bounding box center [906, 311] width 1231 height 174
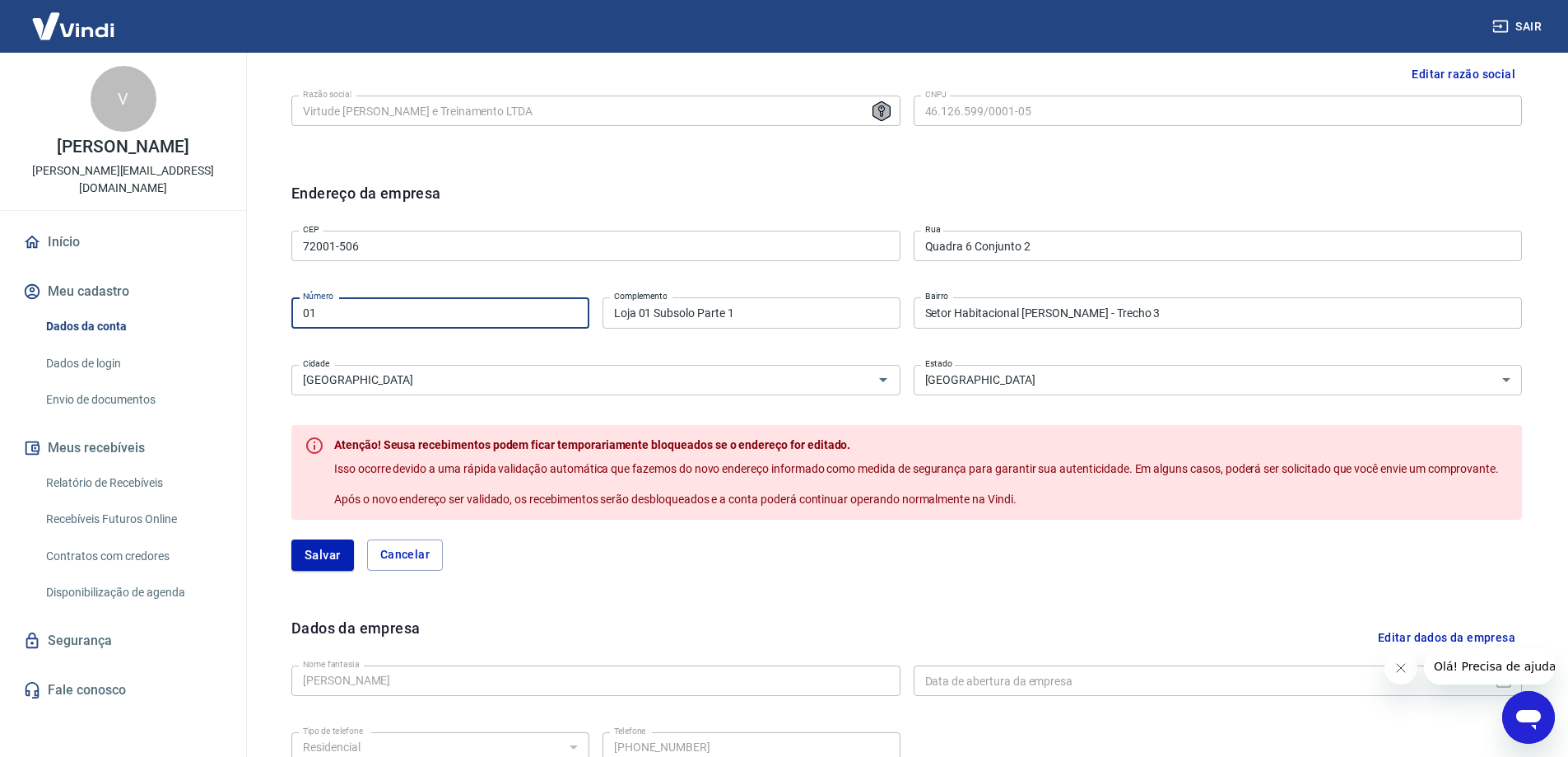
click at [353, 312] on input "01" at bounding box center [440, 312] width 298 height 30
click at [1102, 249] on input "Quadra 6 Conjunto 2" at bounding box center [1218, 245] width 609 height 30
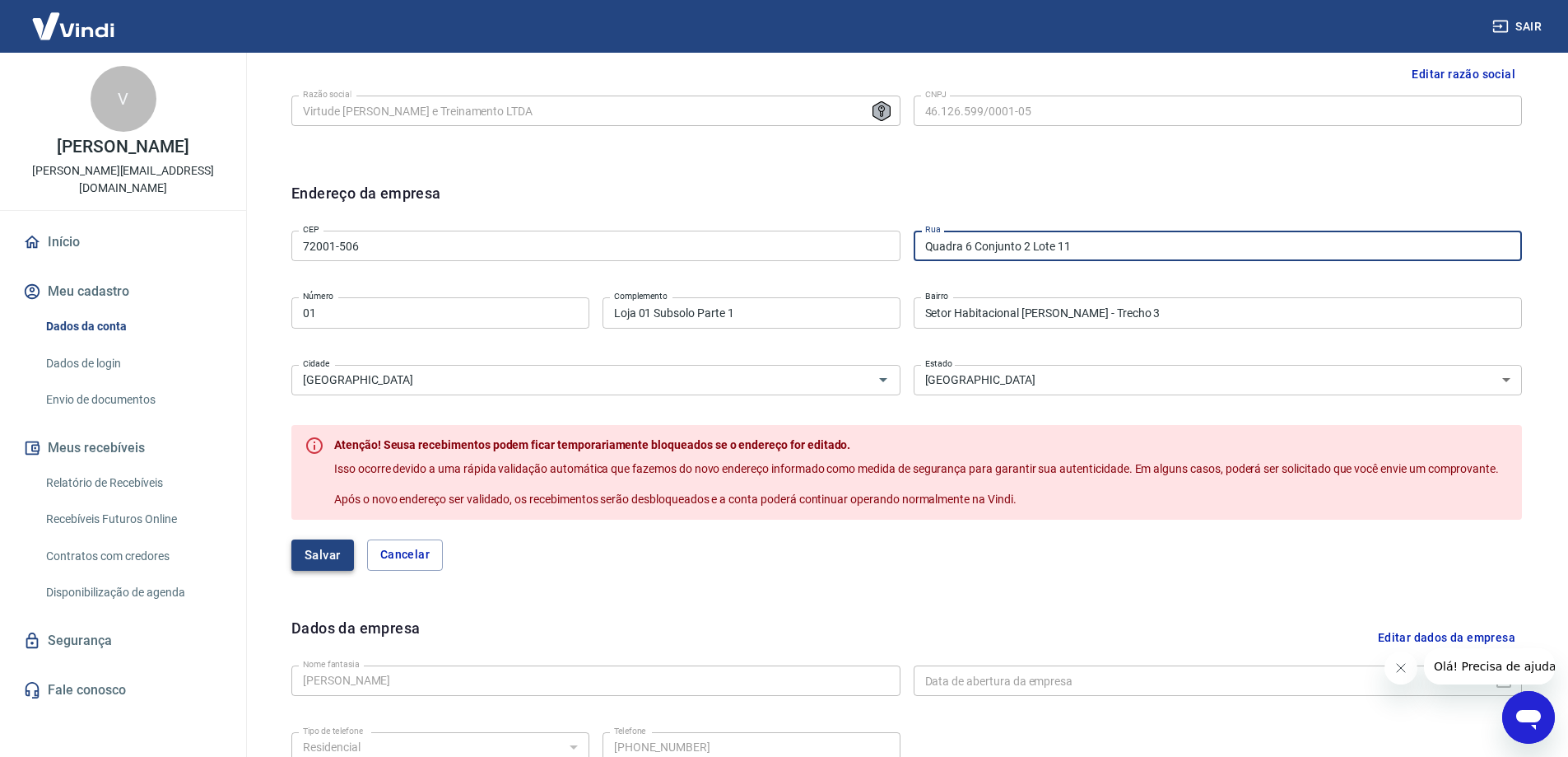
type input "Quadra 6 Conjunto 2 Lote 11"
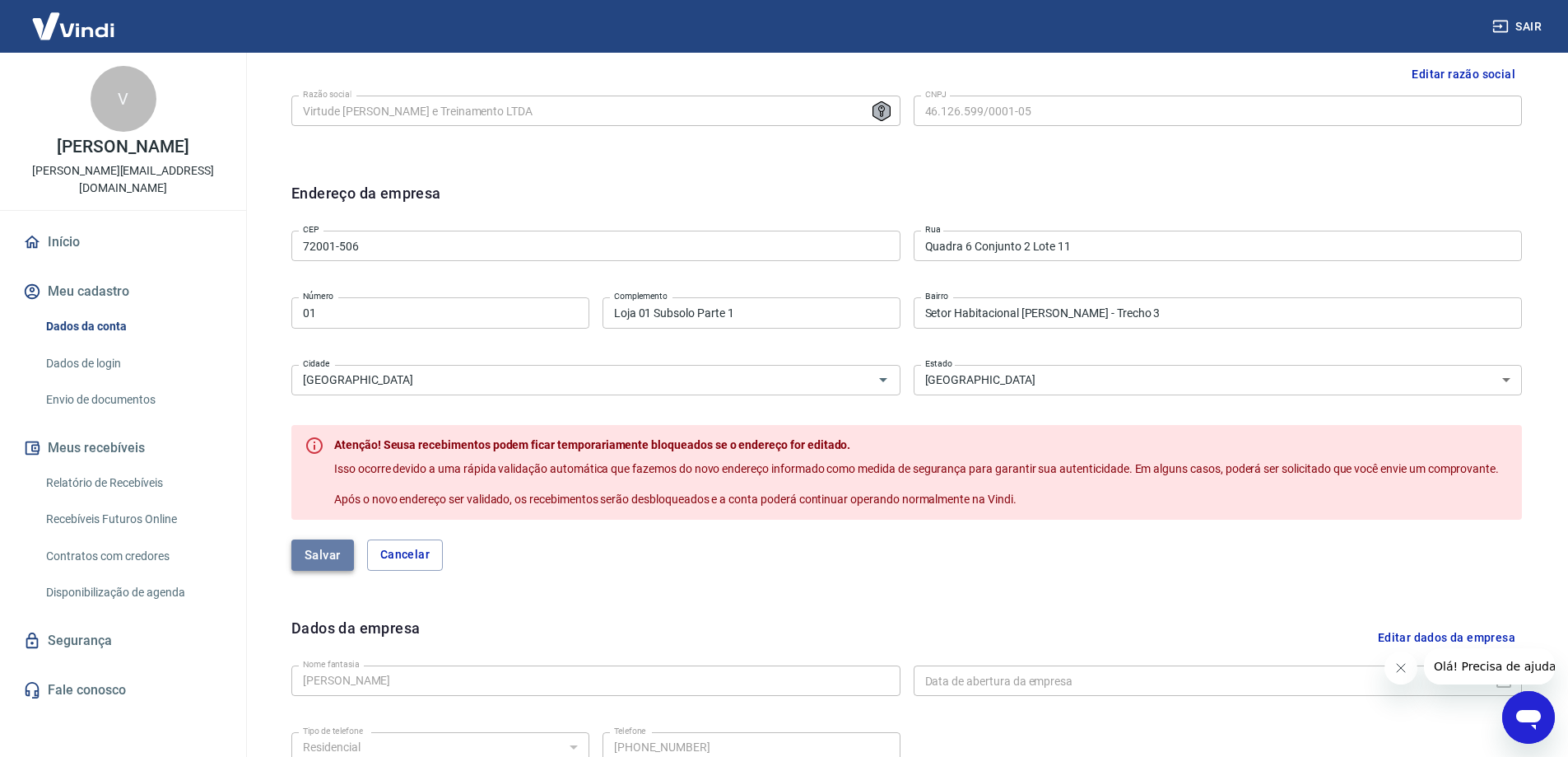
click at [316, 557] on button "Salvar" at bounding box center [322, 554] width 62 height 31
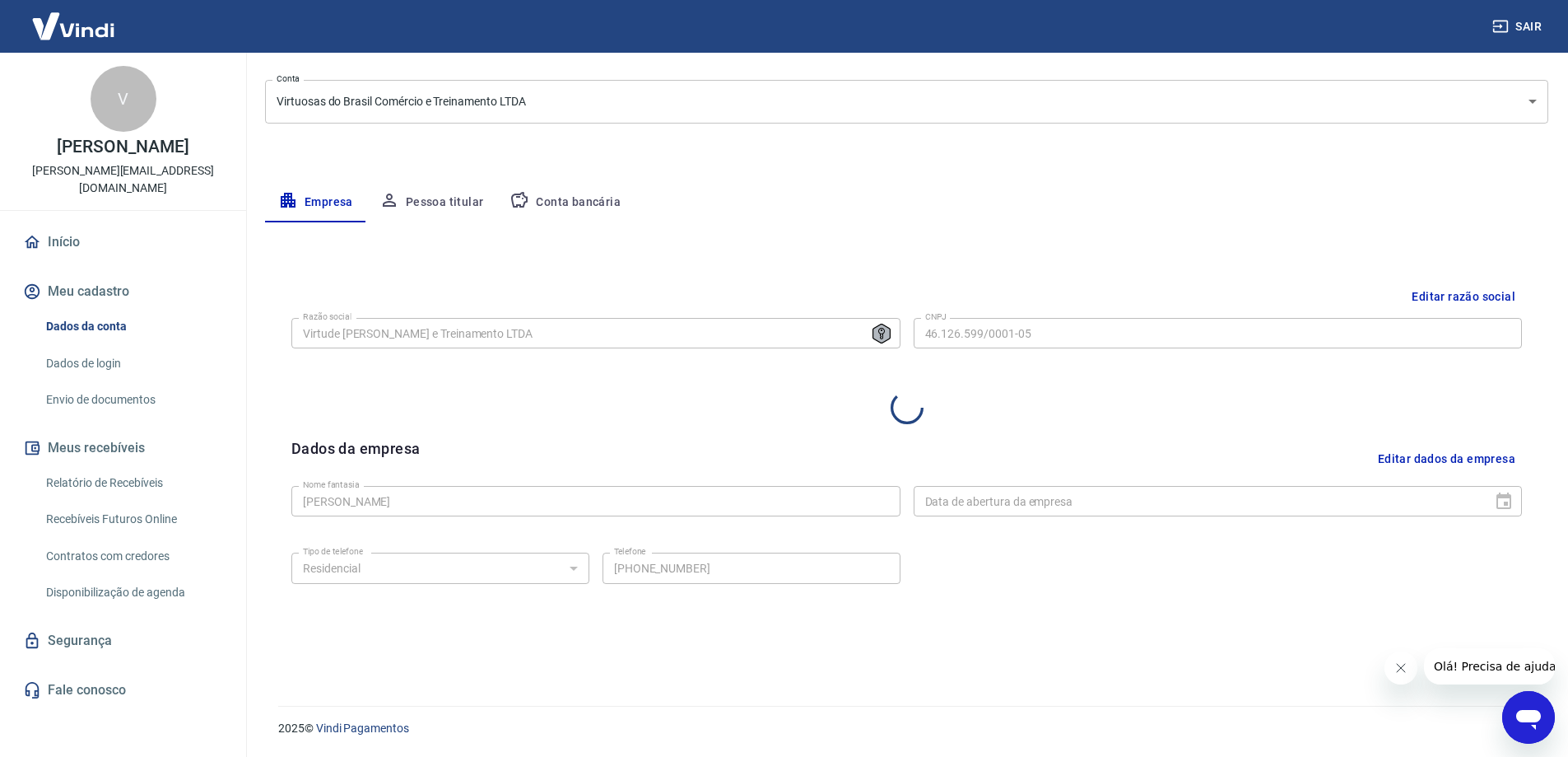
select select "DF"
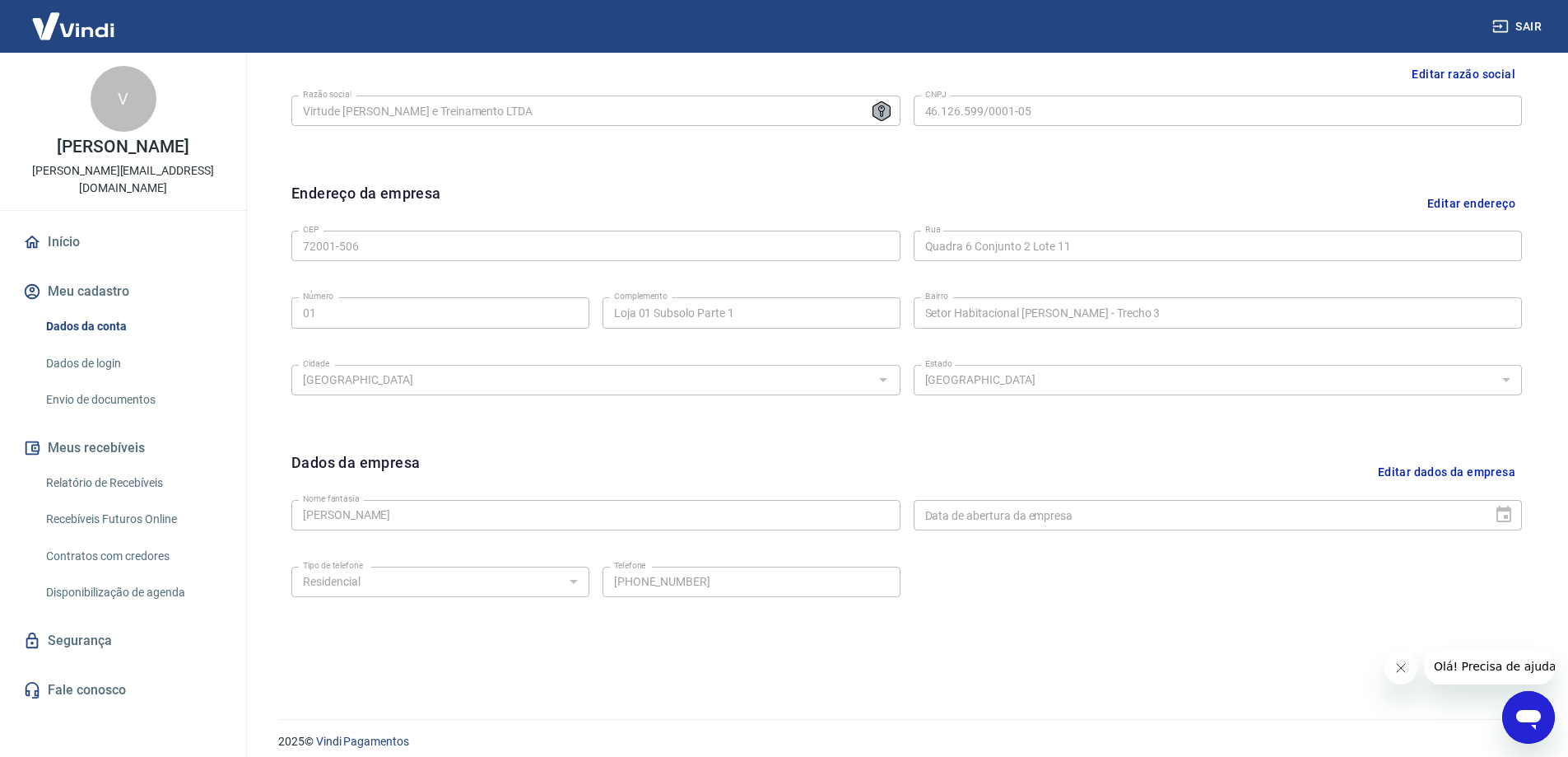
click at [1434, 472] on button "Editar dados da empresa" at bounding box center [1446, 471] width 151 height 42
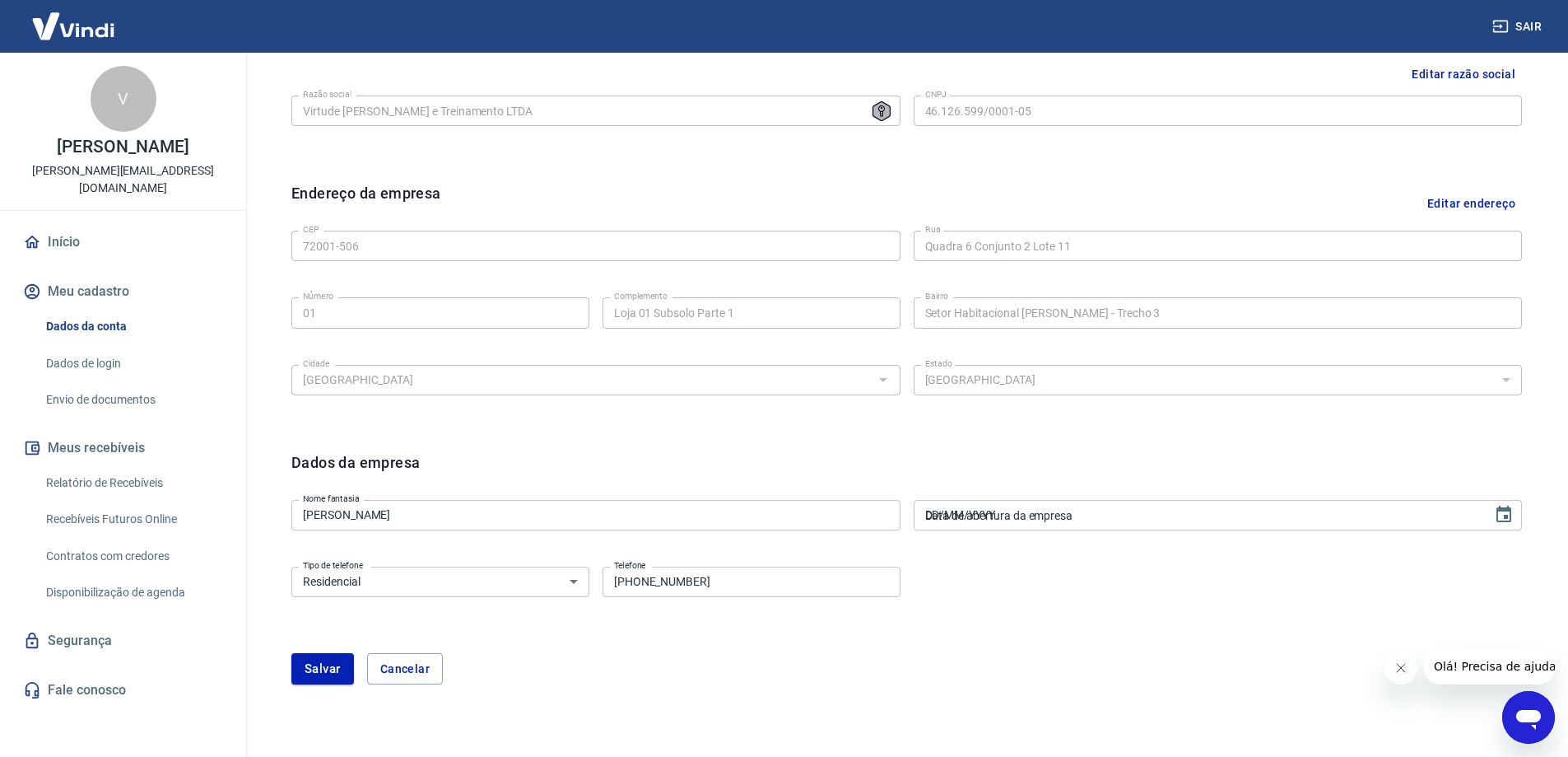
click at [1021, 520] on input "DD/MM/YYYY" at bounding box center [1198, 515] width 568 height 30
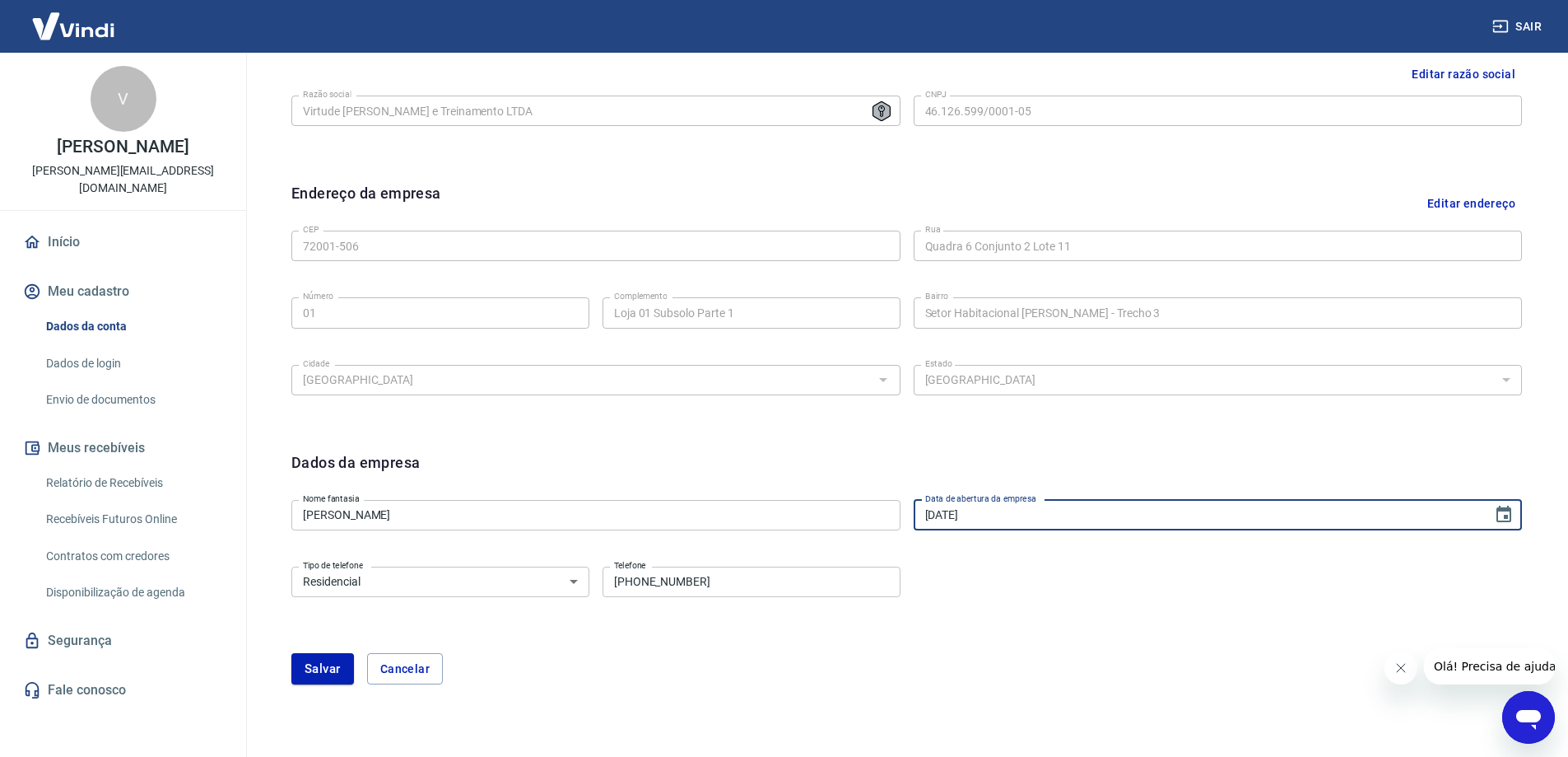
type input "[DATE]"
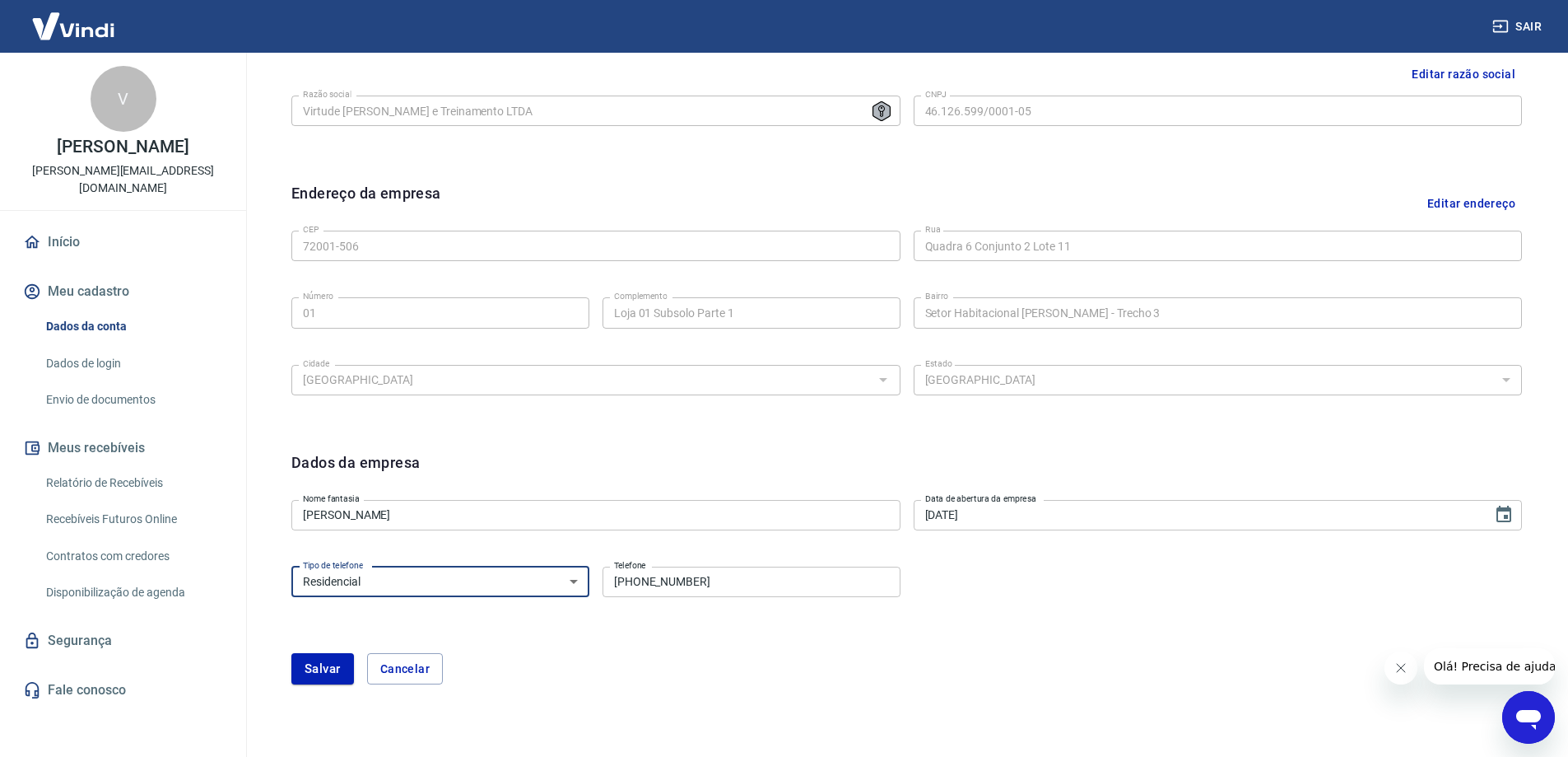
click at [407, 581] on select "Residencial Comercial" at bounding box center [440, 581] width 298 height 30
click at [291, 566] on select "Residencial Comercial" at bounding box center [440, 581] width 298 height 30
click at [718, 584] on input "[PHONE_NUMBER]" at bounding box center [751, 581] width 298 height 30
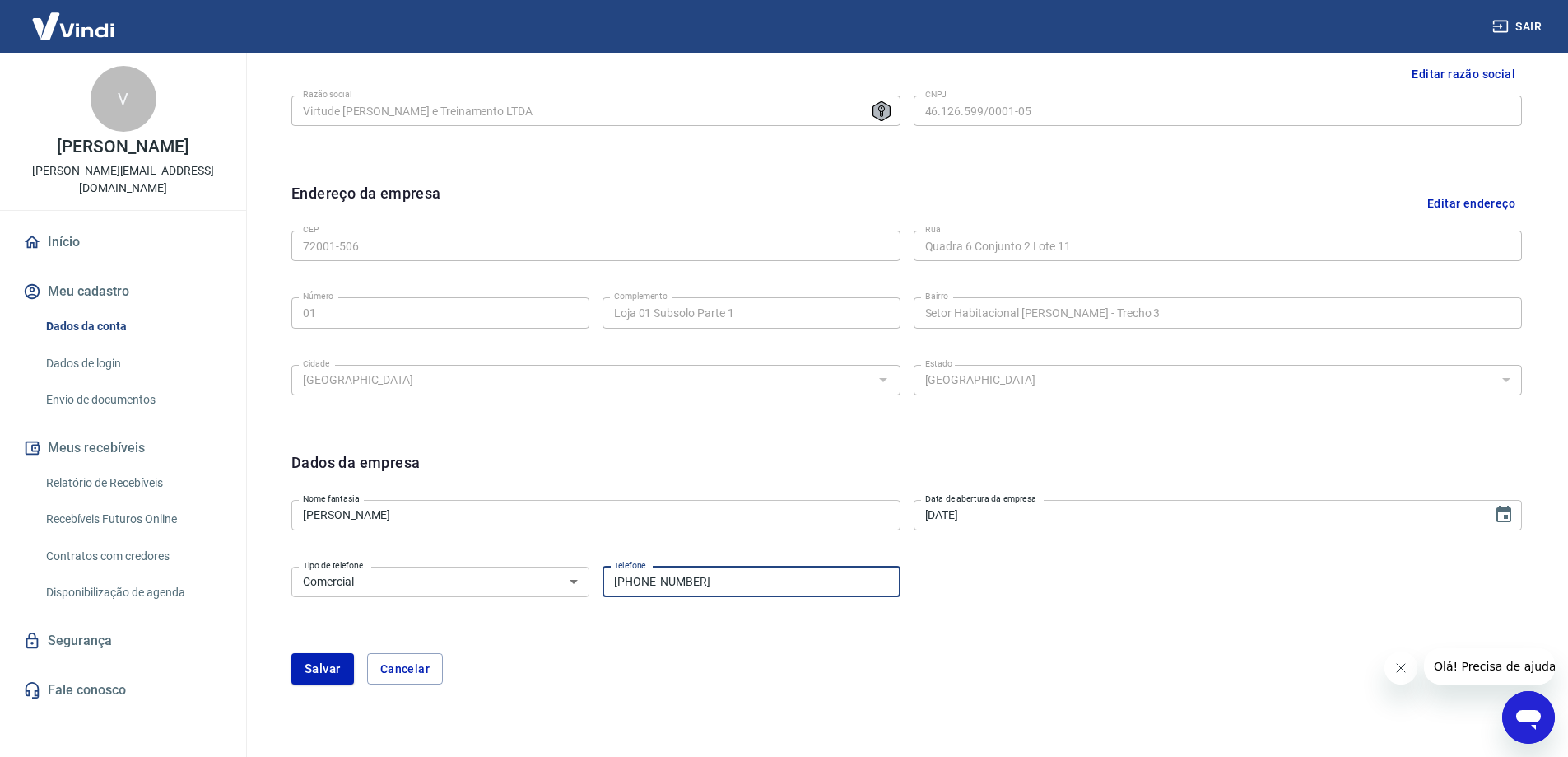
click at [714, 580] on input "[PHONE_NUMBER]" at bounding box center [751, 581] width 298 height 30
drag, startPoint x: 499, startPoint y: 576, endPoint x: 394, endPoint y: 587, distance: 105.6
click at [499, 576] on select "Residencial Comercial" at bounding box center [440, 581] width 298 height 30
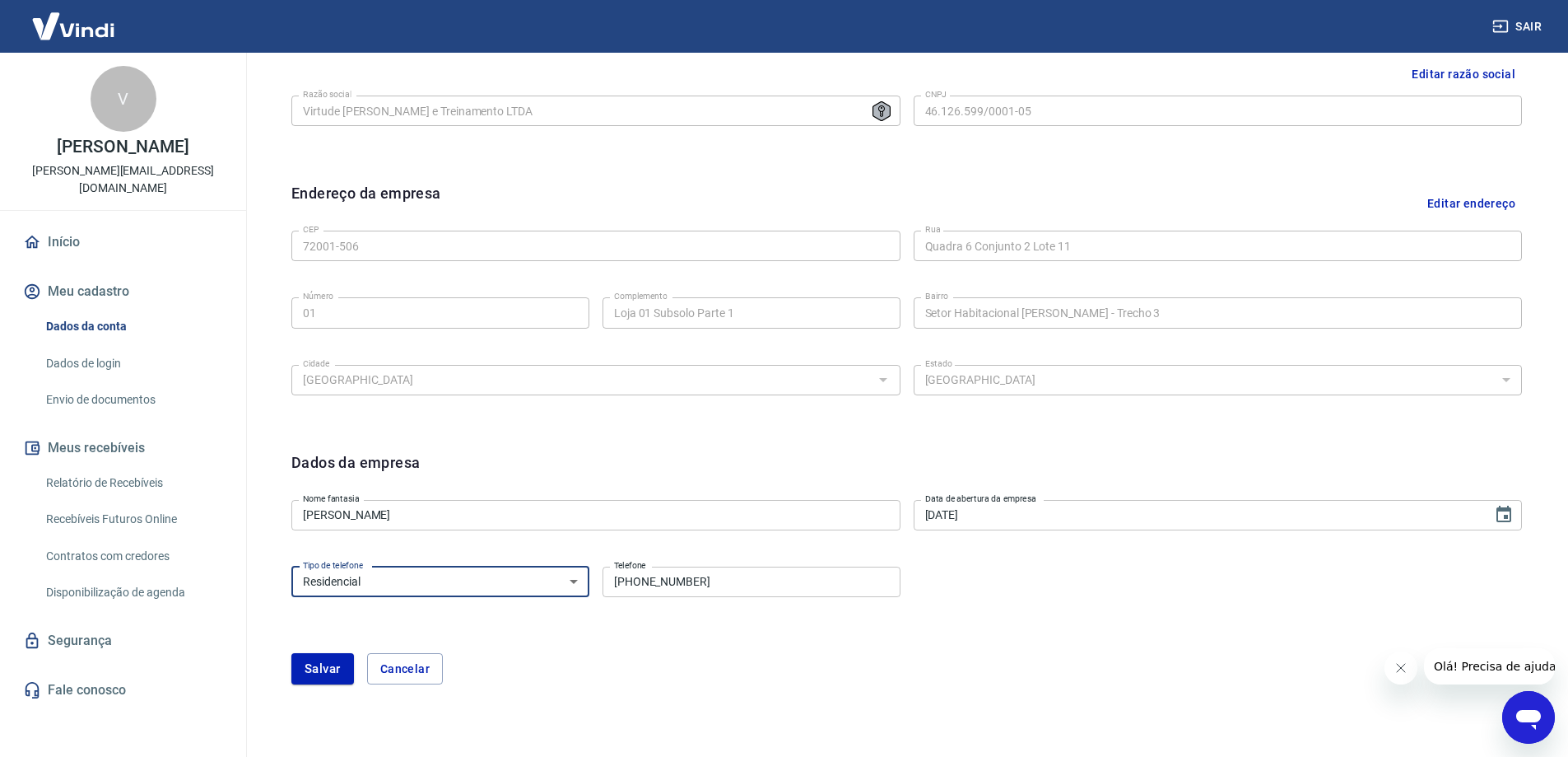
click at [291, 566] on select "Residencial Comercial" at bounding box center [440, 581] width 298 height 30
click at [482, 579] on select "Residencial Comercial" at bounding box center [440, 581] width 298 height 30
click at [291, 566] on select "Residencial Comercial" at bounding box center [440, 581] width 298 height 30
click at [457, 583] on select "Residencial Comercial" at bounding box center [440, 581] width 298 height 30
select select "business"
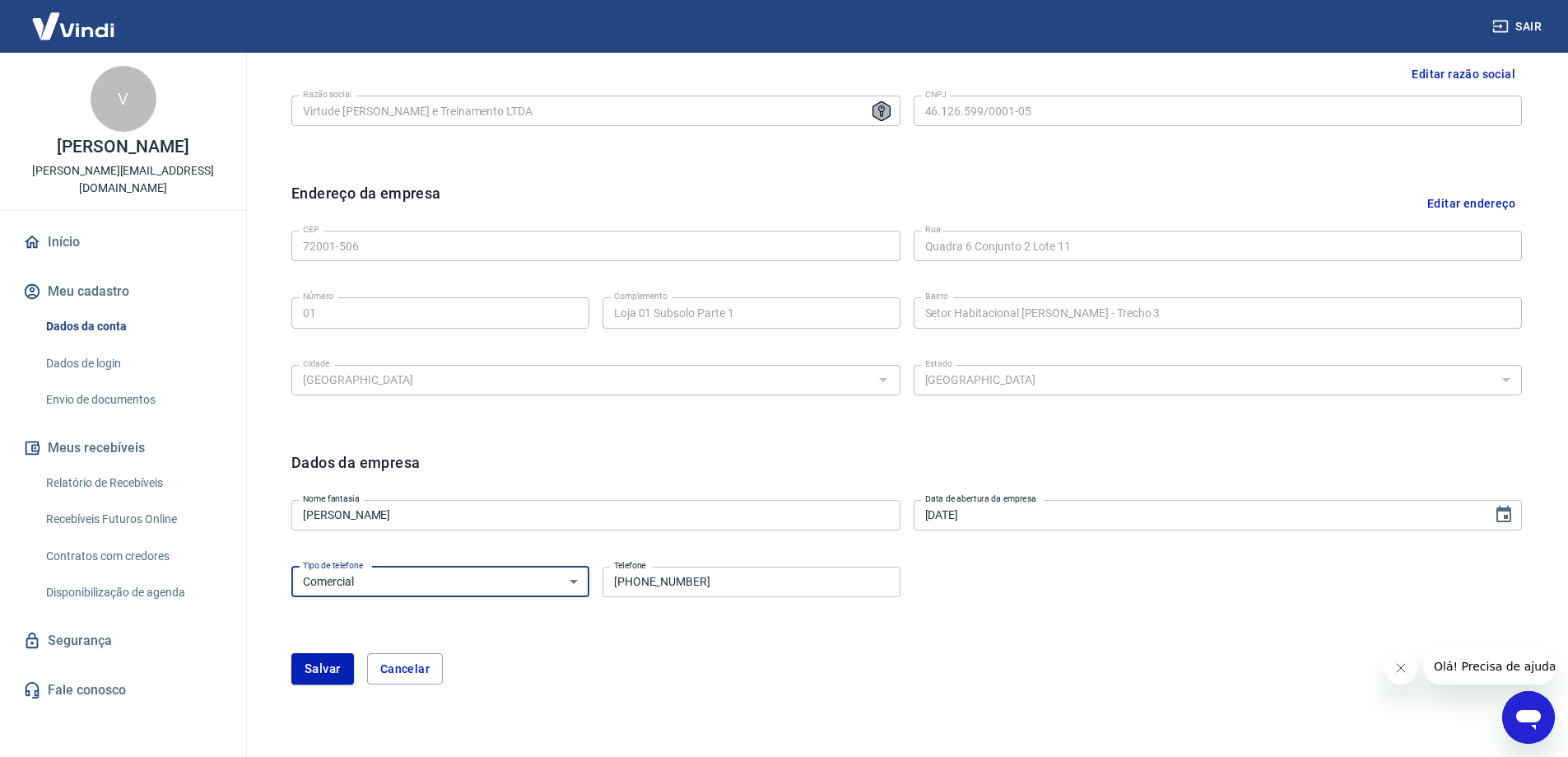
click at [291, 566] on select "Residencial Comercial" at bounding box center [440, 581] width 298 height 30
click at [312, 670] on button "Salvar" at bounding box center [322, 668] width 62 height 31
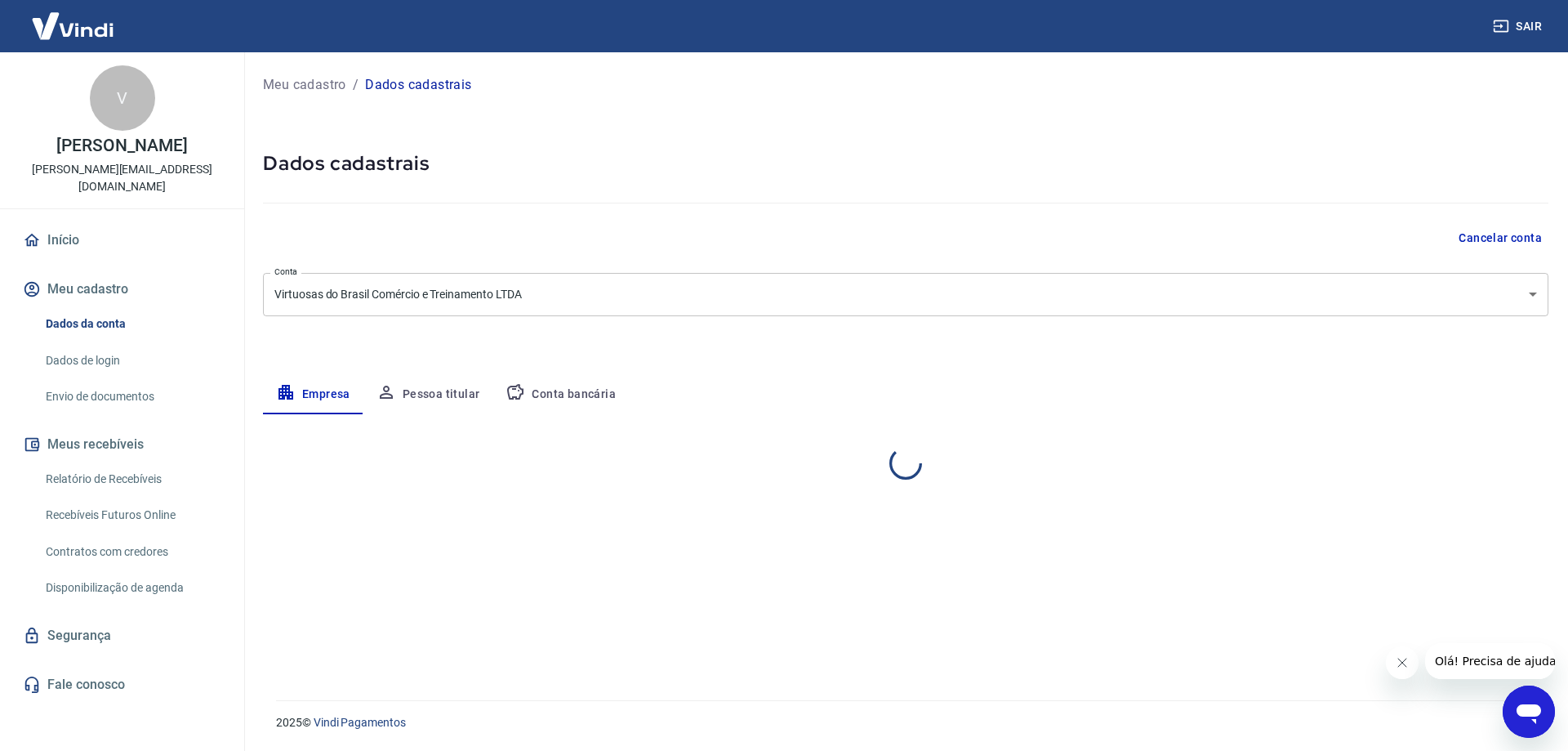
select select "DF"
select select "business"
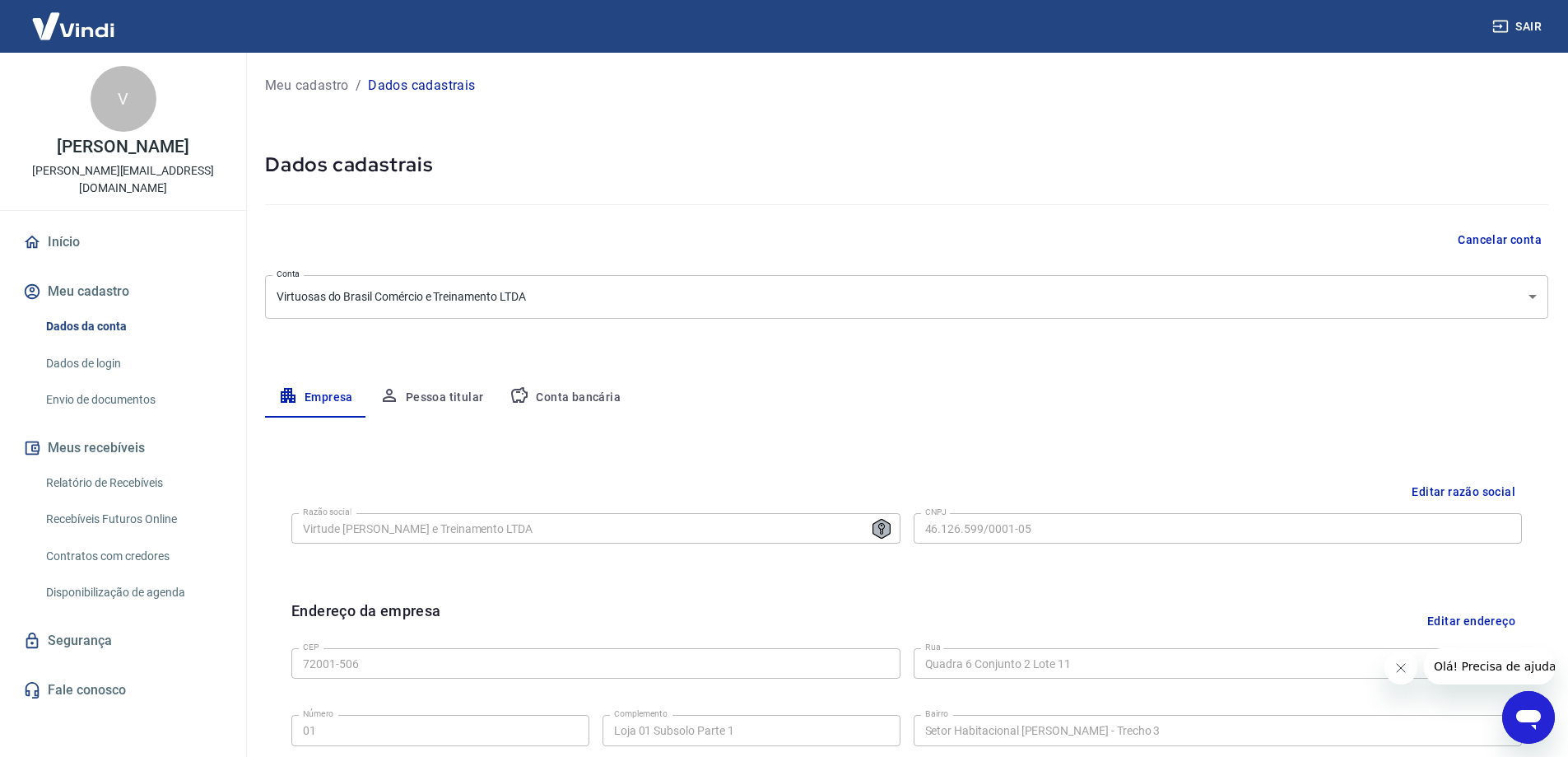
click at [617, 291] on body "Sair V [PERSON_NAME] Veloso de [PERSON_NAME] [PERSON_NAME][EMAIL_ADDRESS][DOMAI…" at bounding box center [784, 378] width 1568 height 757
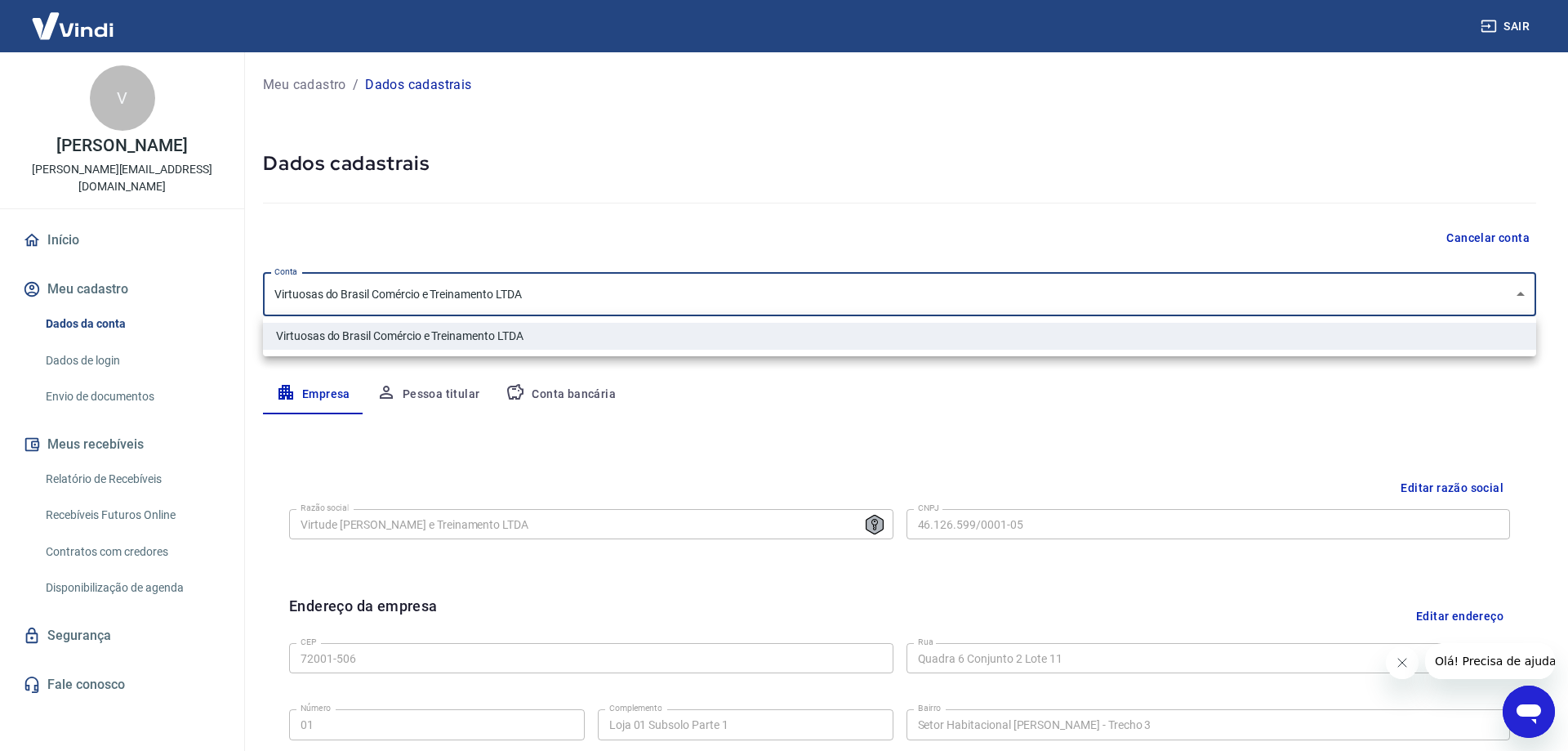
click at [625, 237] on div at bounding box center [784, 376] width 1568 height 751
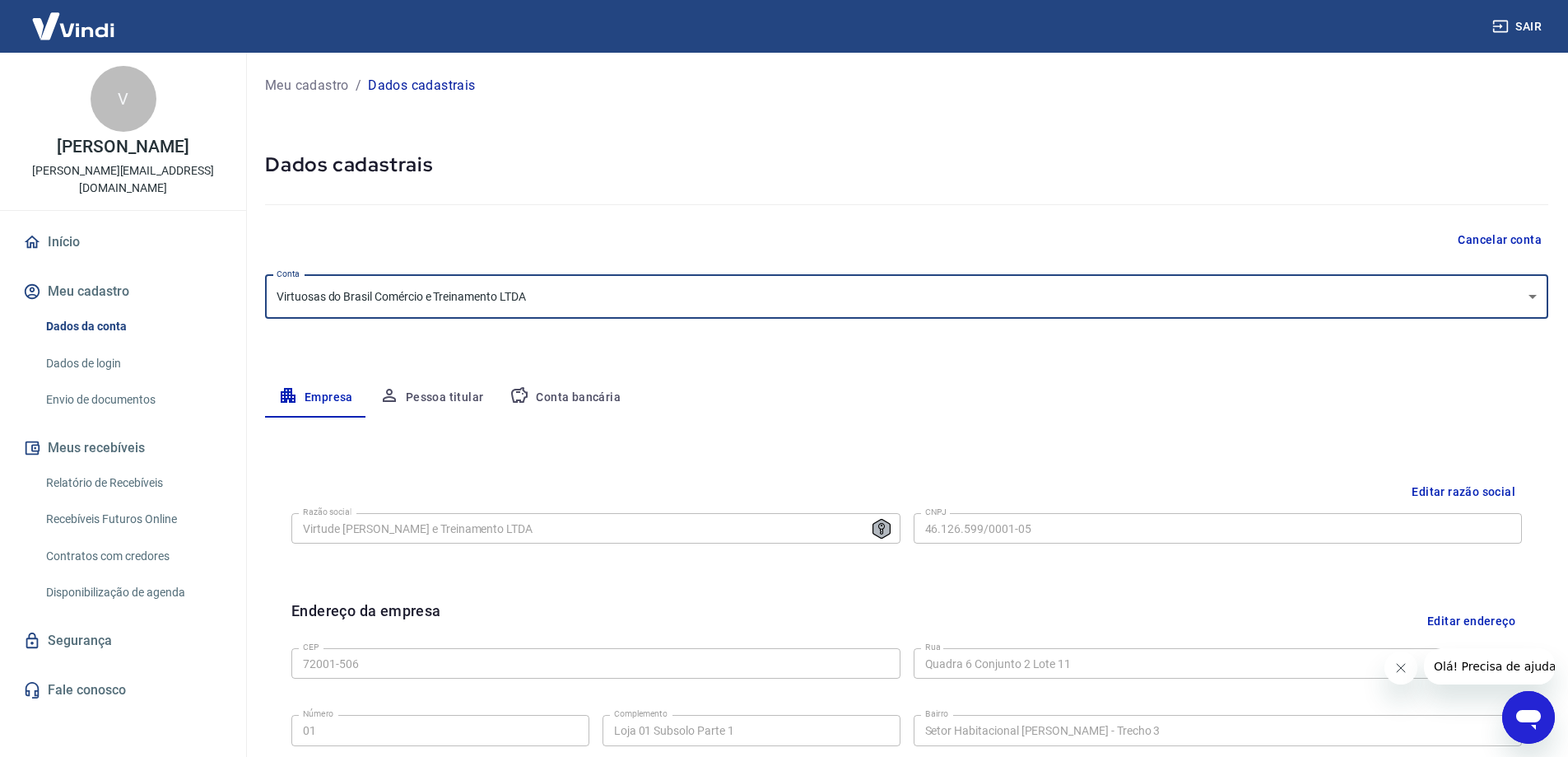
click at [557, 395] on button "Conta bancária" at bounding box center [565, 397] width 137 height 39
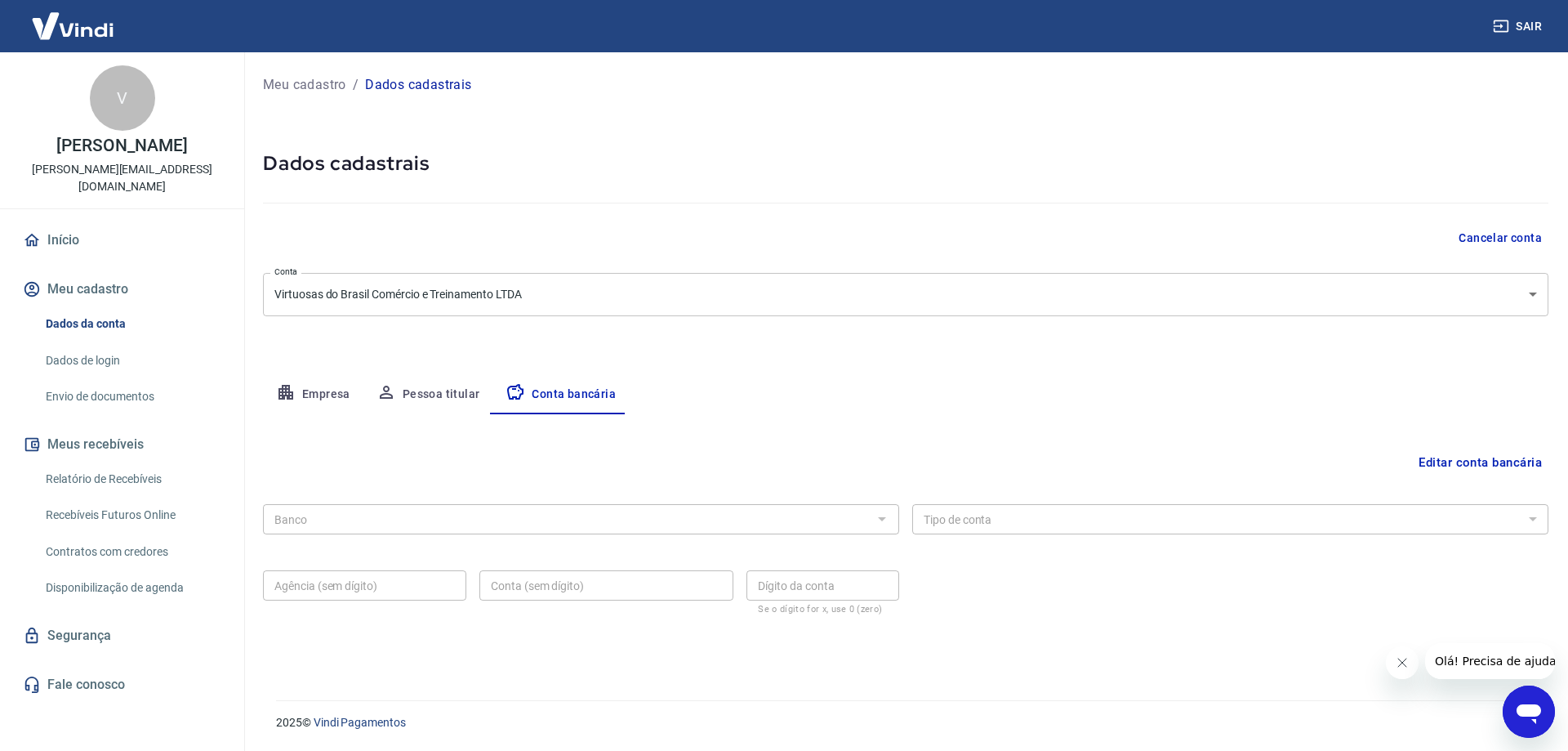
click at [1486, 466] on button "Editar conta bancária" at bounding box center [1480, 461] width 136 height 31
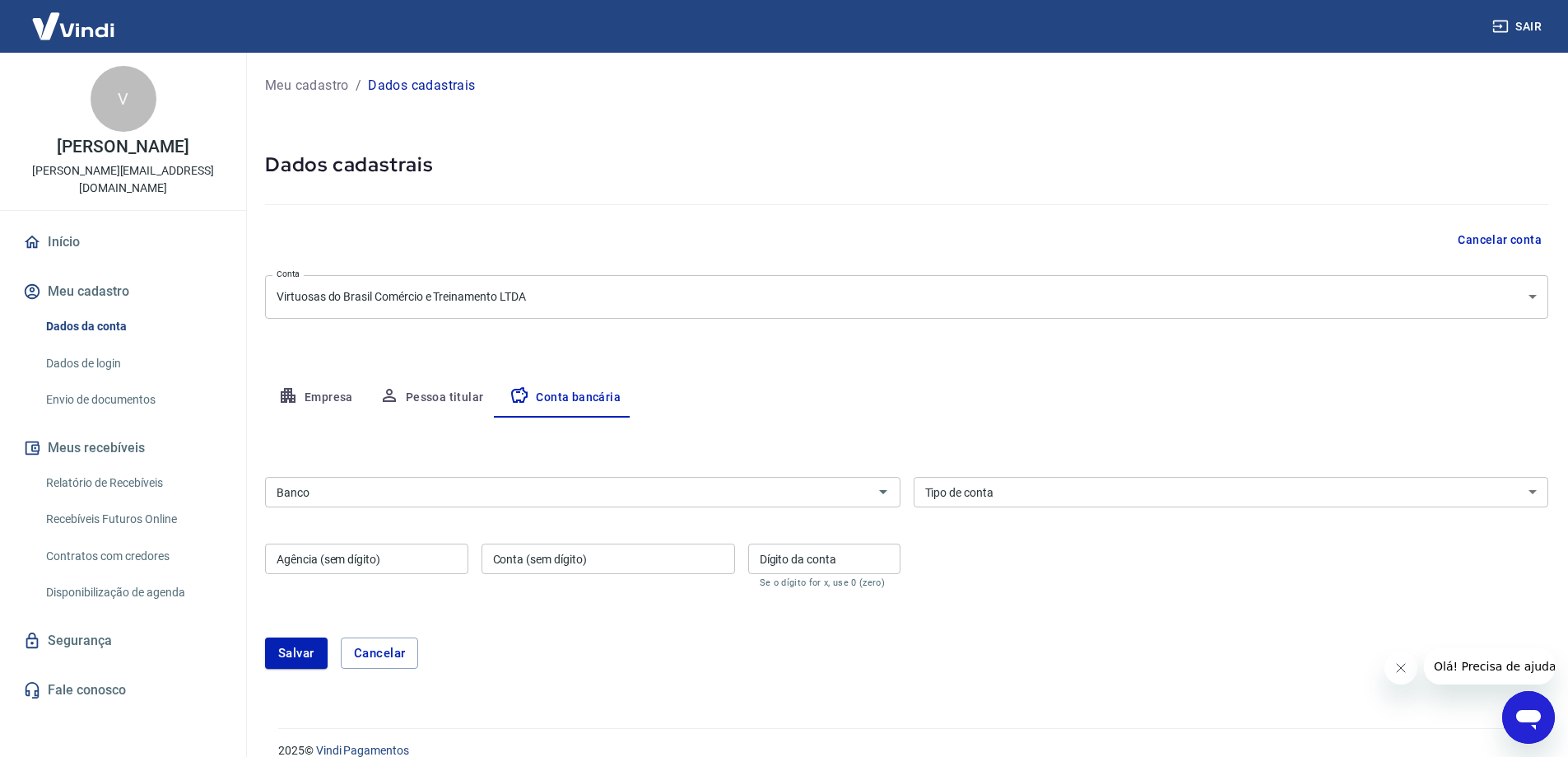
click at [337, 500] on input "Banco" at bounding box center [568, 492] width 598 height 21
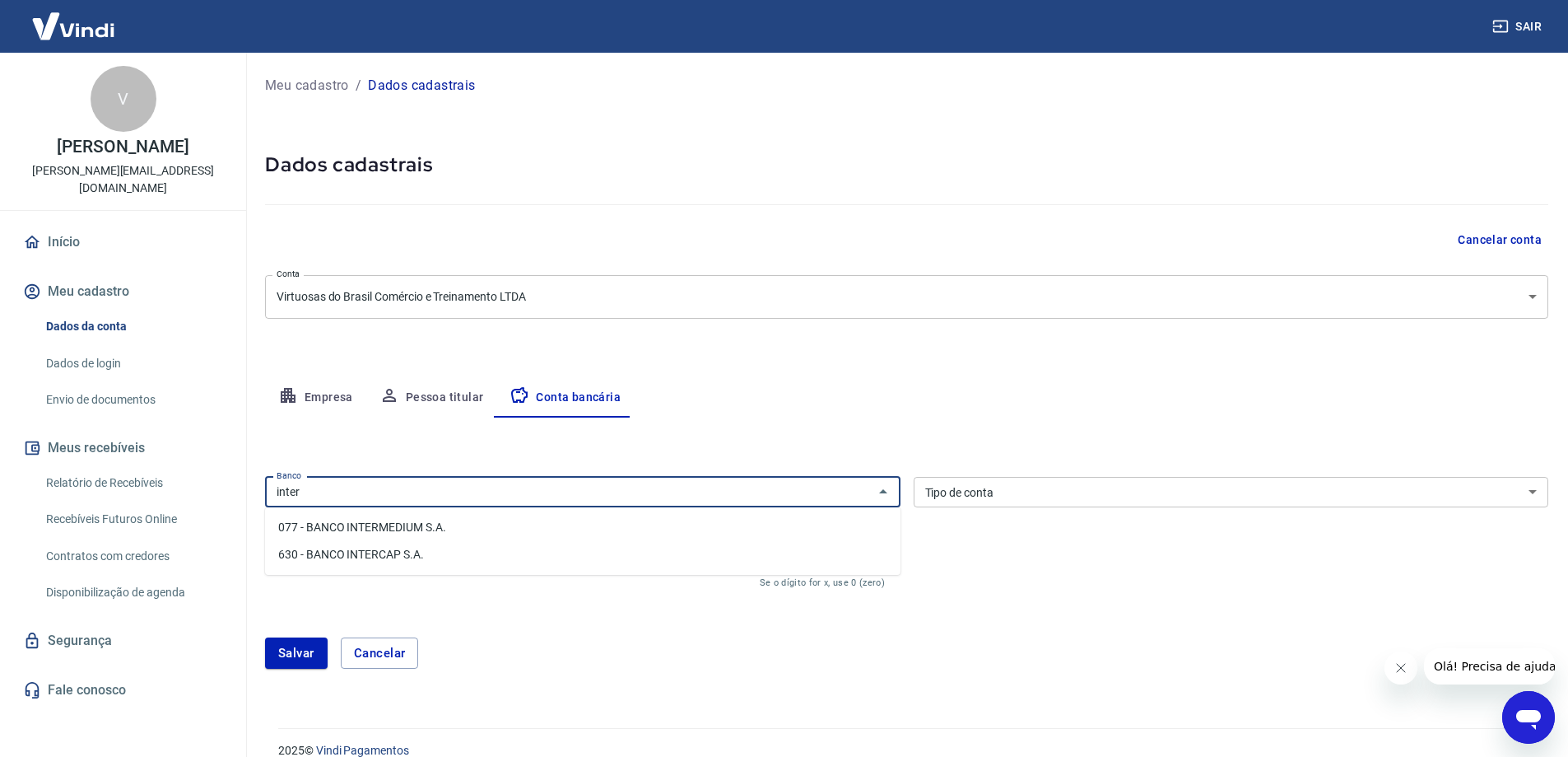
click at [340, 524] on li "077 - BANCO INTERMEDIUM S.A." at bounding box center [583, 527] width 635 height 27
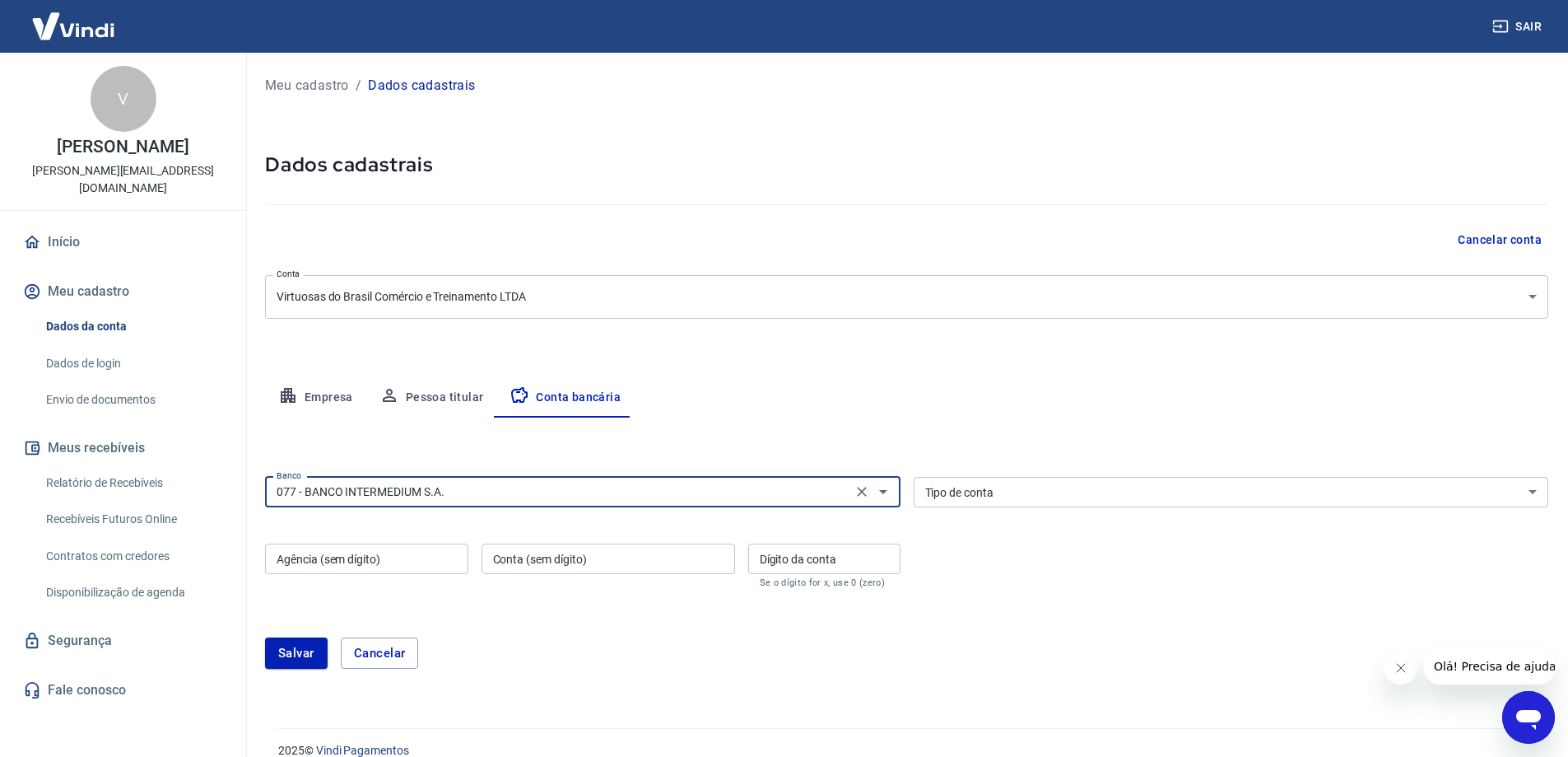
type input "077 - BANCO INTERMEDIUM S.A."
click at [951, 497] on select "Conta Corrente Conta Poupança" at bounding box center [1232, 492] width 635 height 30
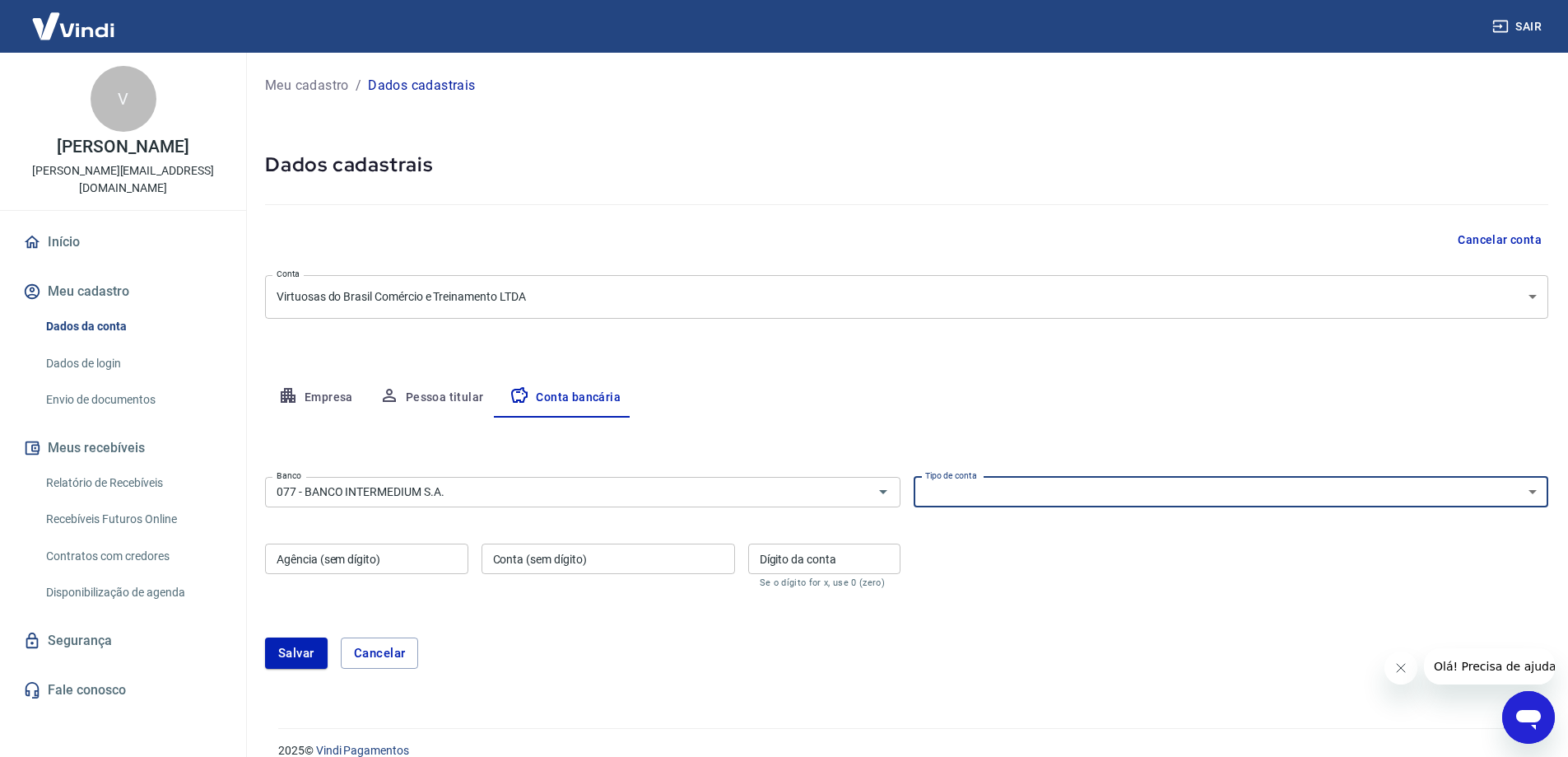
select select "1"
click at [914, 477] on select "Conta Corrente Conta Poupança" at bounding box center [1232, 492] width 635 height 30
click at [345, 553] on div "Agência (sem dígito) Agência (sem dígito)" at bounding box center [367, 566] width 203 height 45
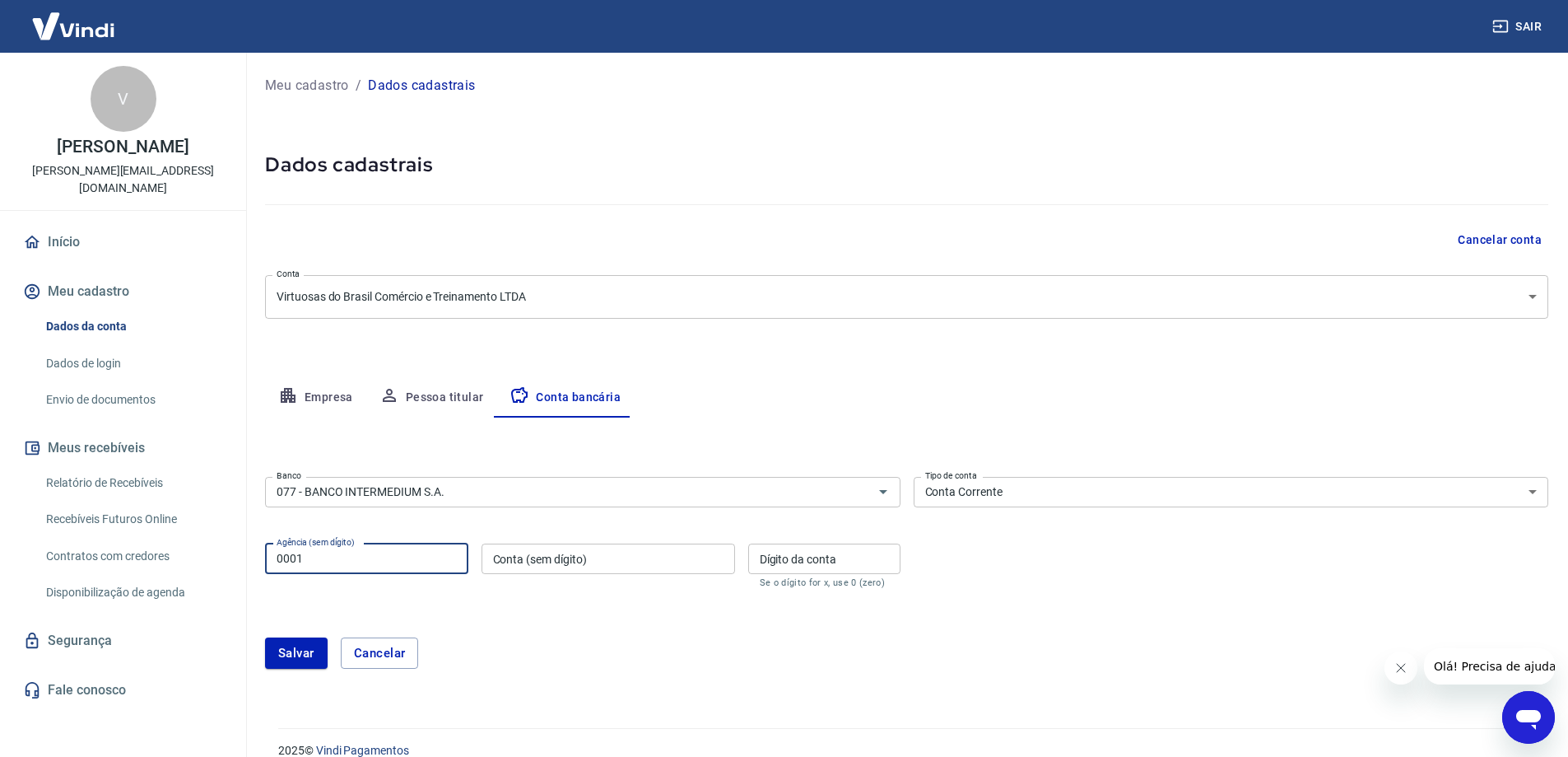
type input "0001"
click at [585, 555] on input "Conta (sem dígito)" at bounding box center [609, 559] width 253 height 30
type input "20768077"
click at [871, 559] on input "Dígito da conta" at bounding box center [824, 559] width 153 height 30
type input "9"
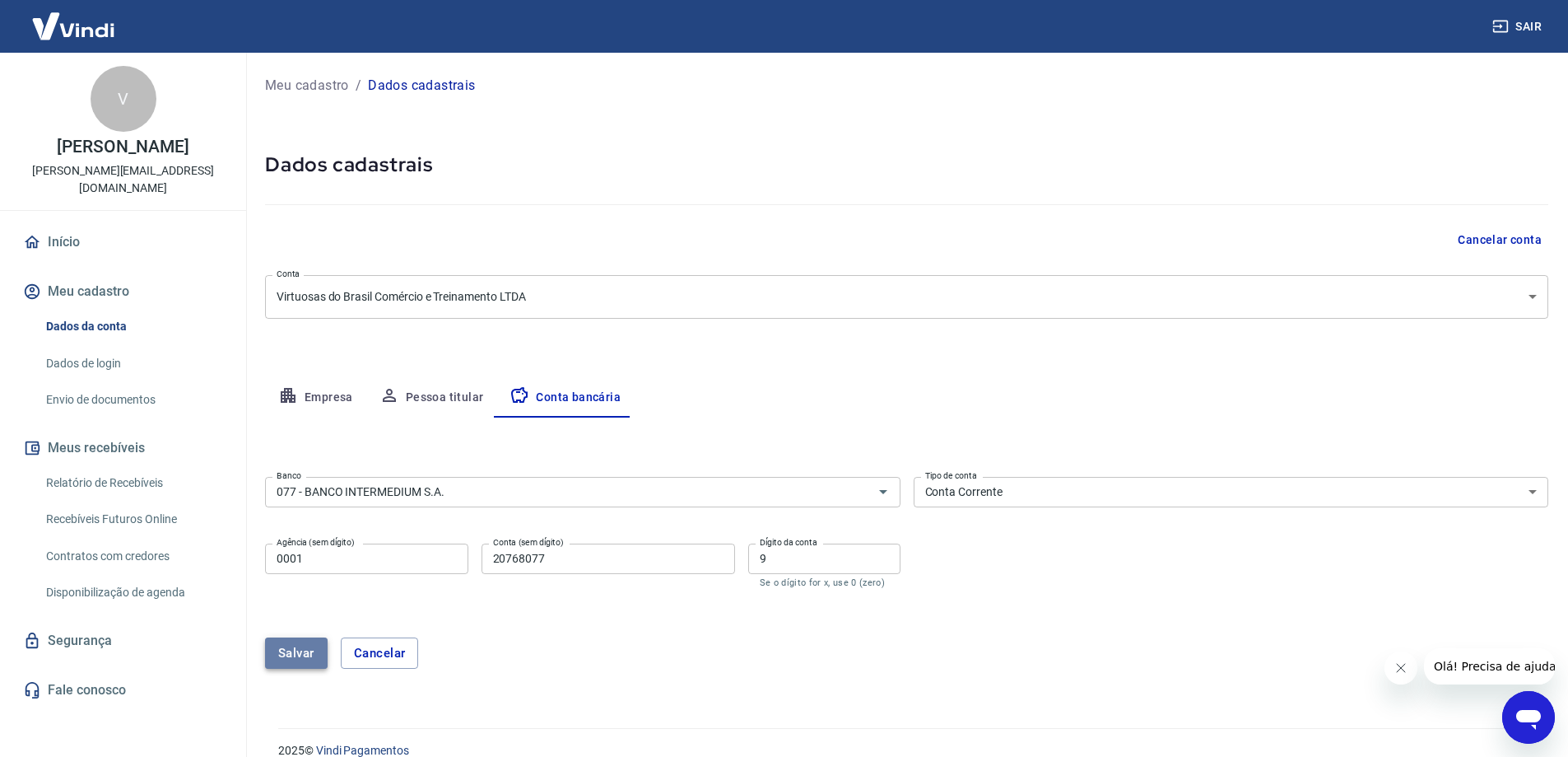
click at [295, 658] on button "Salvar" at bounding box center [296, 653] width 62 height 31
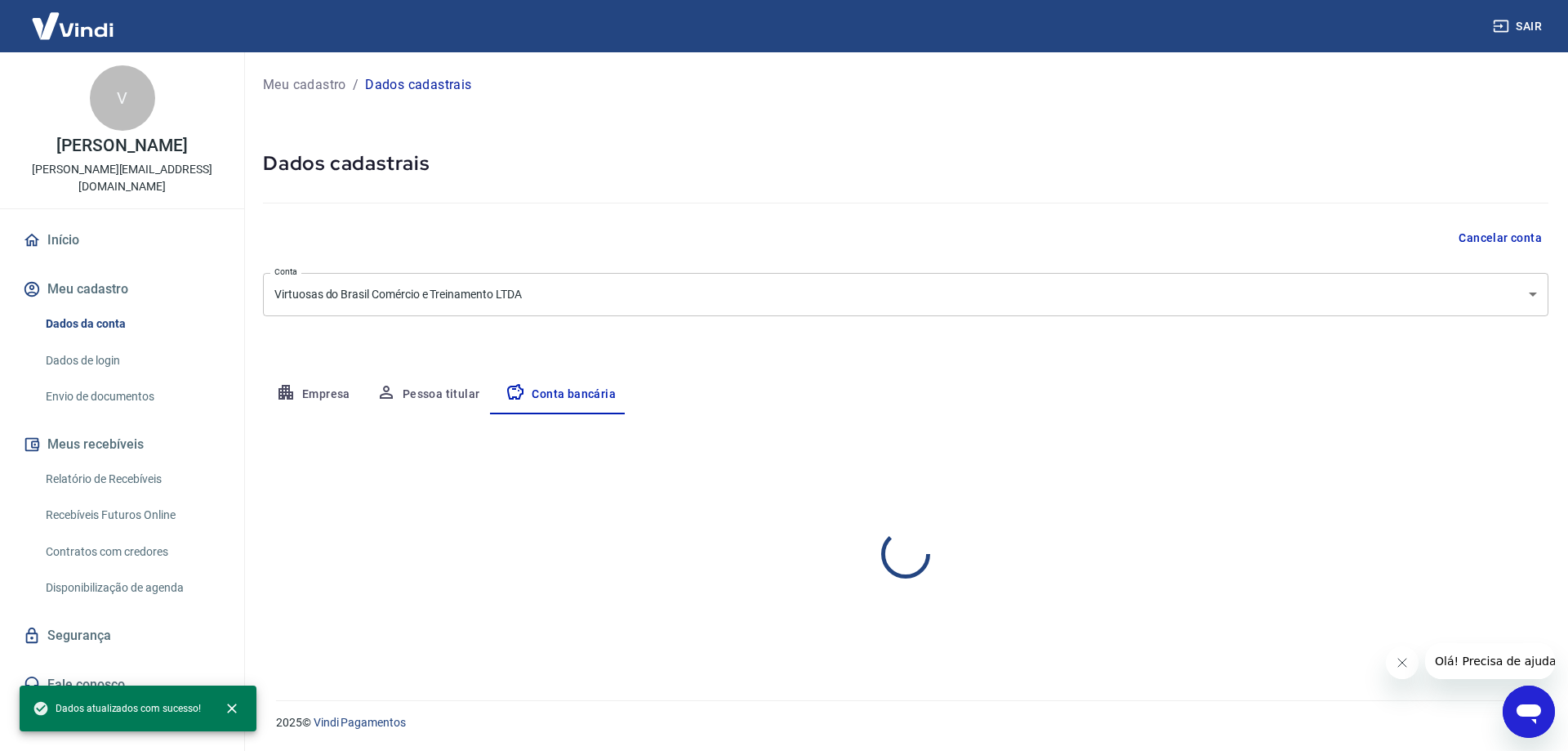
select select "1"
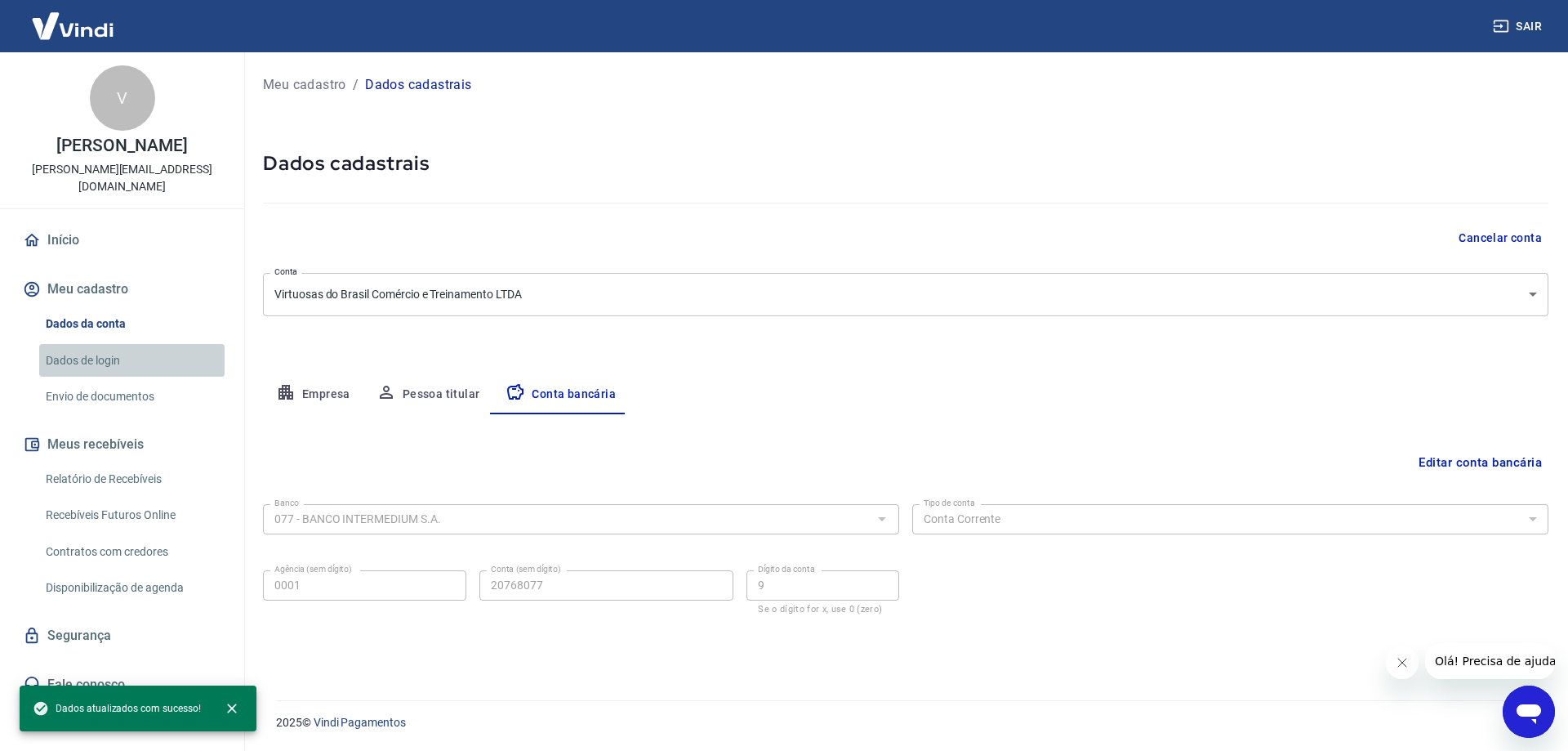
click at [70, 360] on link "Dados de login" at bounding box center [131, 360] width 185 height 34
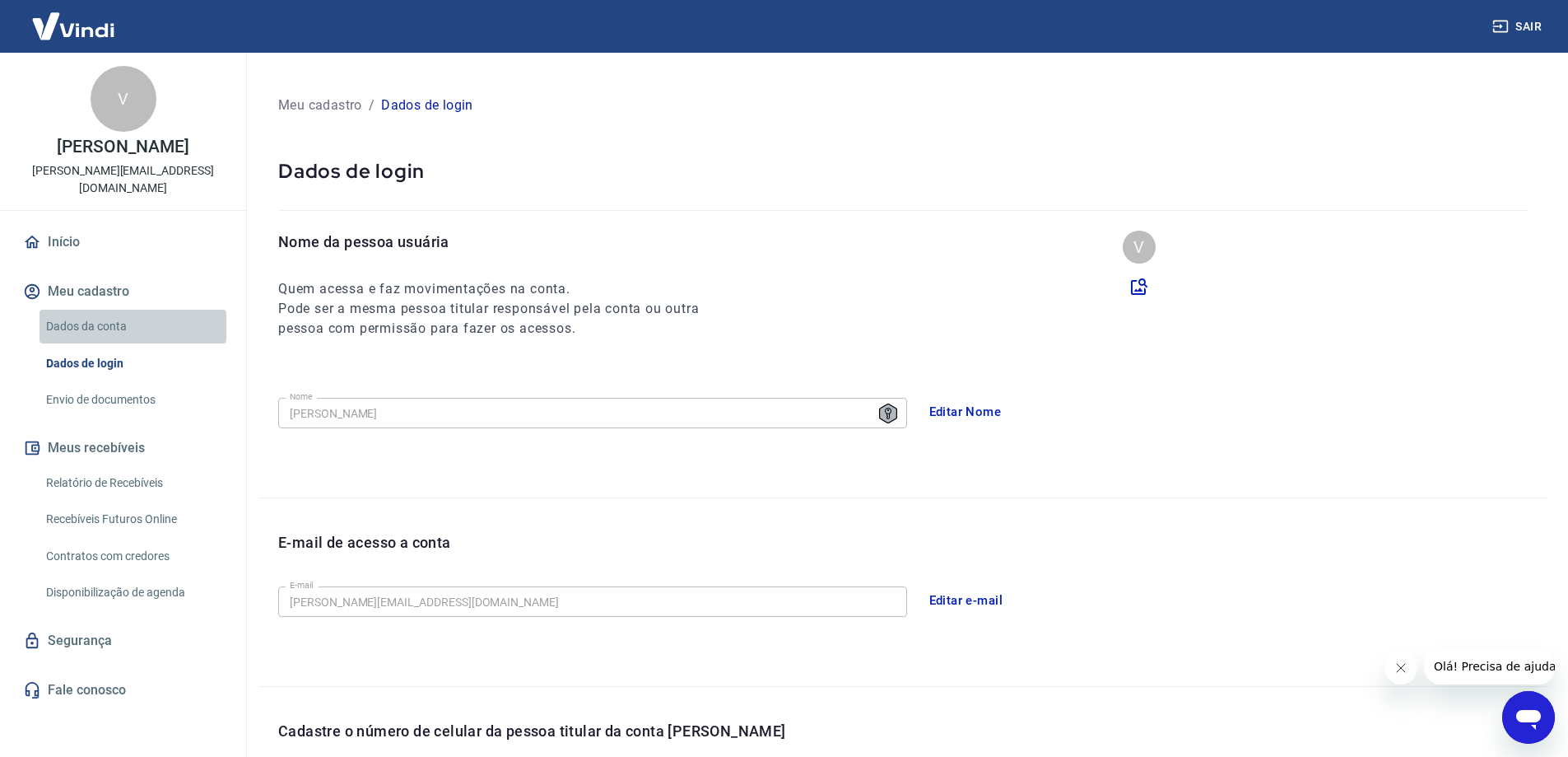
click at [95, 318] on link "Dados da conta" at bounding box center [132, 327] width 187 height 34
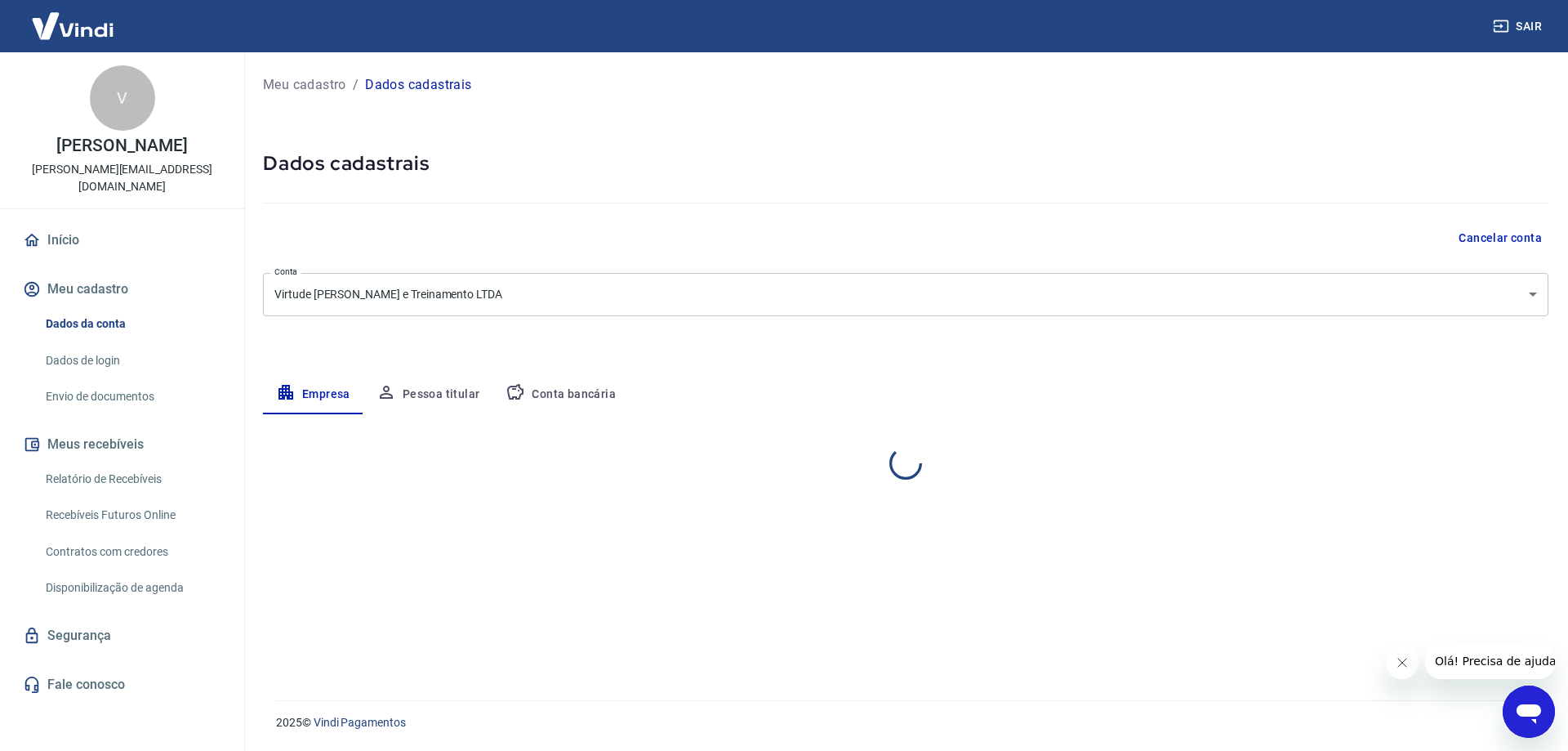
select select "DF"
select select "business"
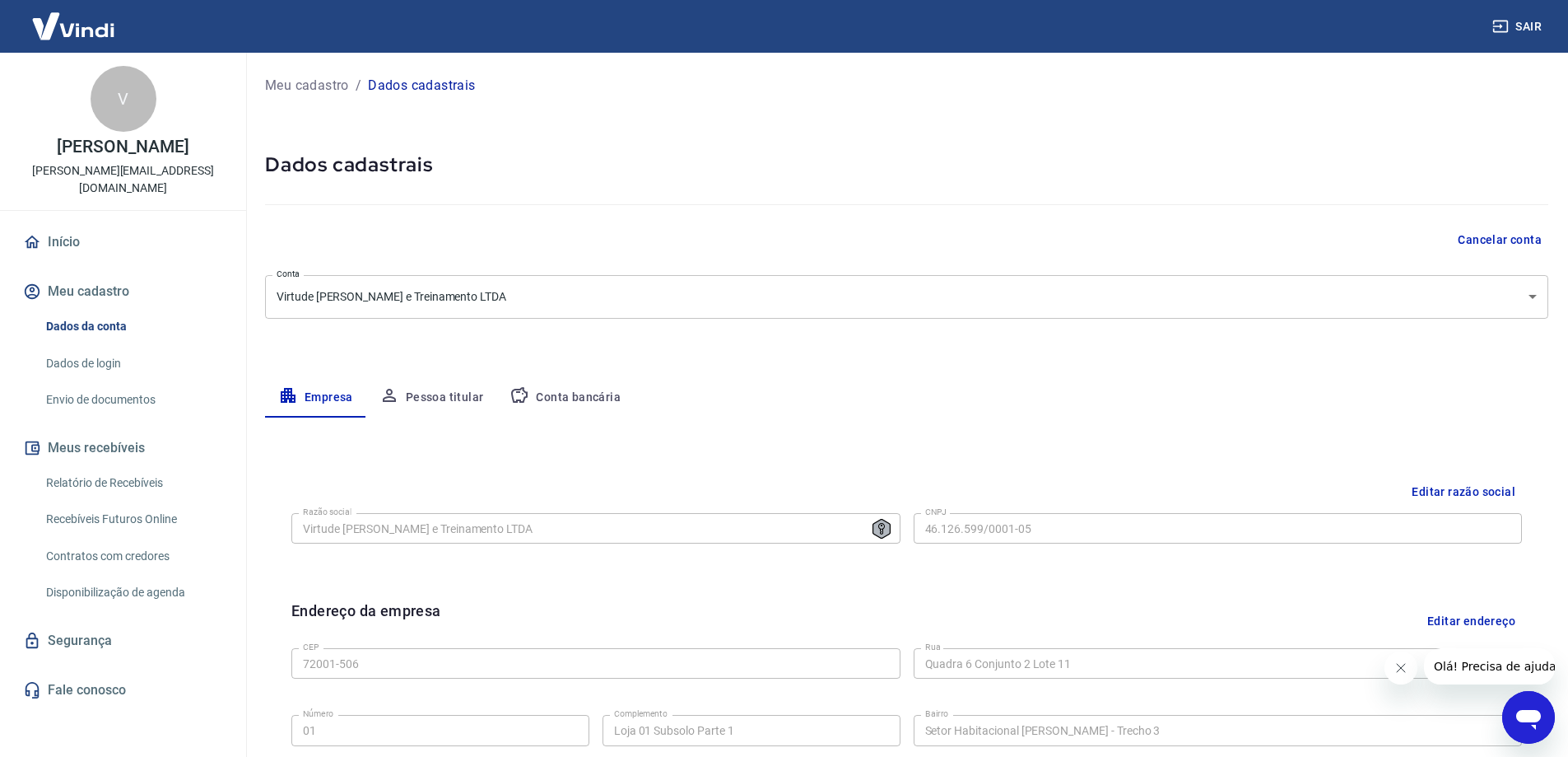
click at [392, 295] on body "Sair V [PERSON_NAME] Veloso de [PERSON_NAME] [PERSON_NAME][EMAIL_ADDRESS][DOMAI…" at bounding box center [784, 378] width 1568 height 757
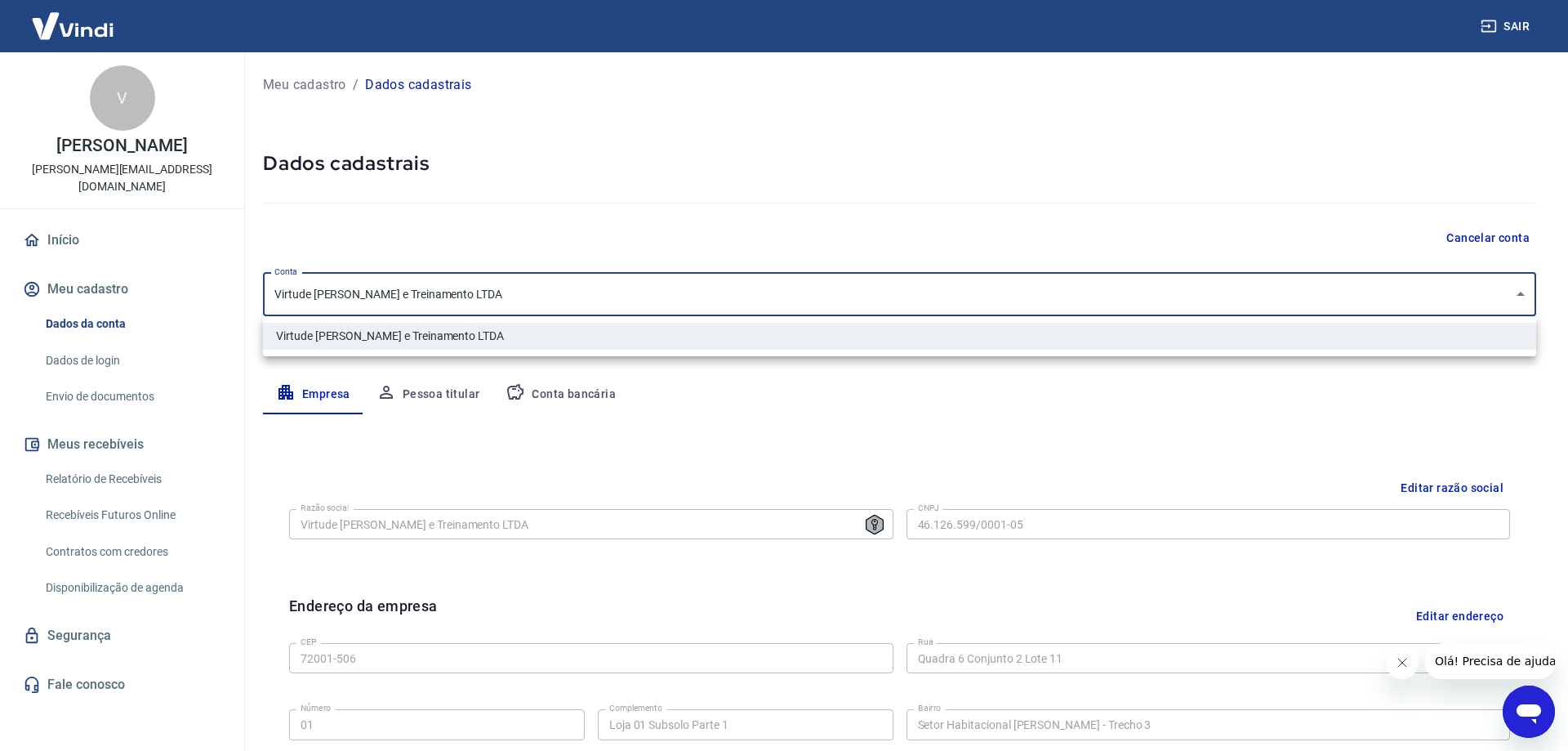
click at [398, 223] on div at bounding box center [784, 376] width 1568 height 751
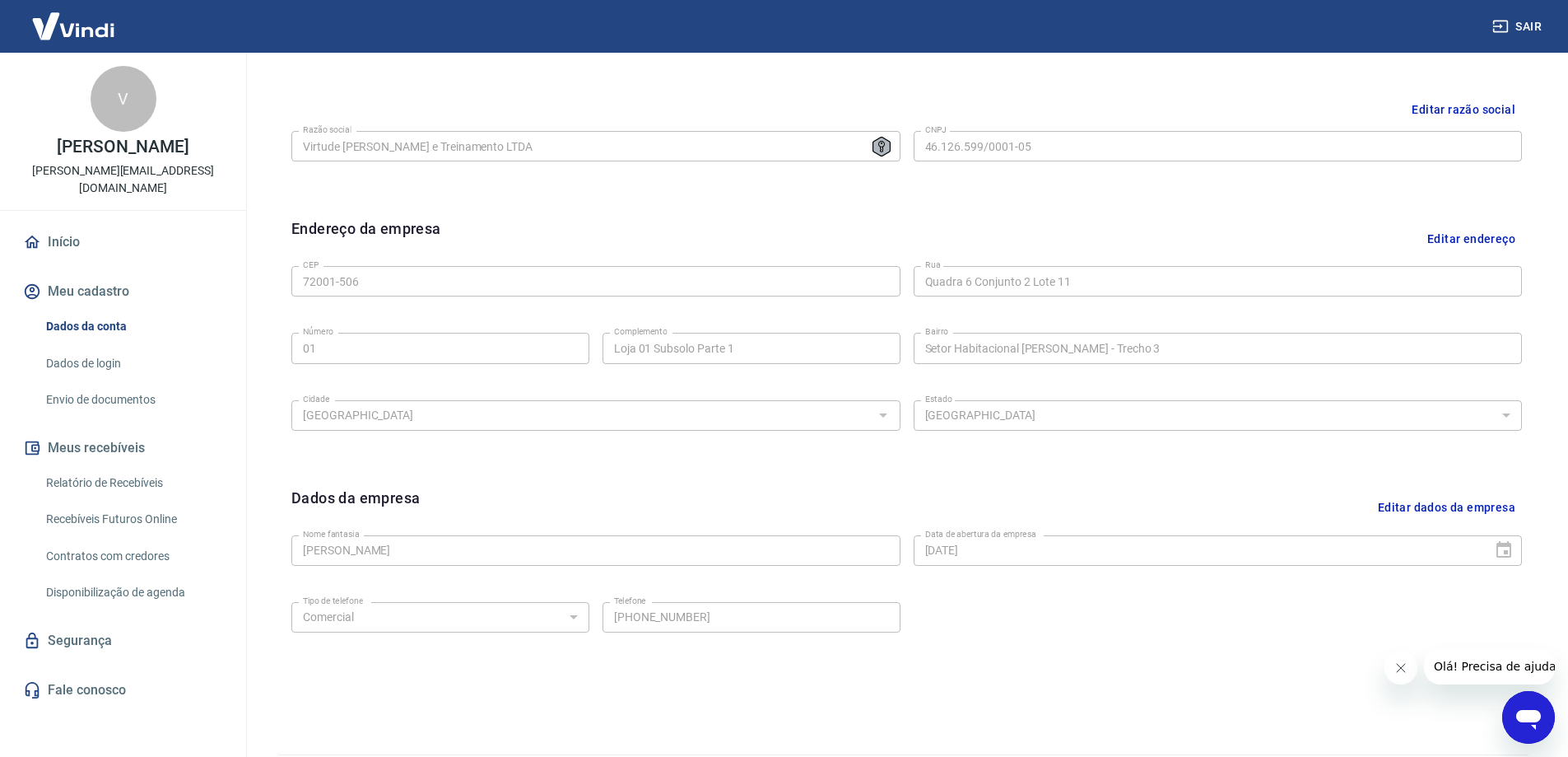
scroll to position [384, 0]
click at [1409, 502] on button "Editar dados da empresa" at bounding box center [1446, 505] width 151 height 42
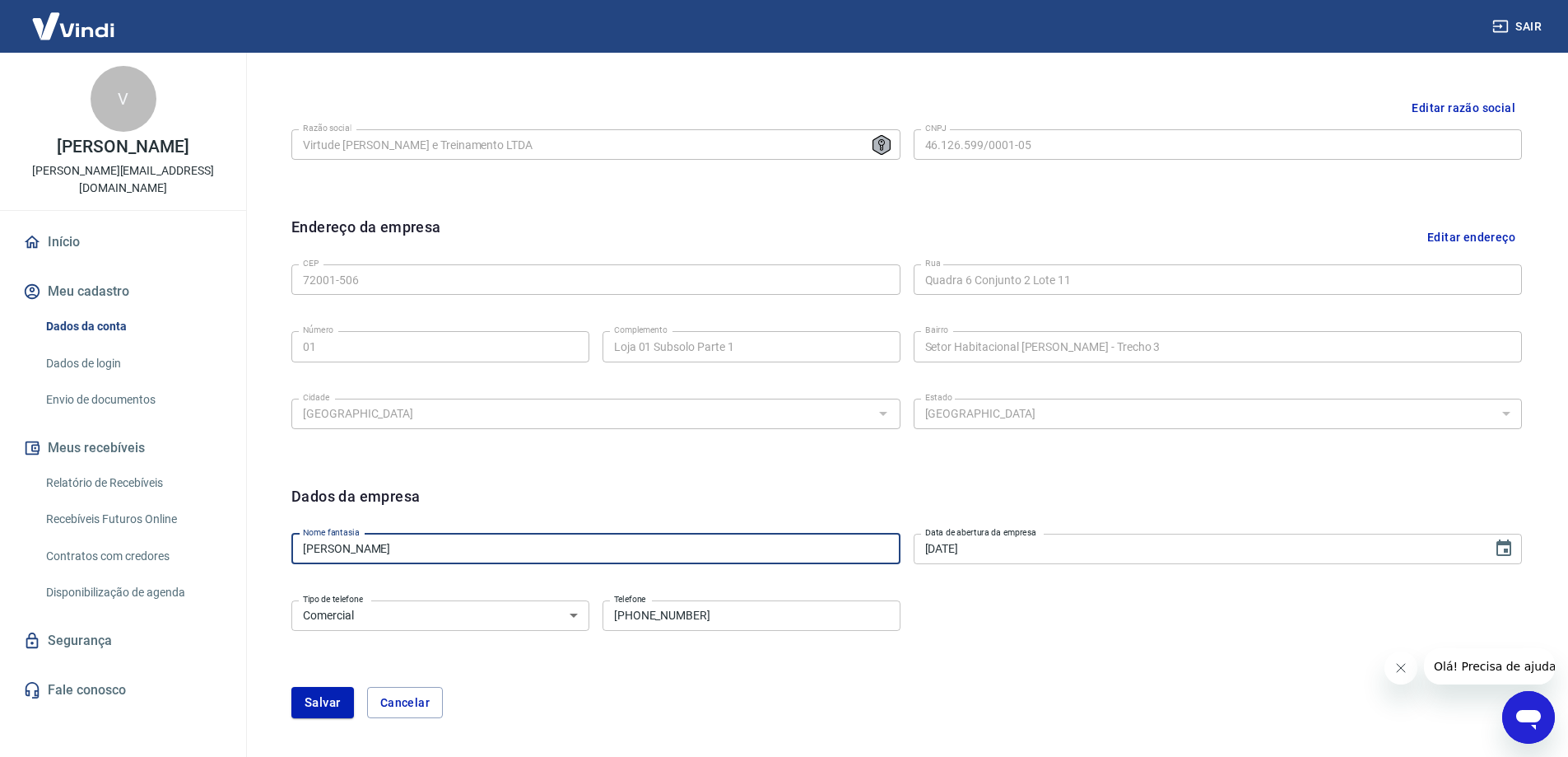
drag, startPoint x: 531, startPoint y: 540, endPoint x: 275, endPoint y: 540, distance: 256.0
click at [275, 540] on div "Editar razão social Razão social Virtude [PERSON_NAME] e Treinamento LTDA Razão…" at bounding box center [907, 415] width 1283 height 697
type input "Virtude Rosa"
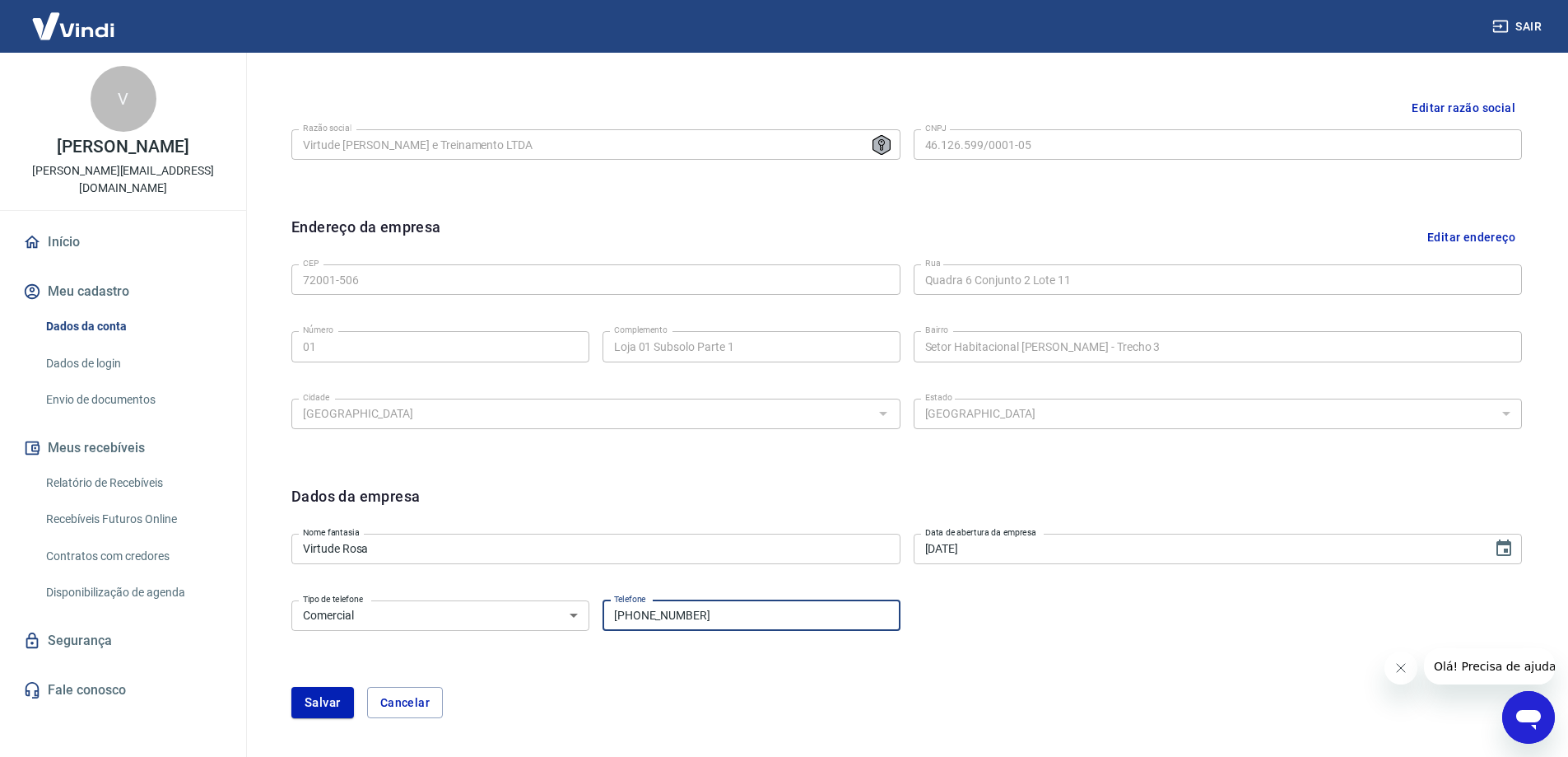
drag, startPoint x: 696, startPoint y: 619, endPoint x: 640, endPoint y: 607, distance: 57.3
click at [640, 607] on input "[PHONE_NUMBER]" at bounding box center [751, 615] width 298 height 30
type input "[PHONE_NUMBER]"
click at [336, 697] on button "Salvar" at bounding box center [322, 702] width 62 height 31
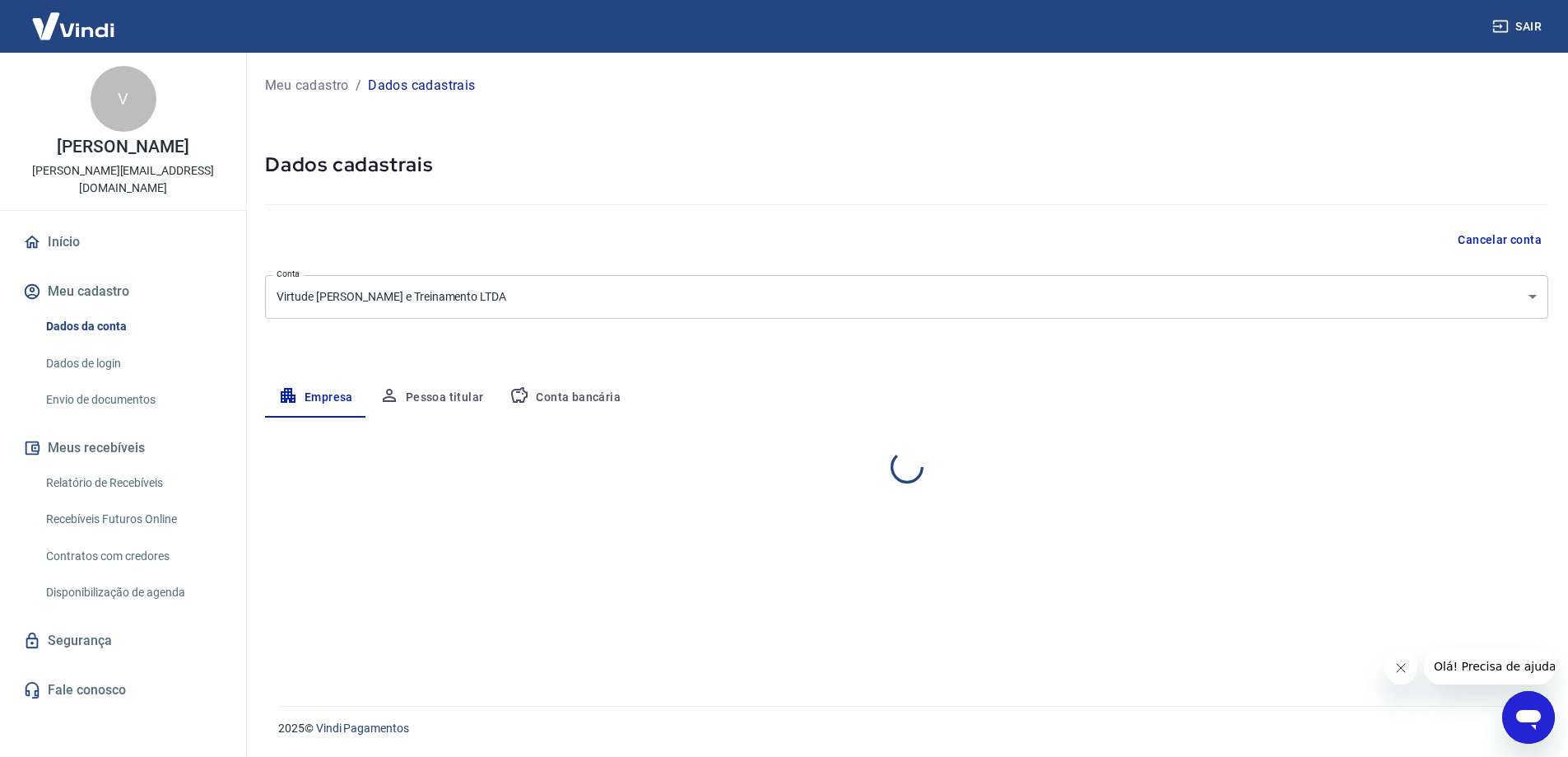
scroll to position [0, 0]
select select "DF"
select select "business"
